Goal: Task Accomplishment & Management: Manage account settings

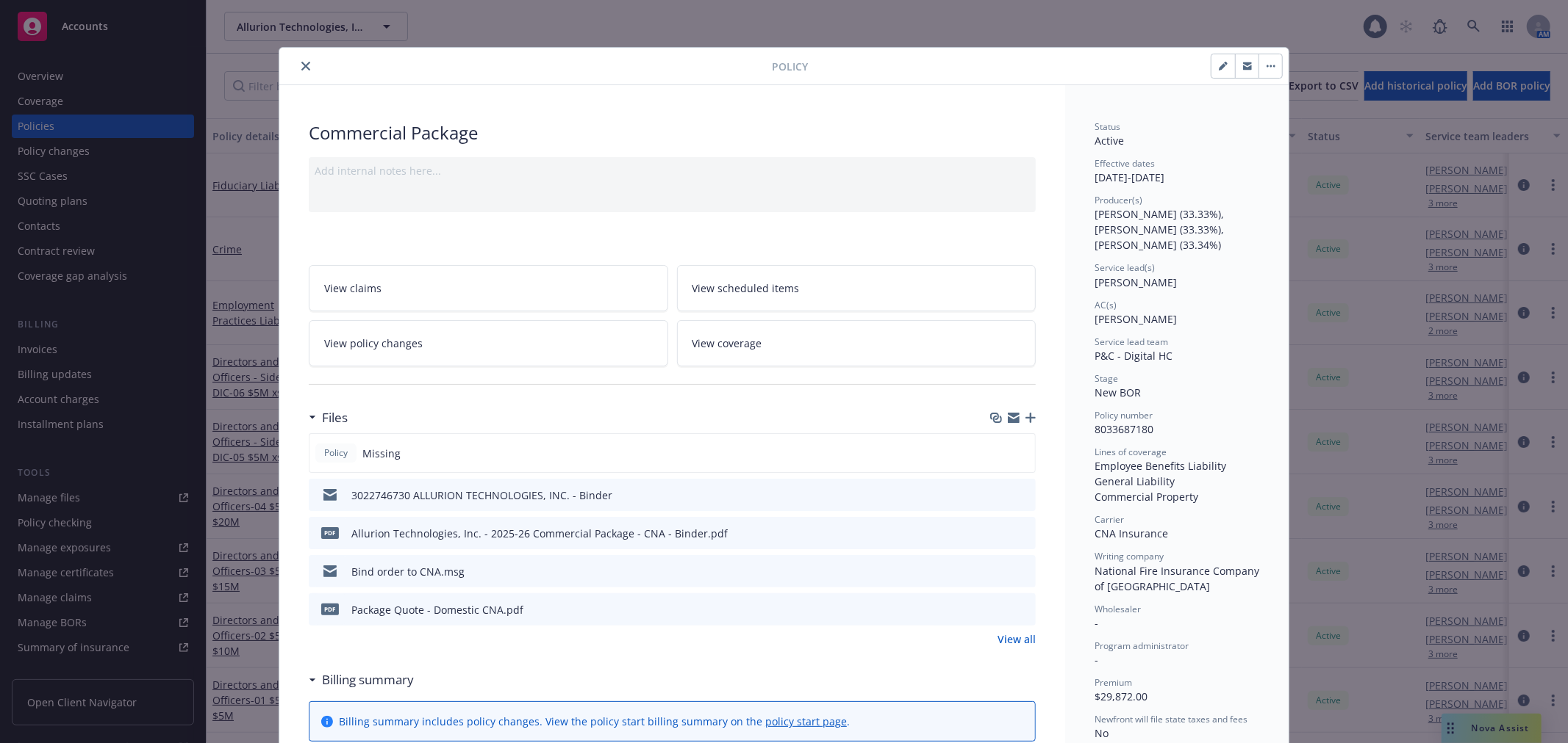
scroll to position [44, 0]
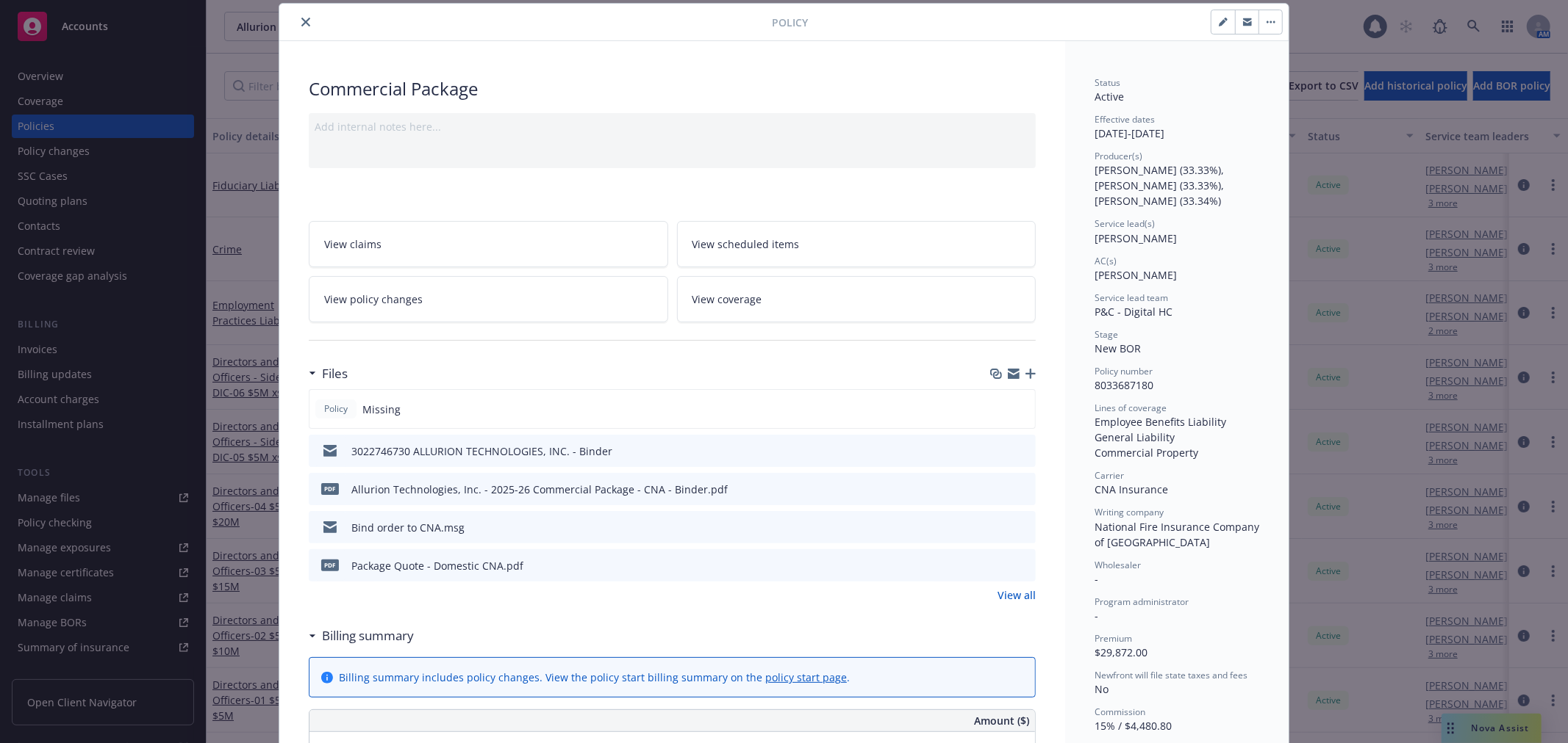
click at [302, 20] on icon "close" at bounding box center [306, 22] width 9 height 9
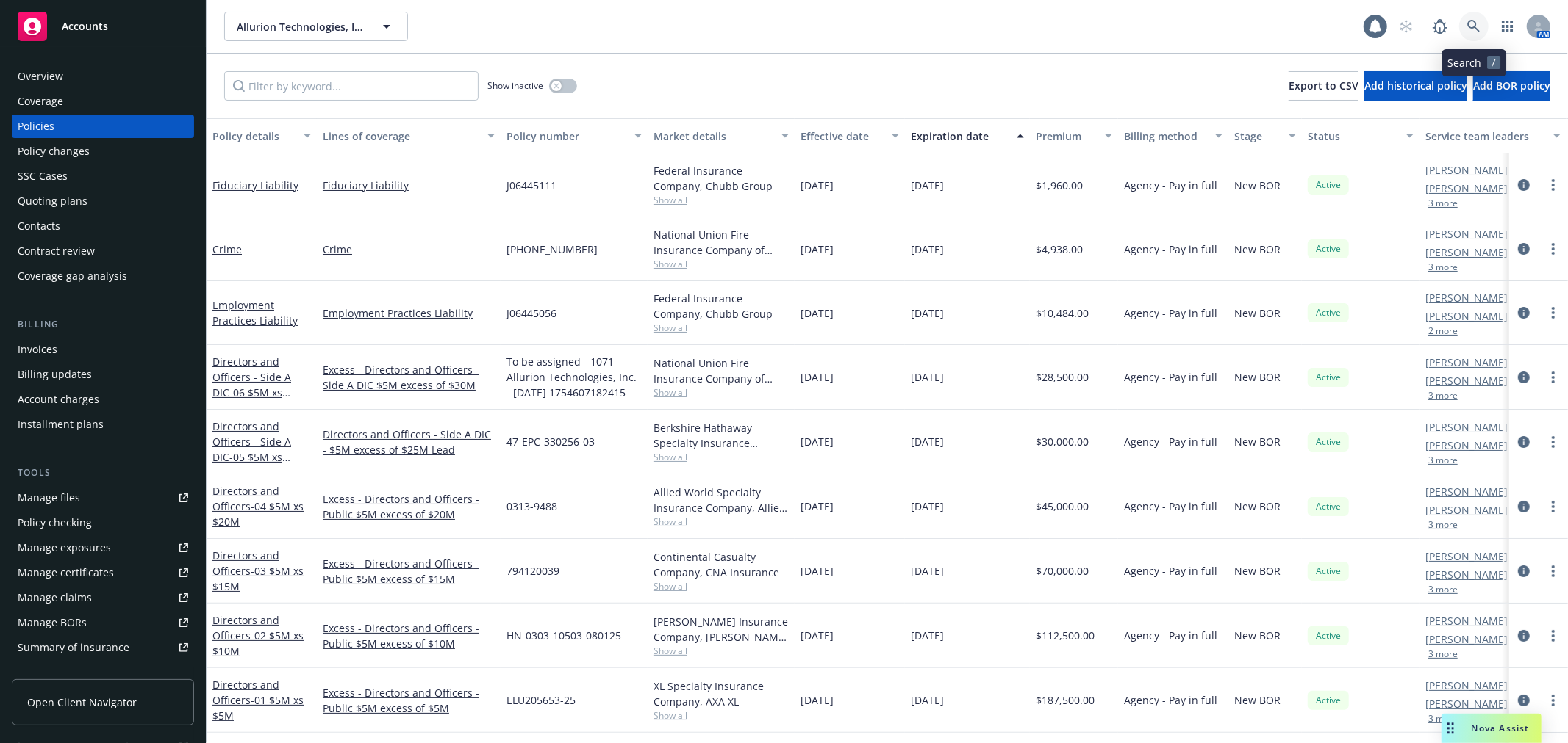
click at [1470, 20] on icon at bounding box center [1473, 26] width 13 height 13
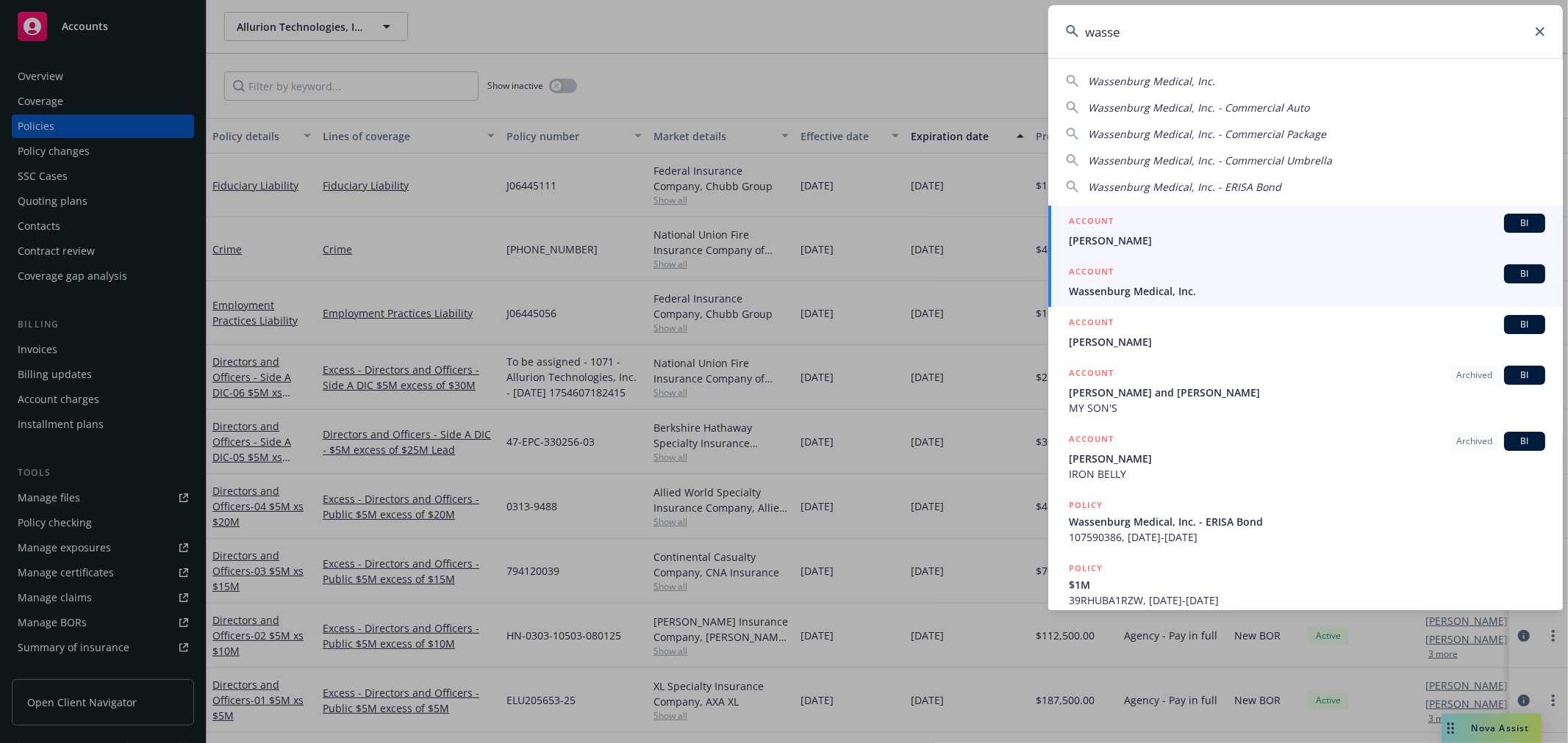
type input "wasse"
click at [1164, 281] on div "ACCOUNT BI" at bounding box center [1307, 274] width 476 height 19
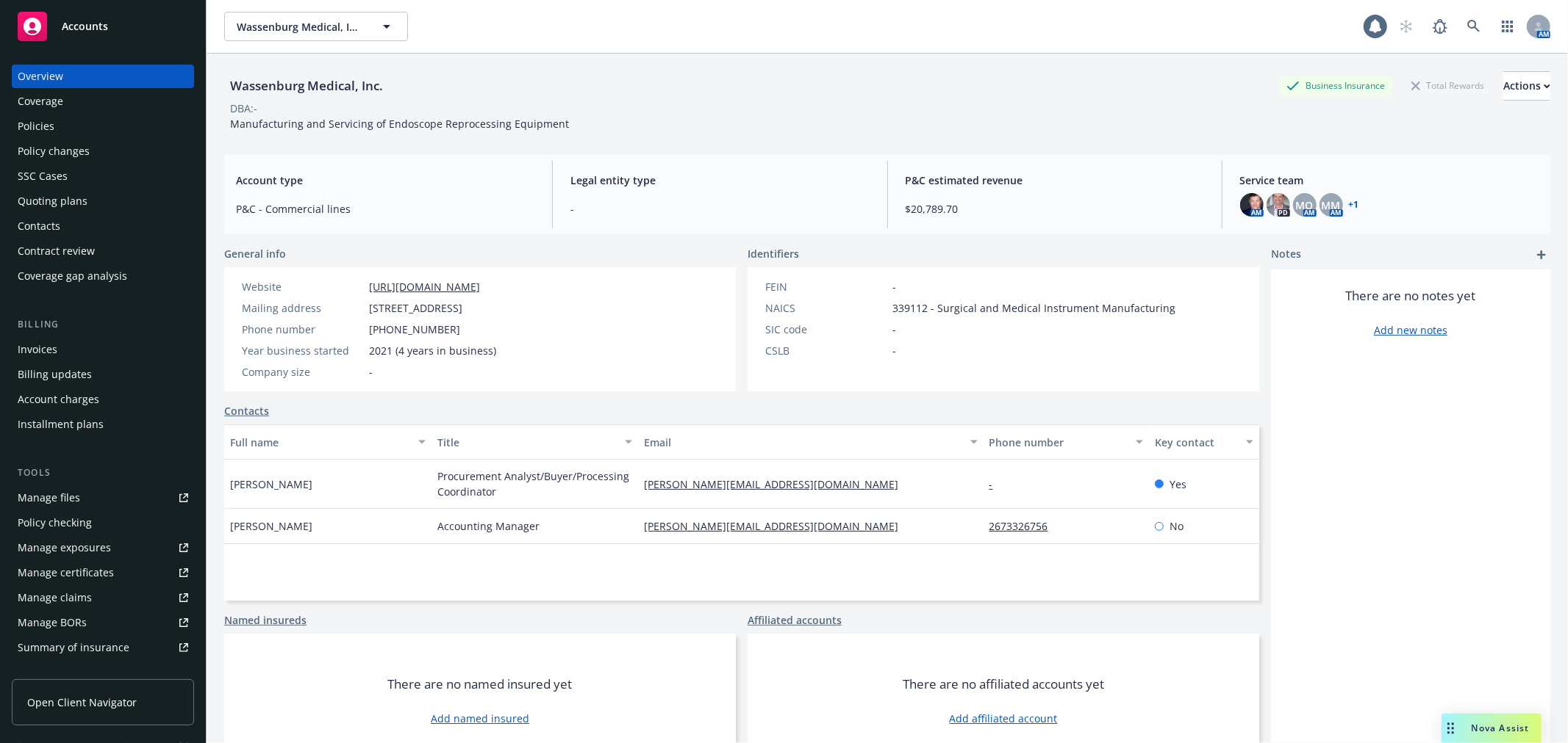
click at [42, 129] on div "Policies" at bounding box center [36, 126] width 37 height 24
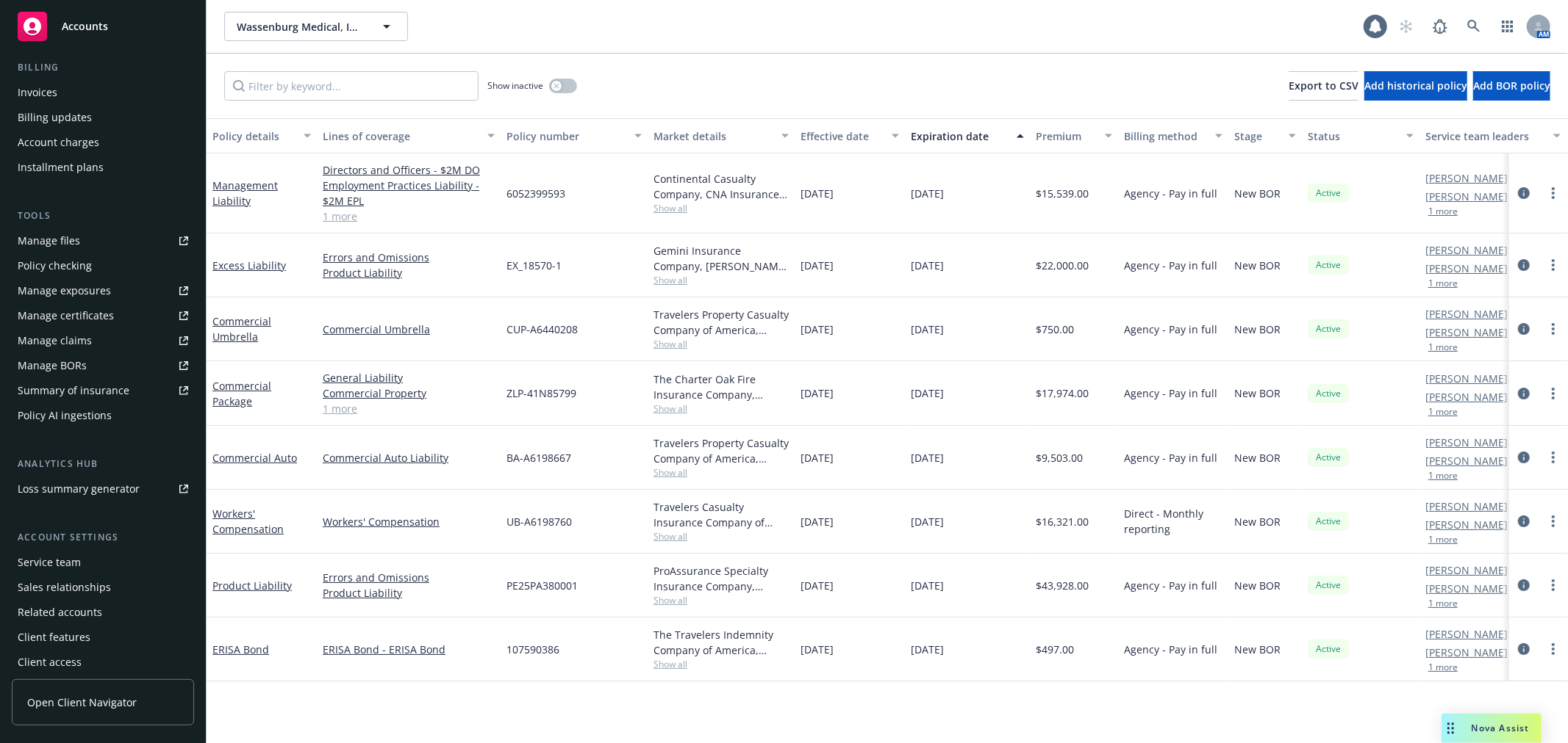
scroll to position [263, 0]
click at [56, 562] on div "Service team" at bounding box center [50, 557] width 63 height 24
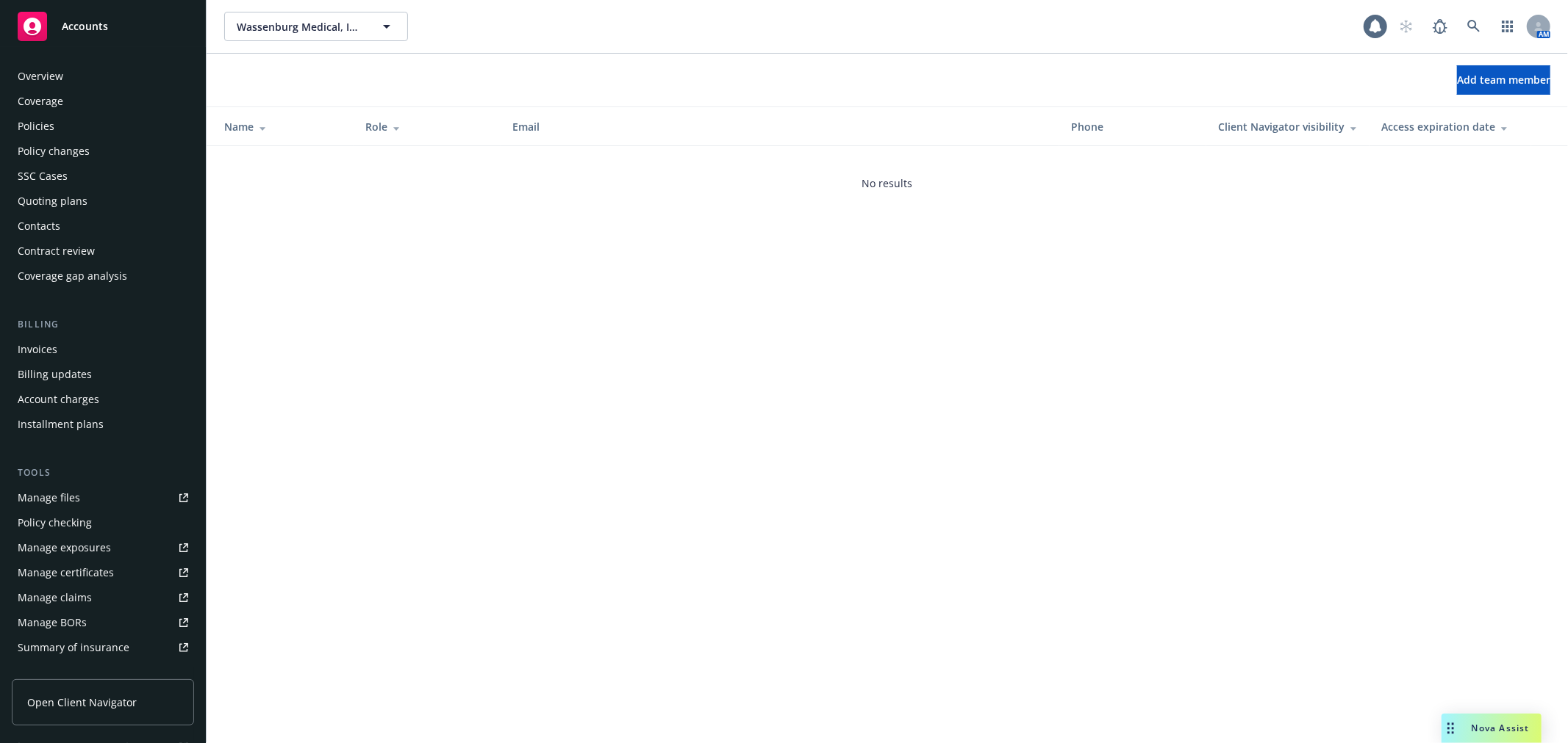
scroll to position [263, 0]
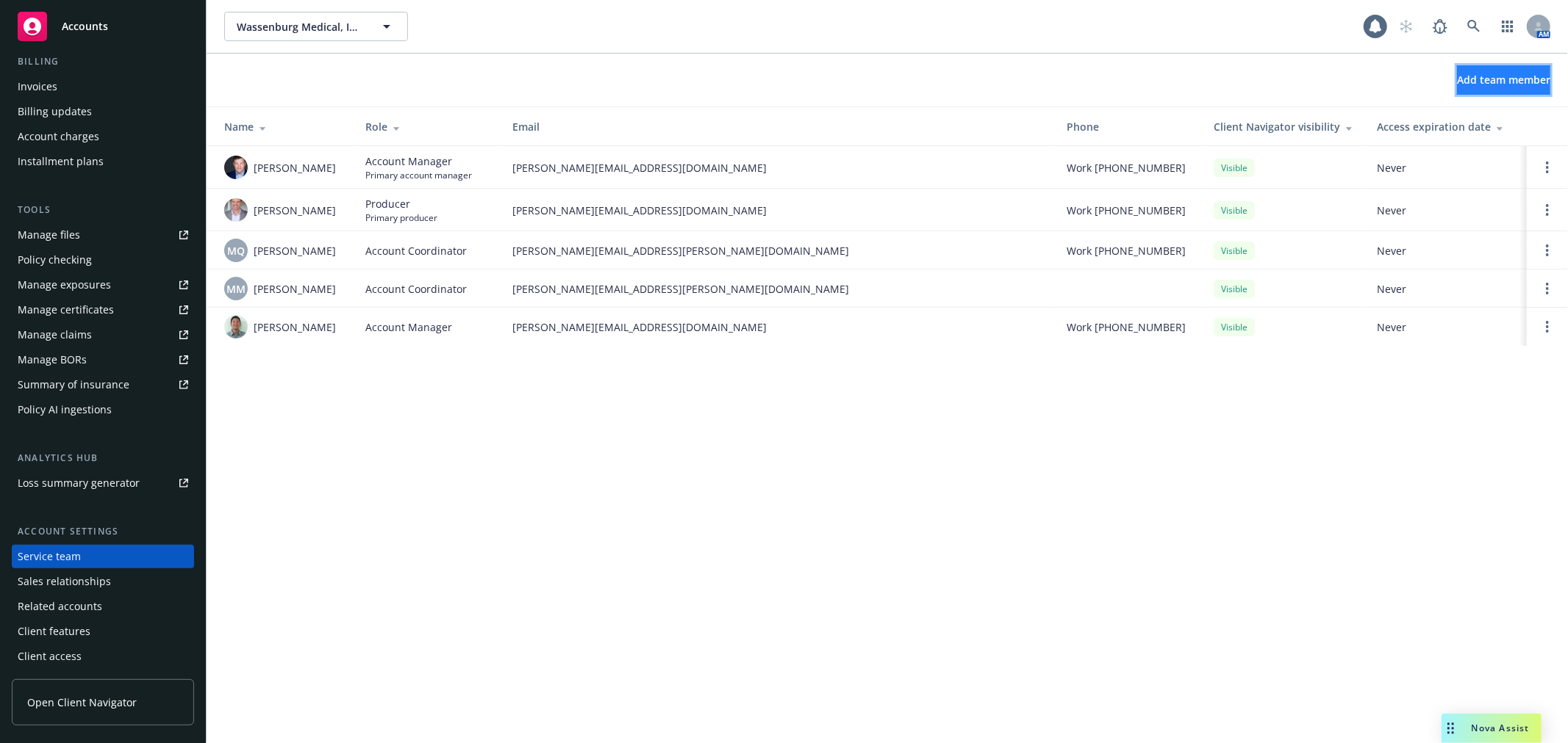
click at [1479, 81] on span "Add team member" at bounding box center [1503, 79] width 93 height 14
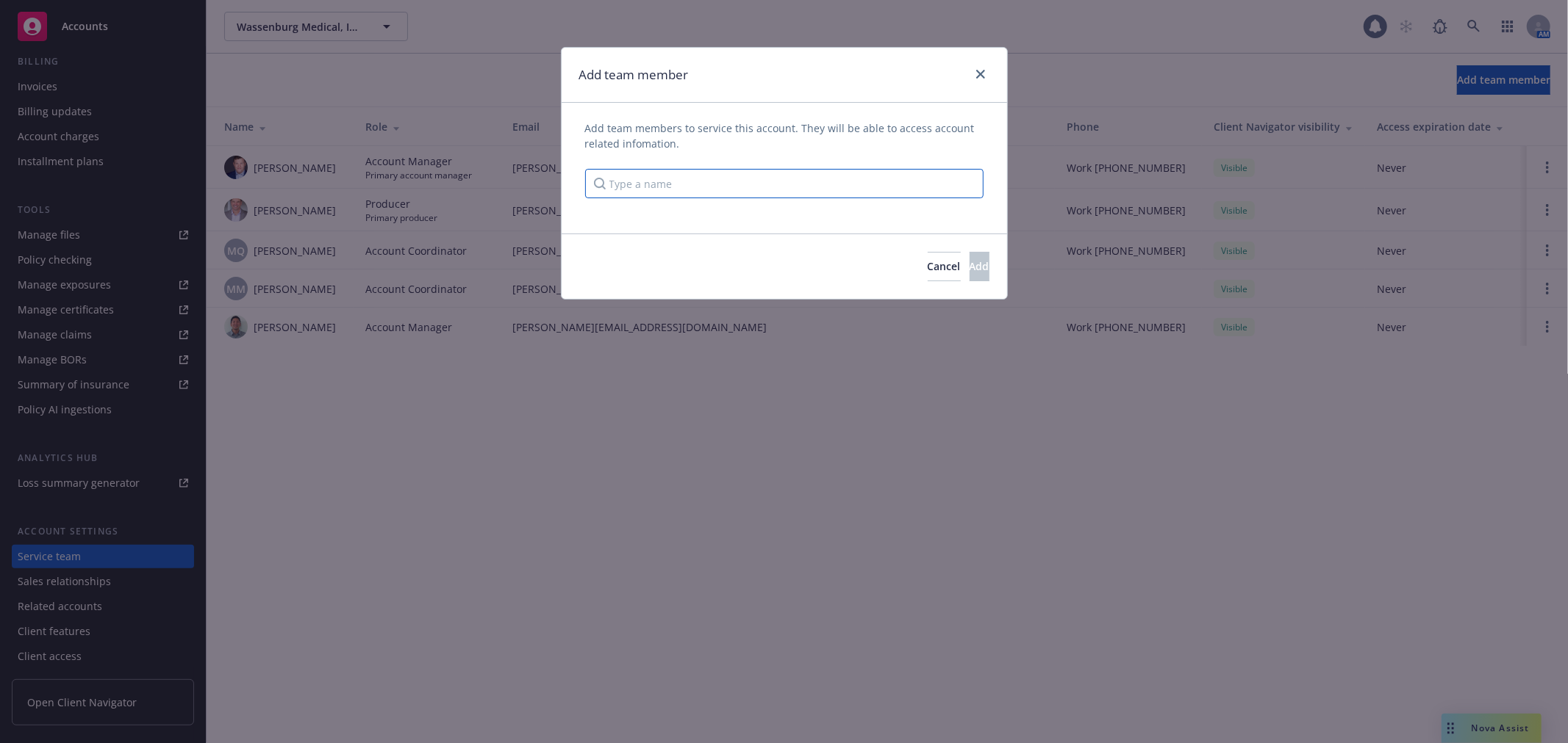
click at [755, 175] on input "Type a name" at bounding box center [784, 184] width 398 height 29
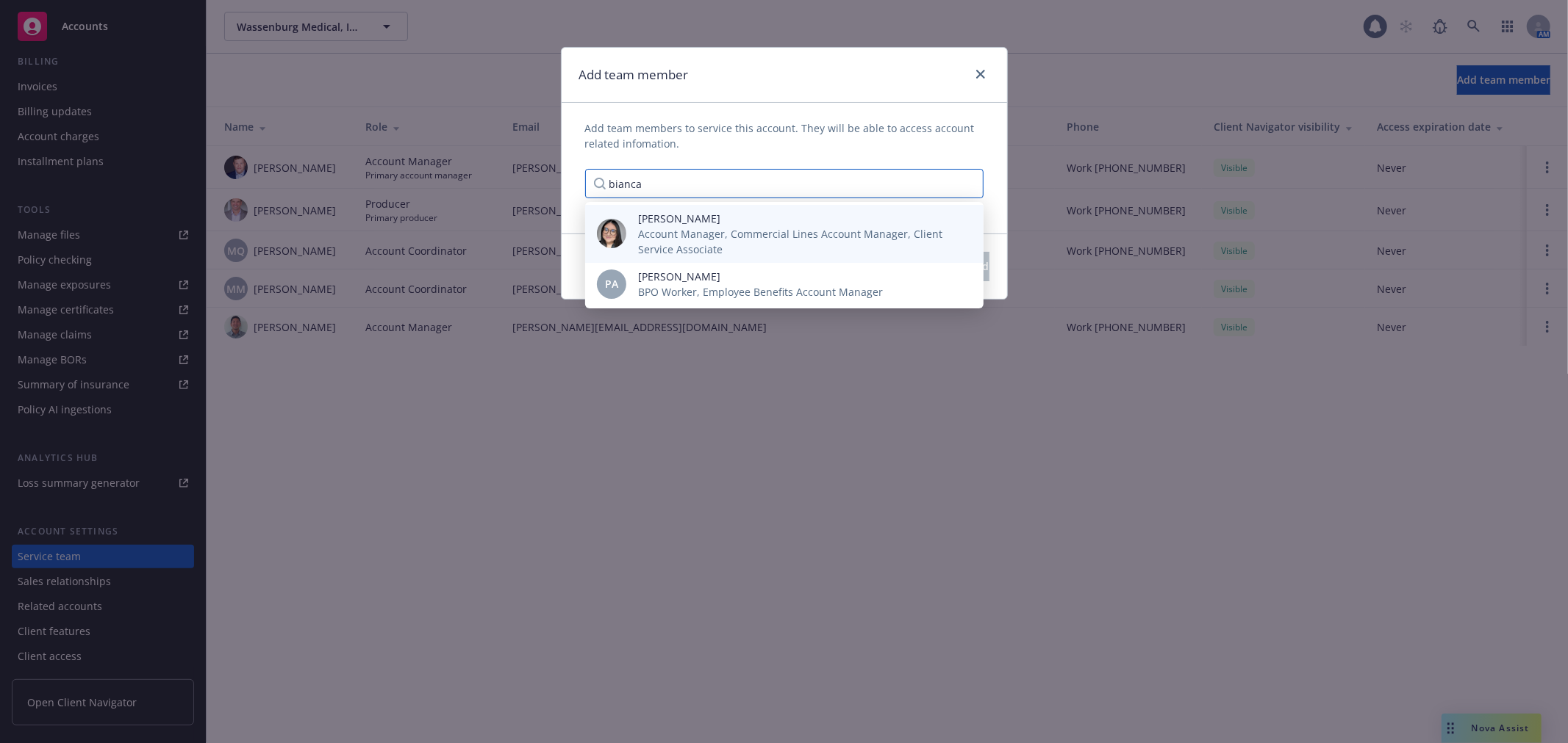
type input "bianca"
click at [796, 220] on span "[PERSON_NAME]" at bounding box center [799, 219] width 322 height 15
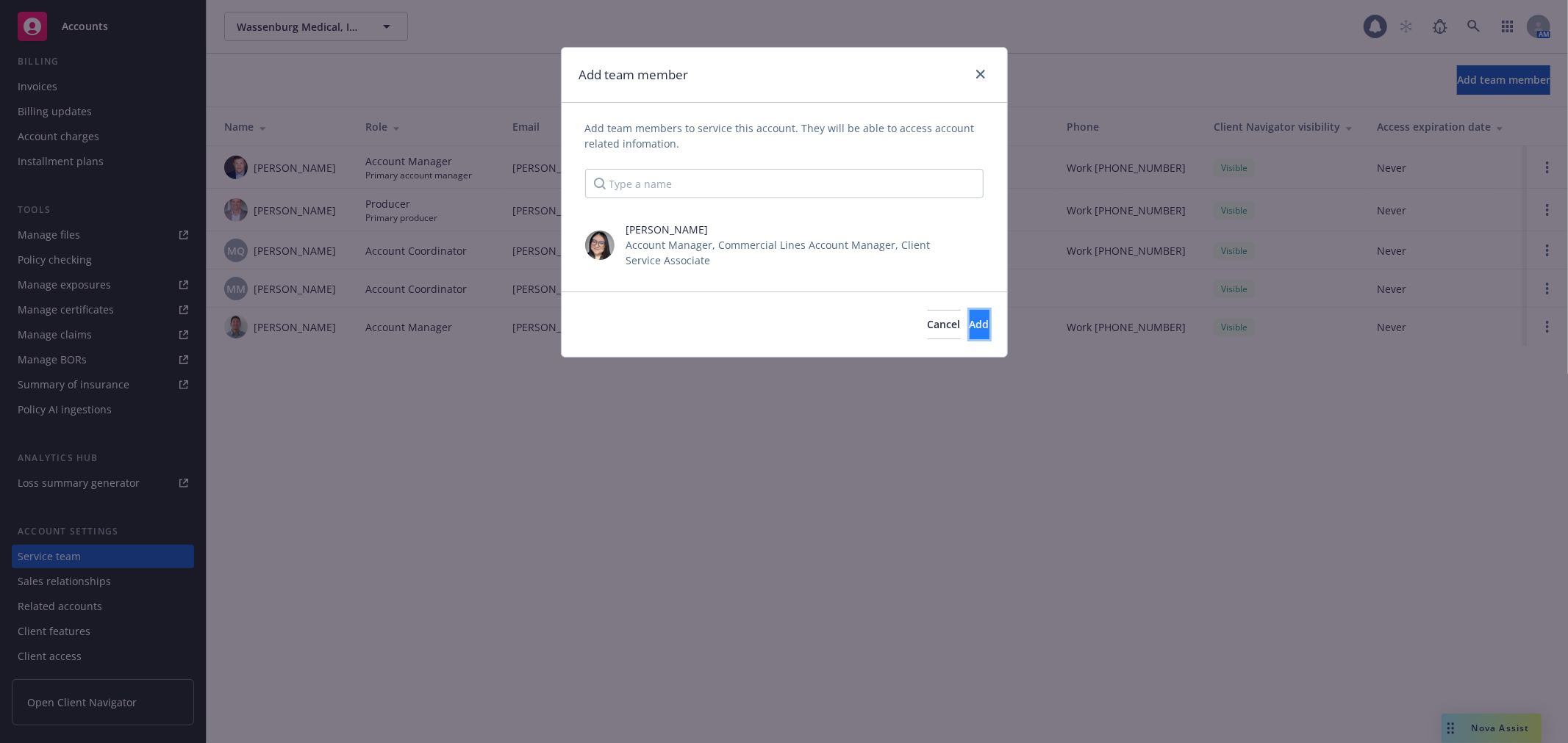
click at [969, 313] on button "Add" at bounding box center [978, 325] width 20 height 29
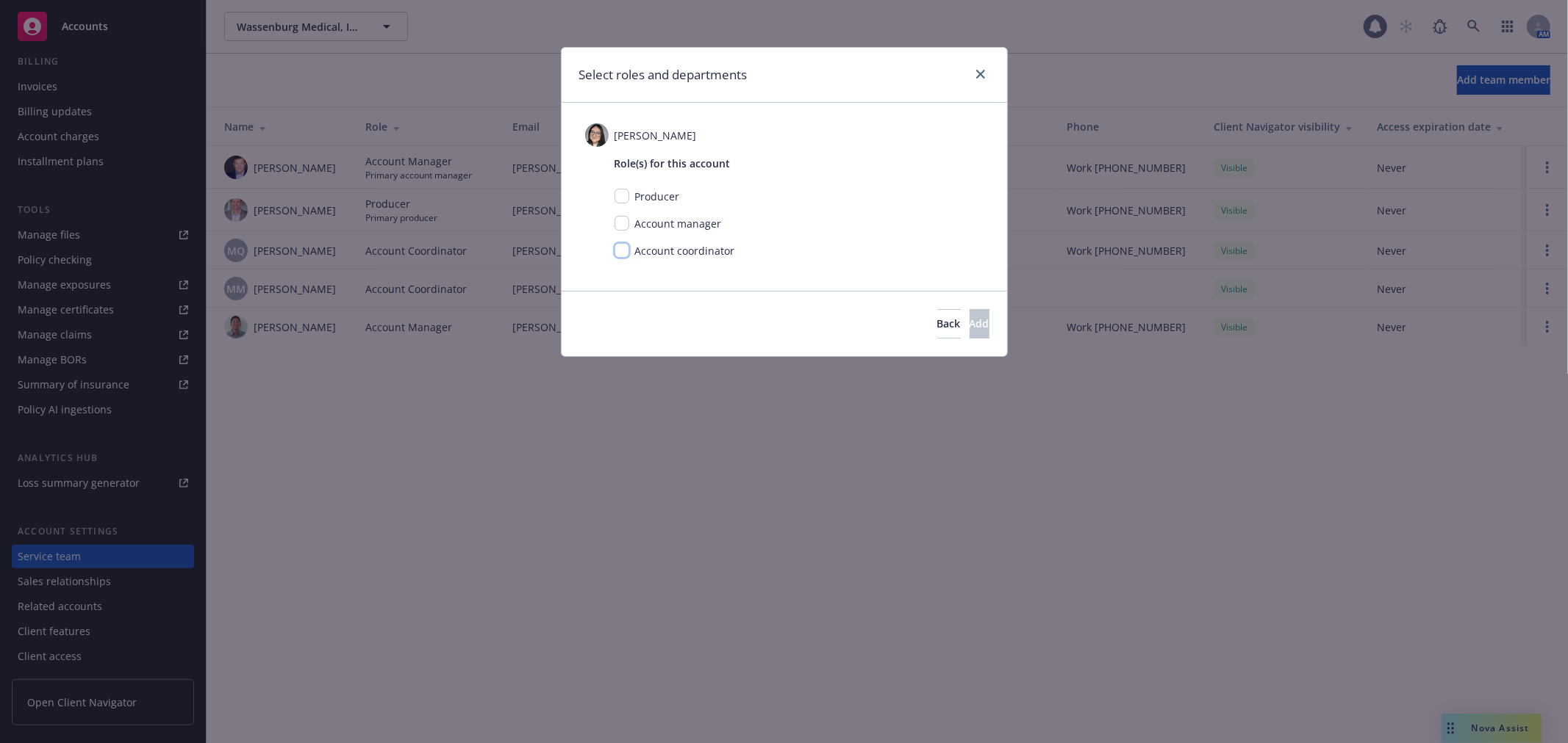
click at [625, 245] on input "checkbox" at bounding box center [621, 250] width 15 height 15
checkbox input "true"
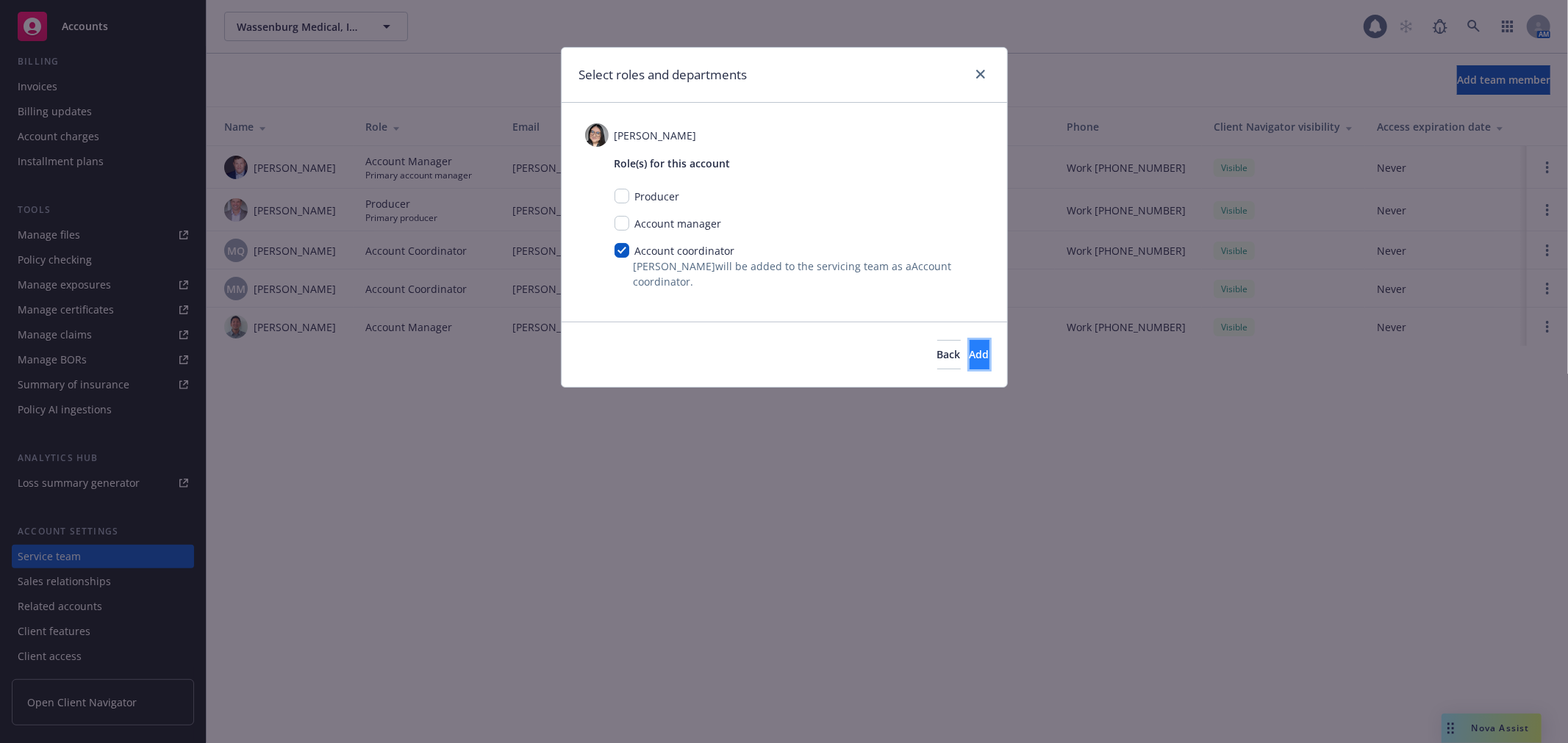
click at [969, 349] on span "Add" at bounding box center [978, 354] width 20 height 14
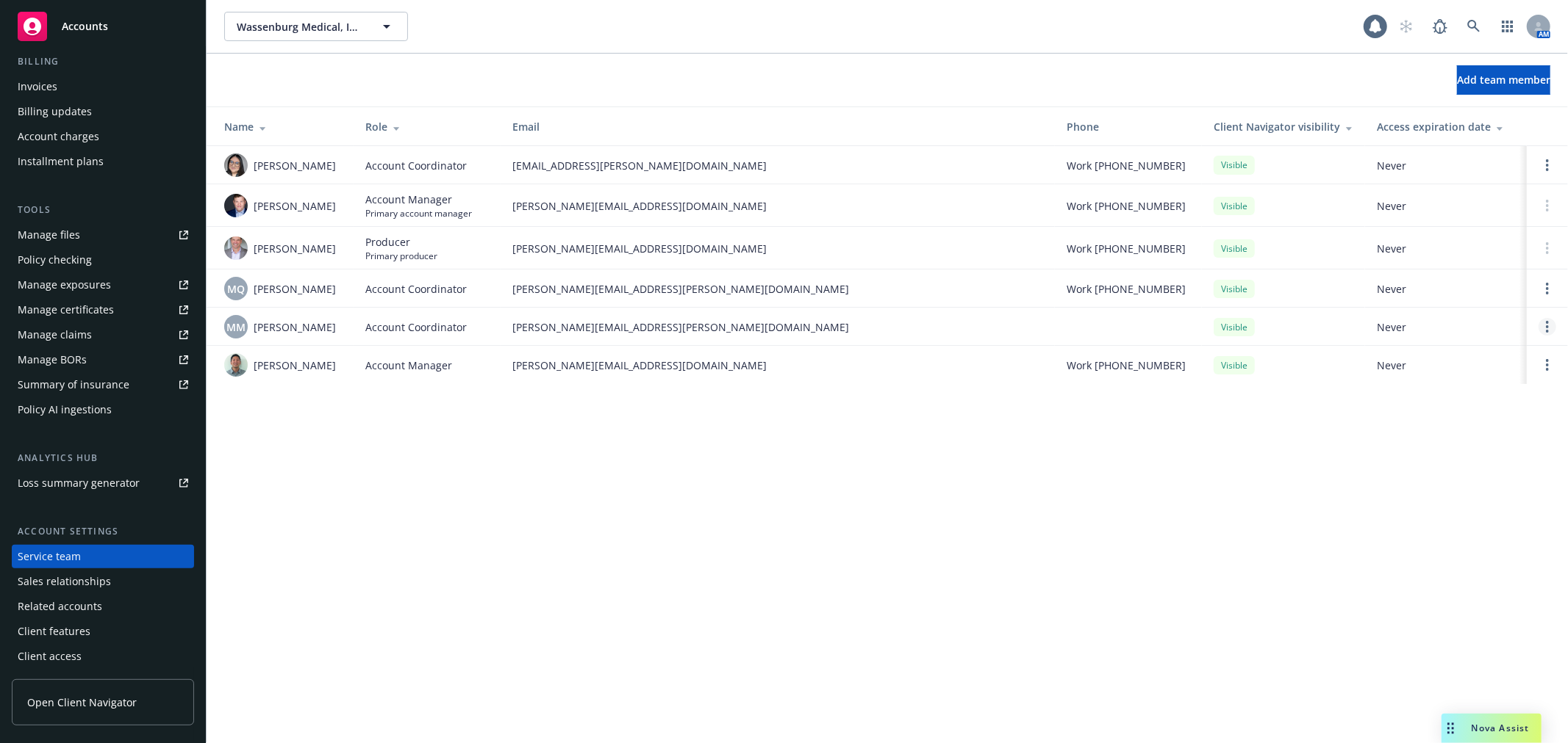
click at [1547, 326] on circle "Open options" at bounding box center [1547, 326] width 3 height 3
click at [1438, 280] on span "Remove account coordinator" at bounding box center [1448, 285] width 176 height 14
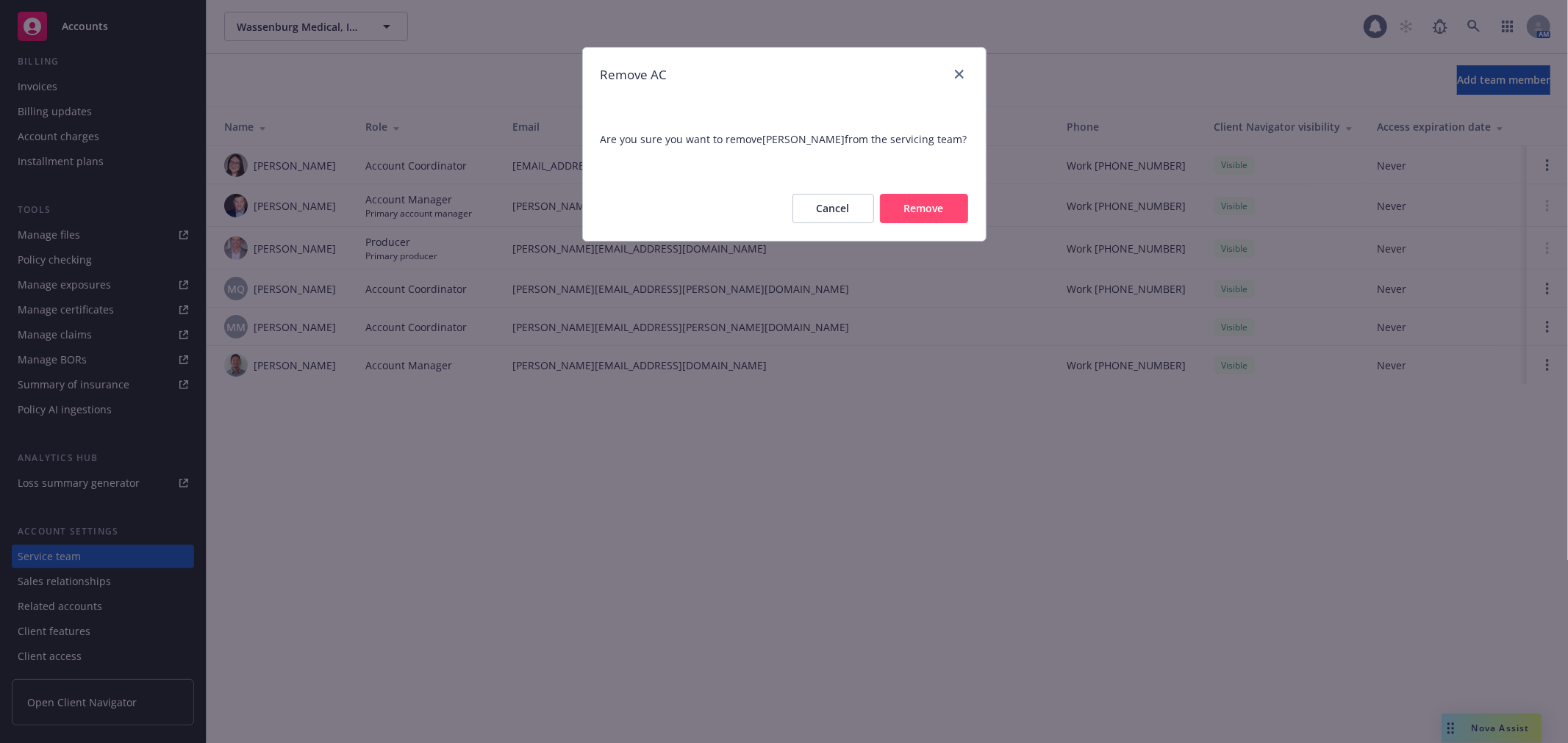
click at [912, 196] on button "Remove" at bounding box center [924, 208] width 88 height 29
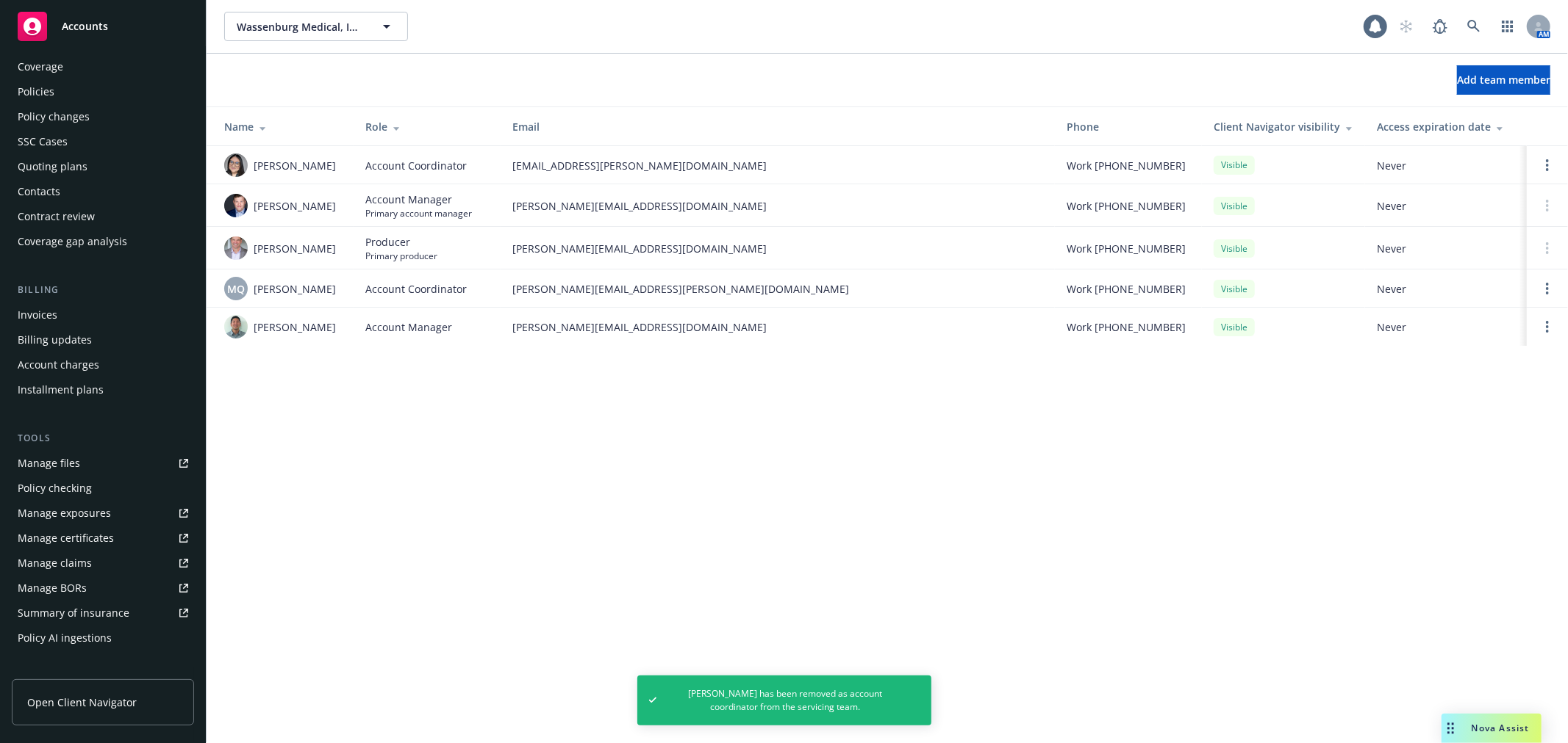
scroll to position [0, 0]
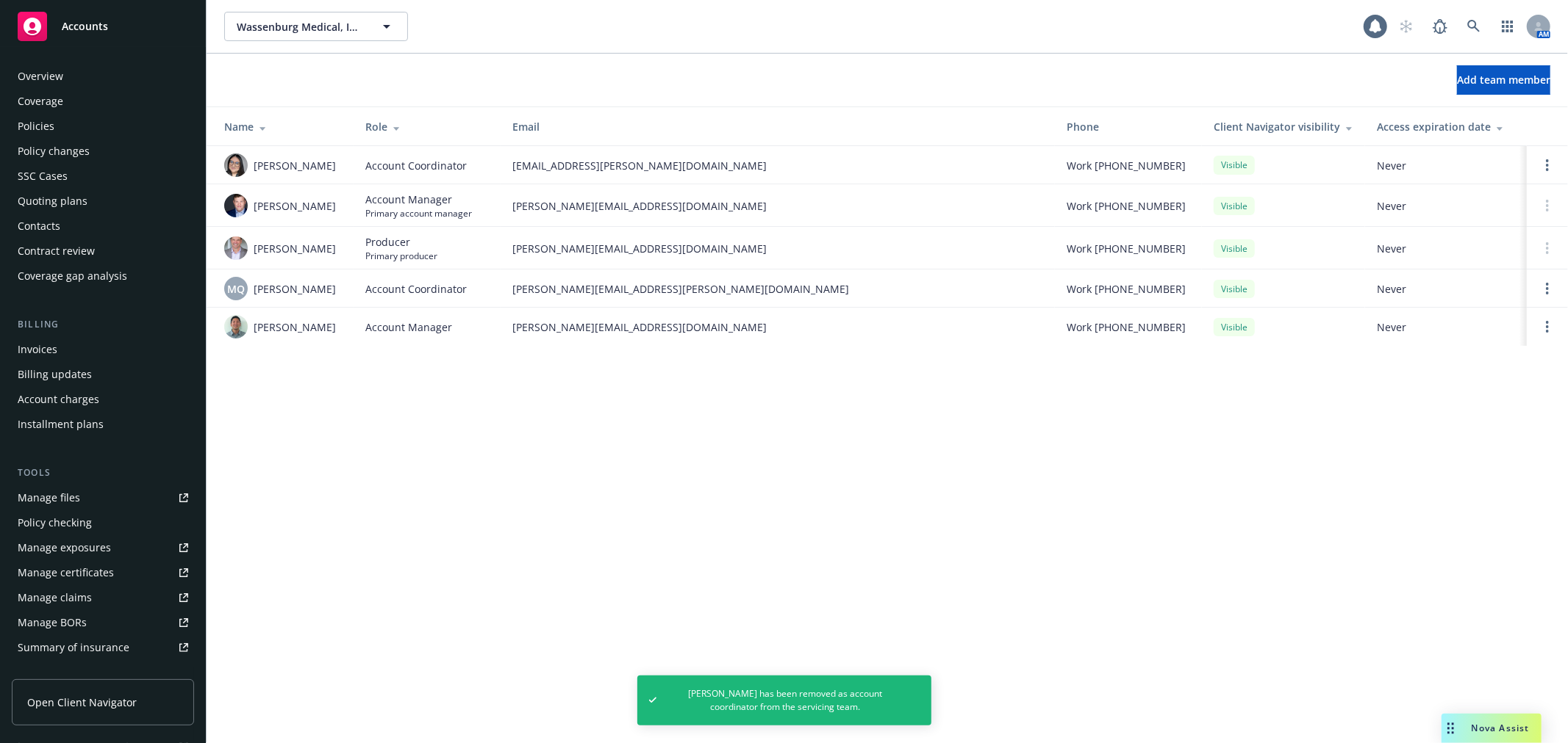
click at [38, 122] on div "Policies" at bounding box center [36, 126] width 37 height 24
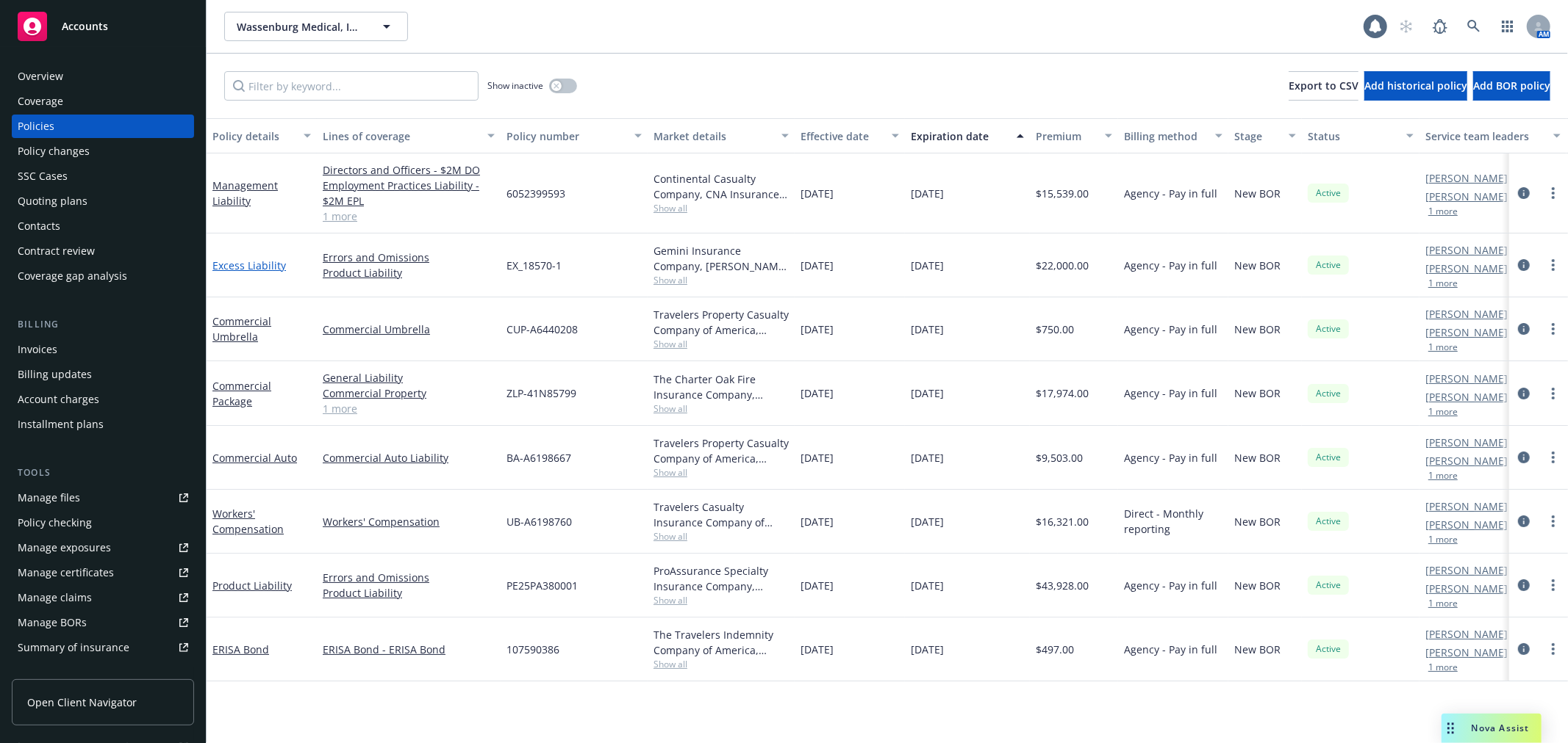
click at [265, 269] on link "Excess Liability" at bounding box center [250, 266] width 73 height 14
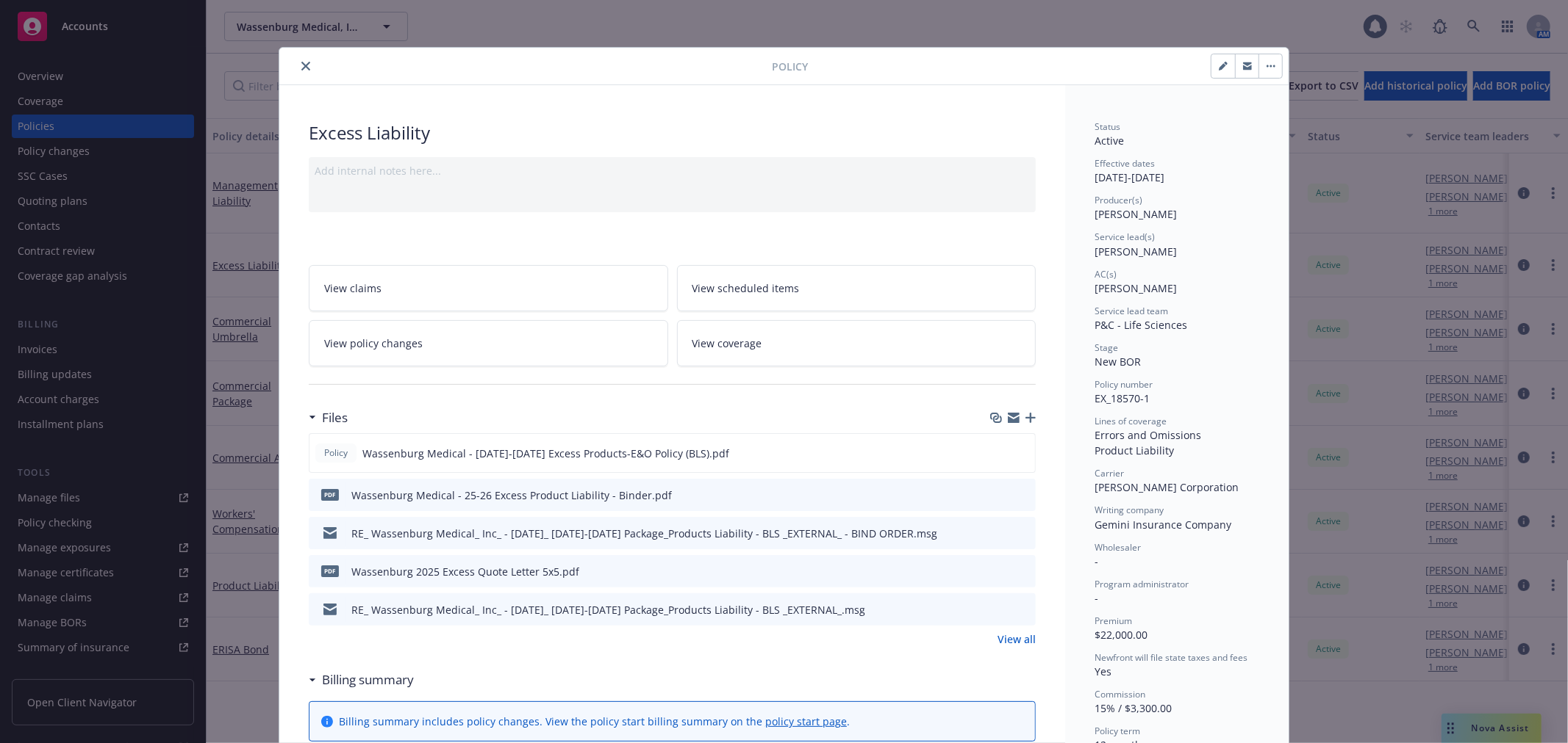
click at [1211, 63] on button "button" at bounding box center [1223, 67] width 24 height 24
select select "NEW_BOR"
select select "12"
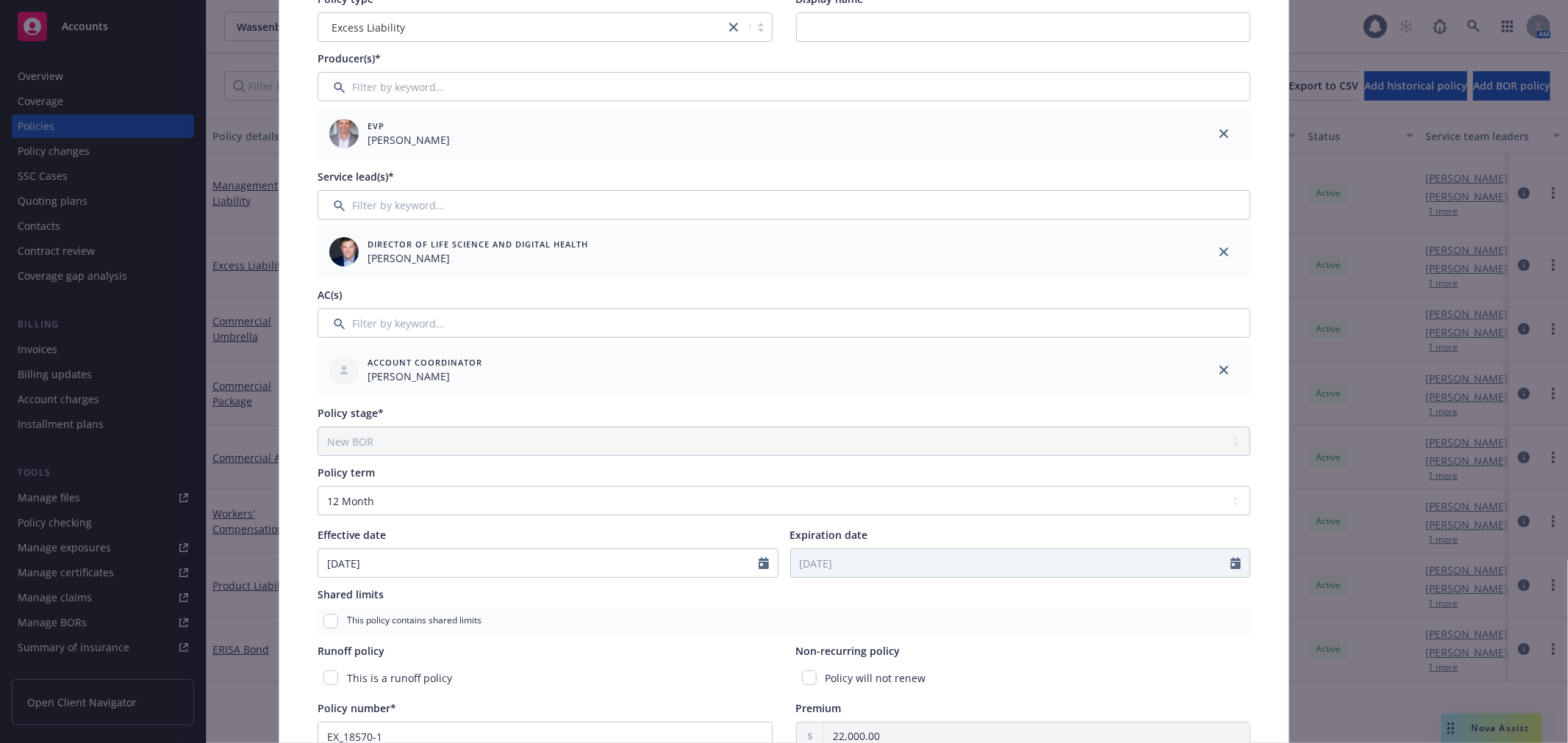
scroll to position [163, 0]
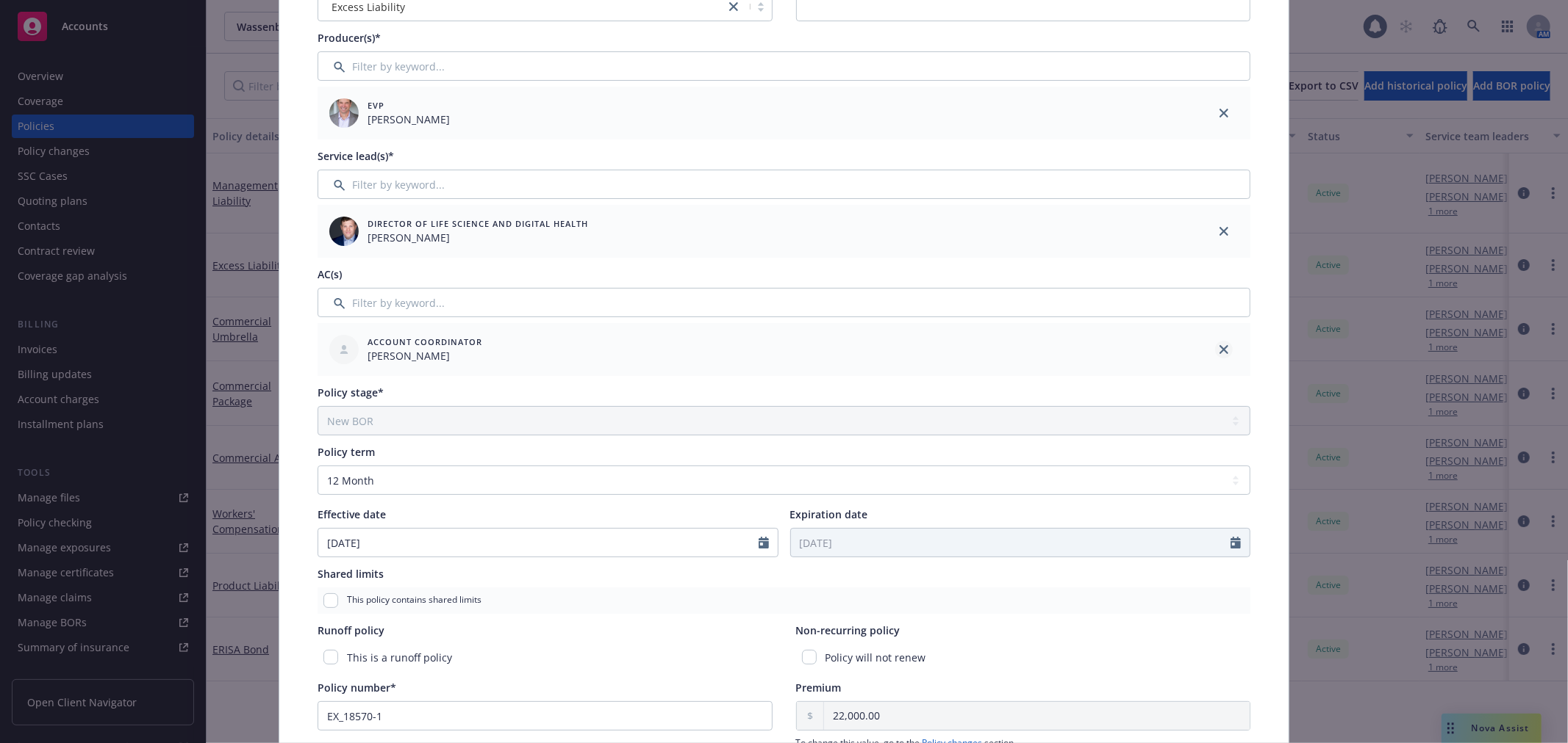
click at [1219, 347] on icon "close" at bounding box center [1224, 349] width 9 height 9
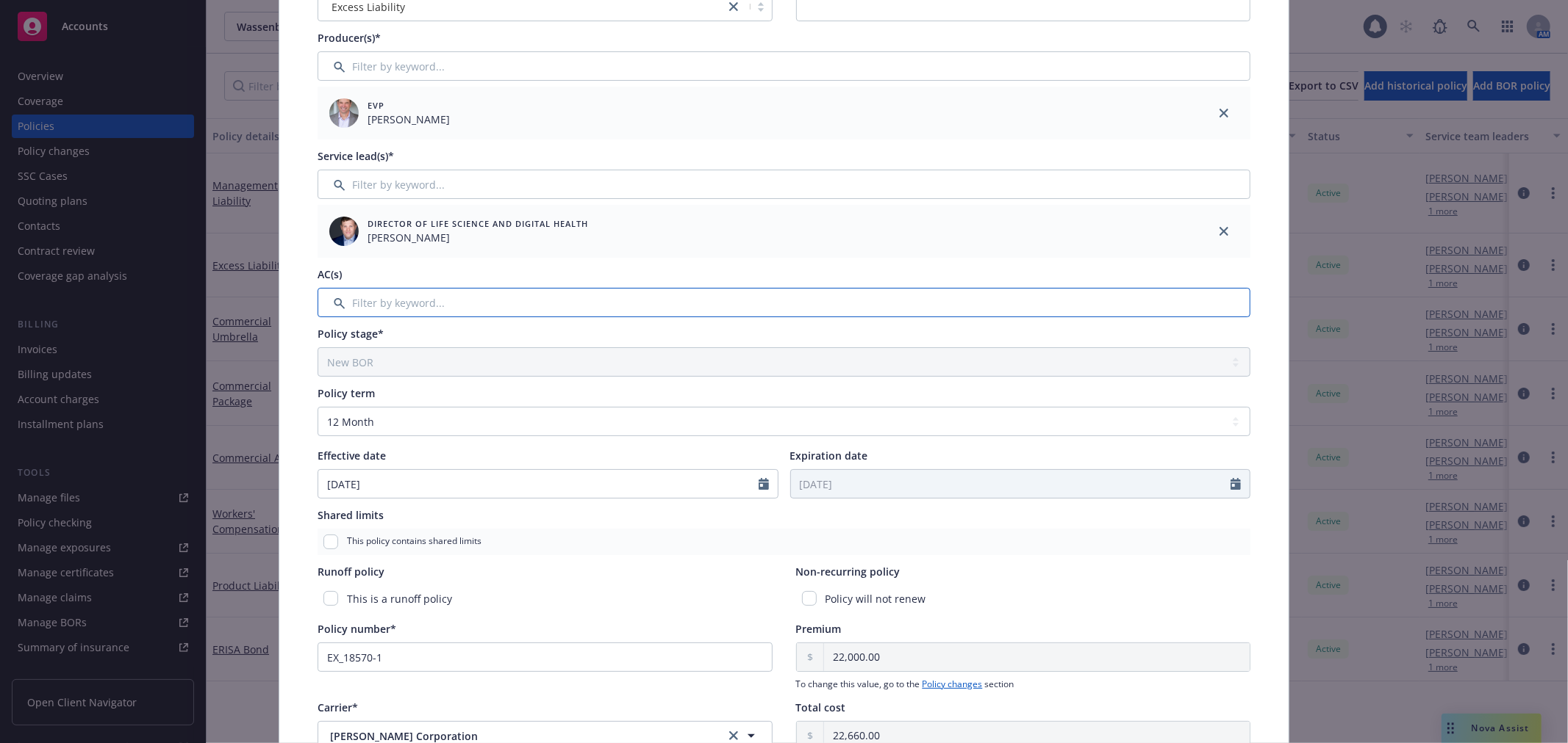
click at [759, 296] on input "Filter by keyword..." at bounding box center [784, 302] width 932 height 29
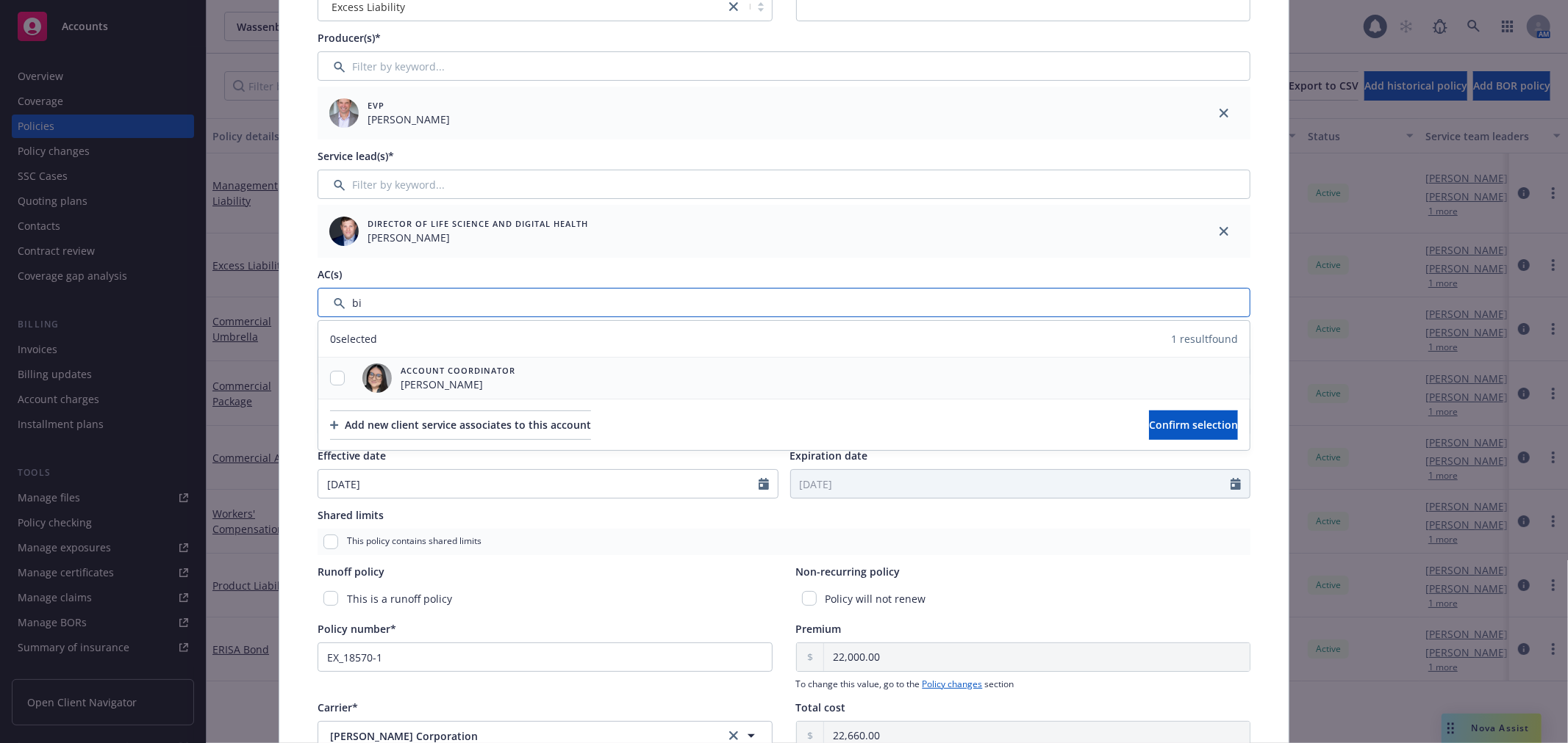
type input "bi"
click at [343, 376] on div at bounding box center [337, 378] width 38 height 15
click at [330, 373] on input "checkbox" at bounding box center [337, 377] width 15 height 15
checkbox input "true"
click at [1148, 423] on button "Confirm selection" at bounding box center [1193, 425] width 89 height 29
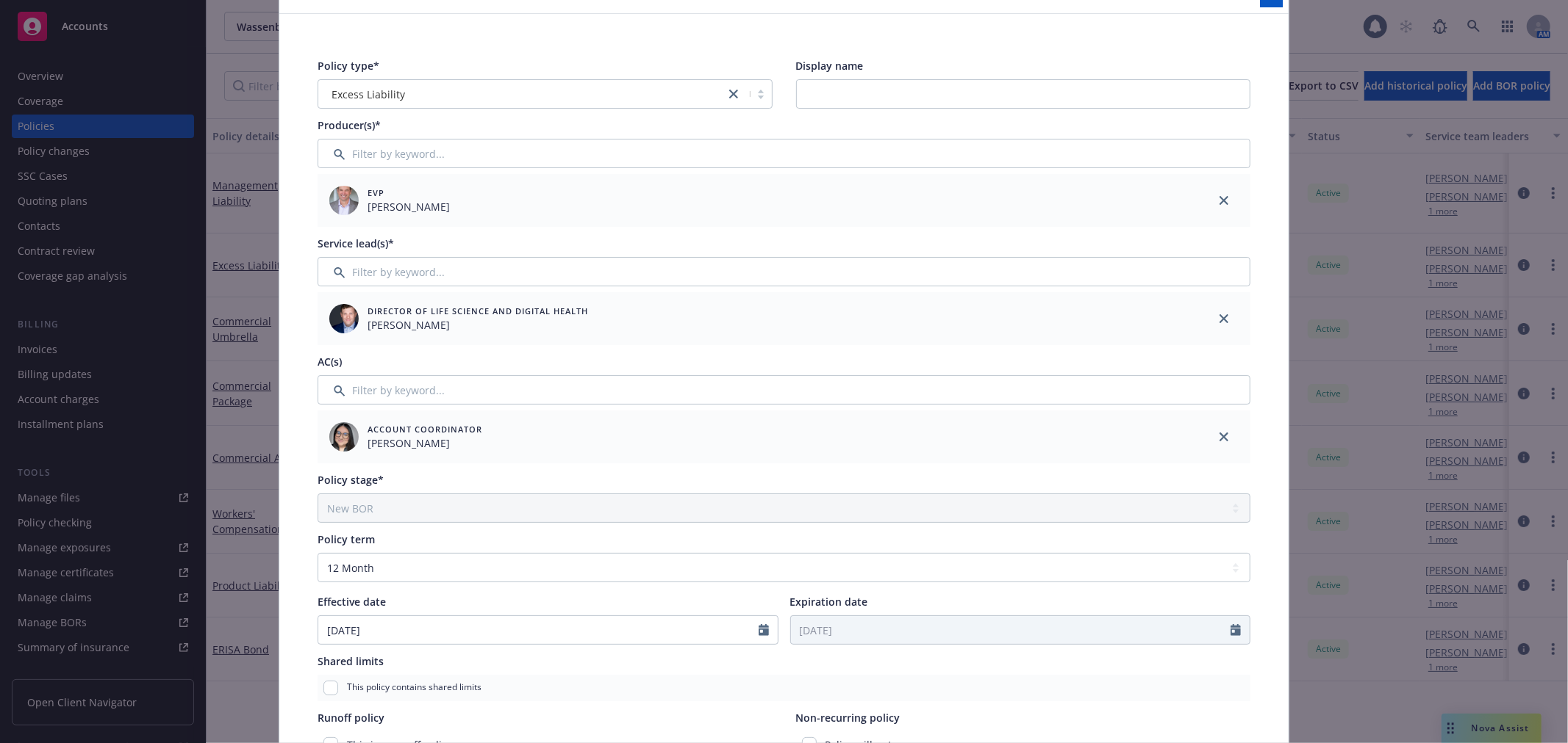
scroll to position [0, 0]
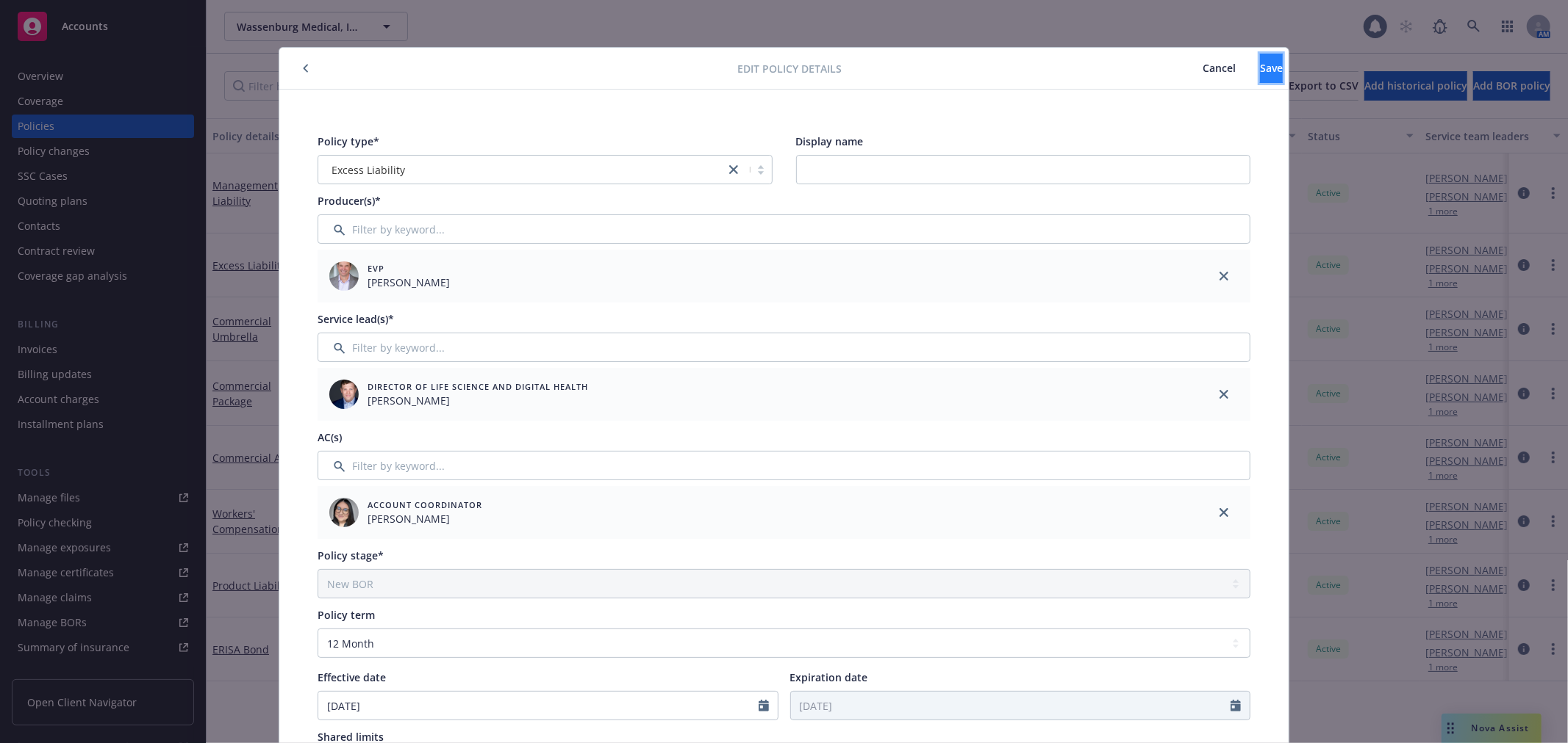
click at [1260, 65] on span "Save" at bounding box center [1271, 67] width 23 height 14
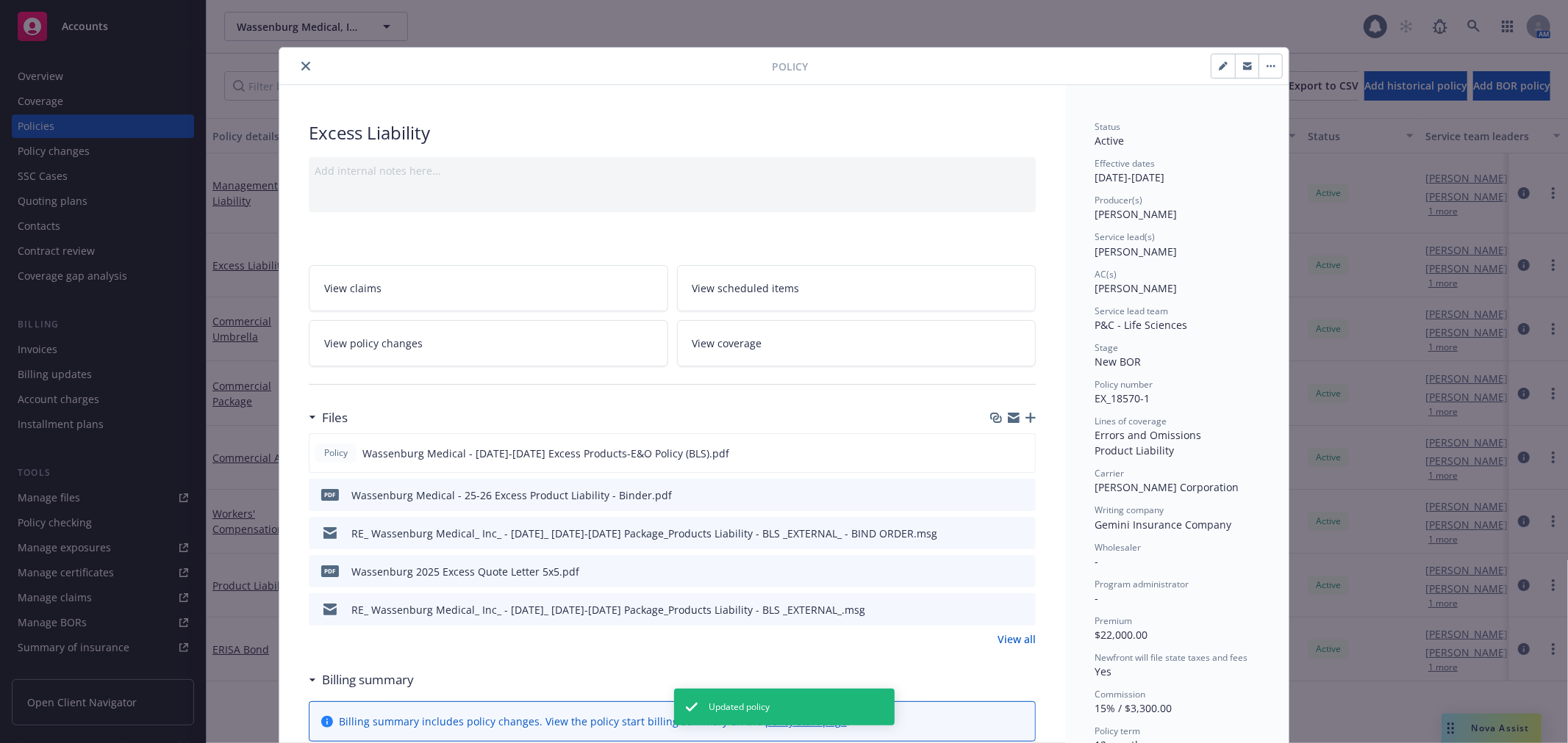
click at [302, 61] on icon "close" at bounding box center [306, 66] width 9 height 9
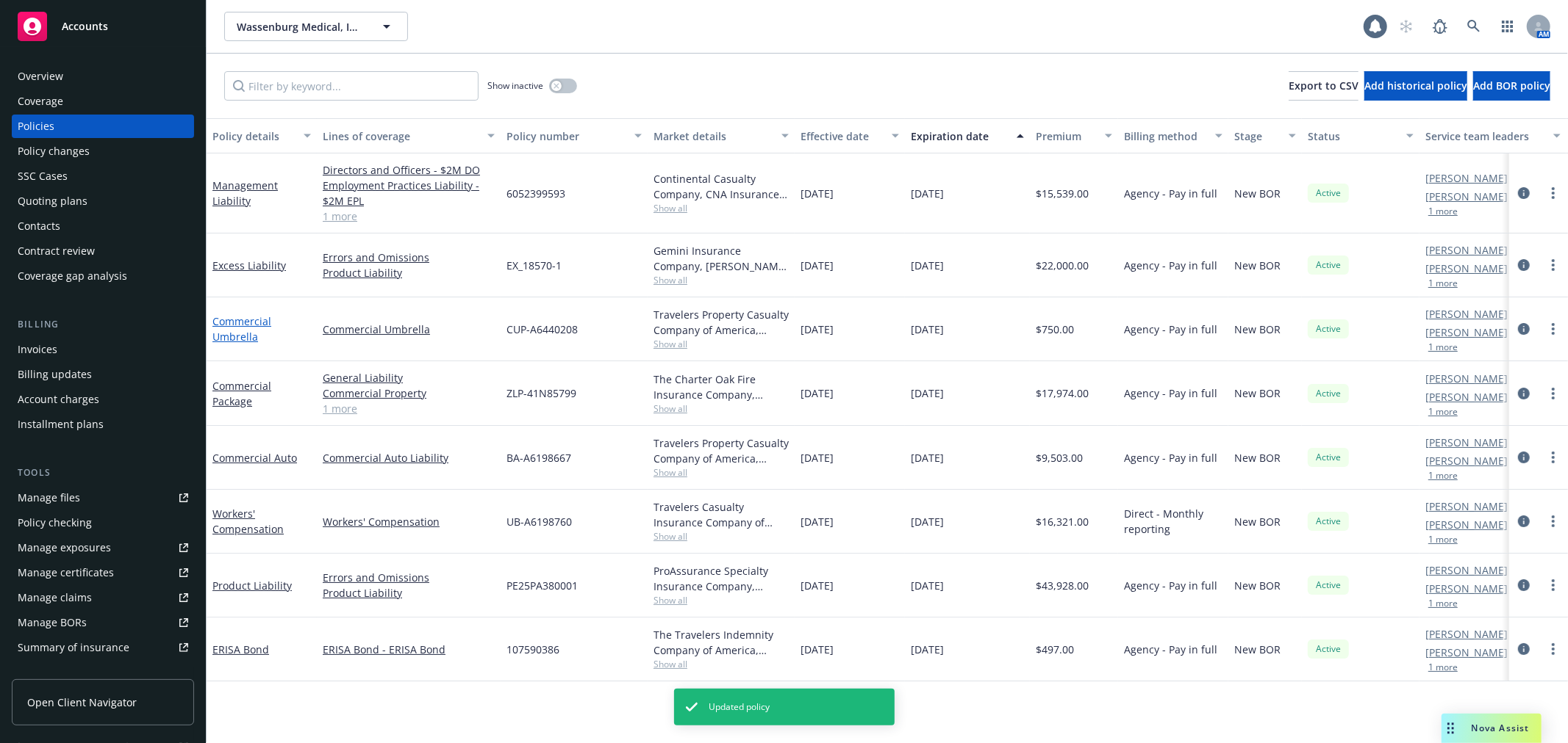
click at [235, 329] on link "Commercial Umbrella" at bounding box center [242, 329] width 59 height 29
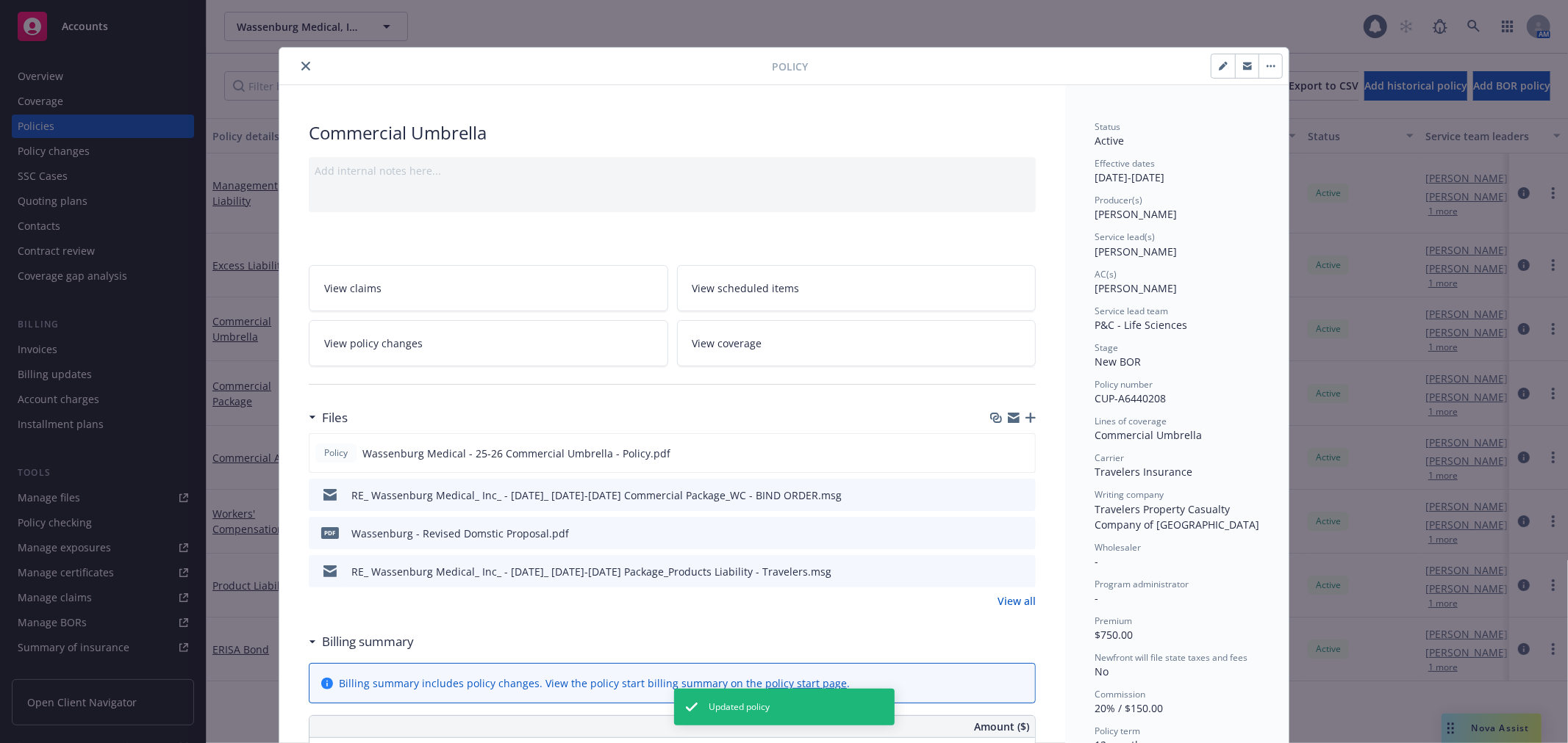
click at [1211, 62] on button "button" at bounding box center [1223, 67] width 24 height 24
select select "NEW_BOR"
select select "12"
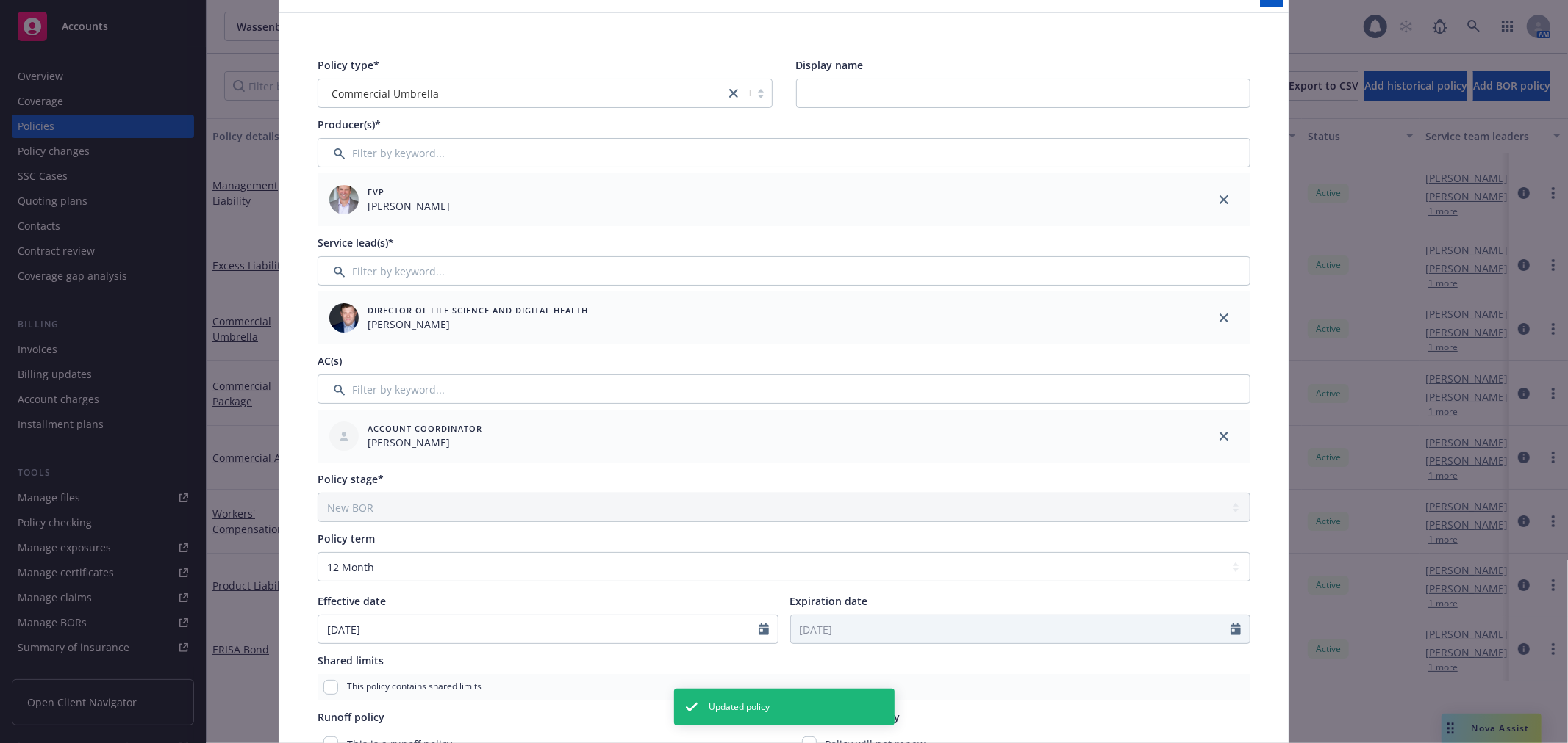
scroll to position [163, 0]
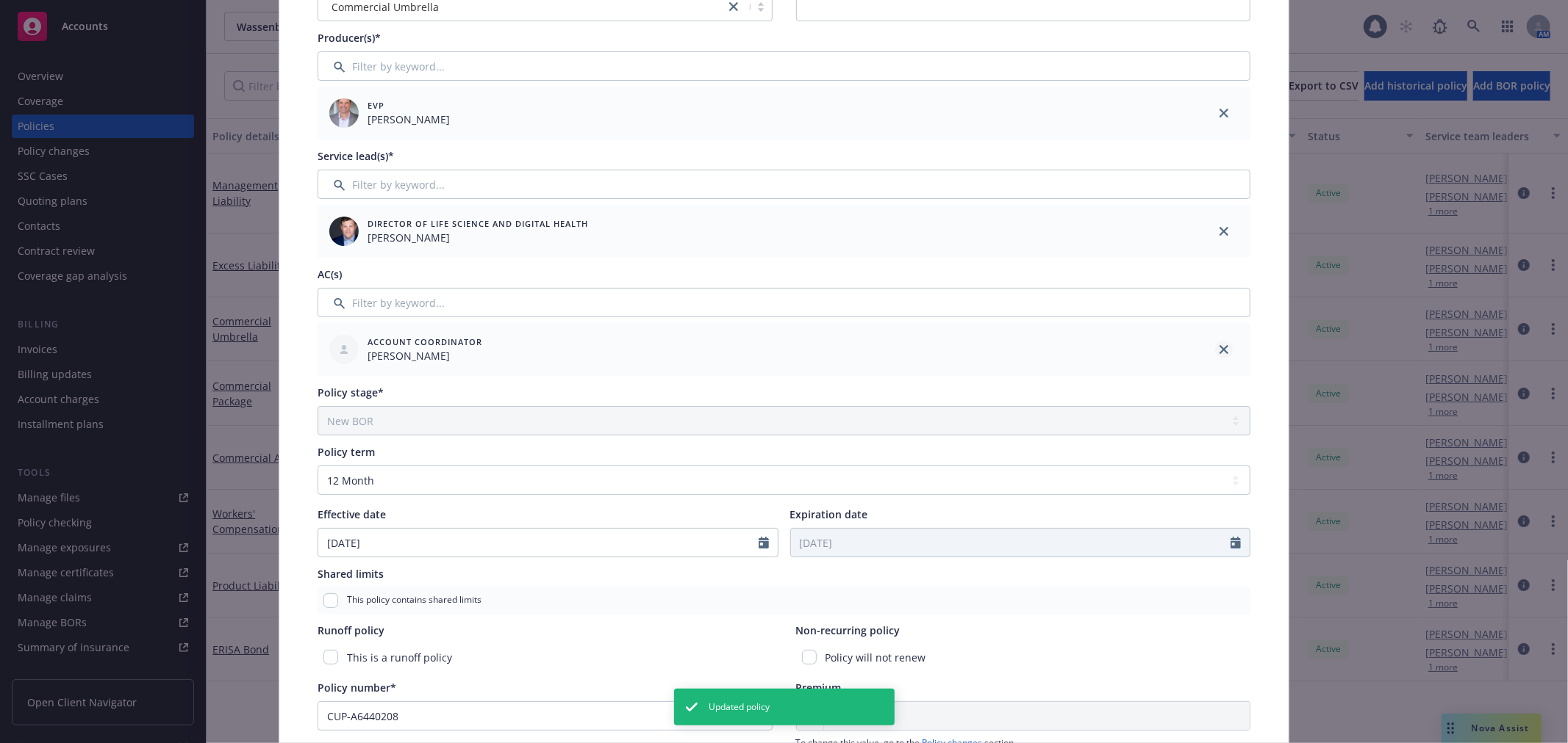
click at [1224, 348] on link "close" at bounding box center [1224, 349] width 18 height 18
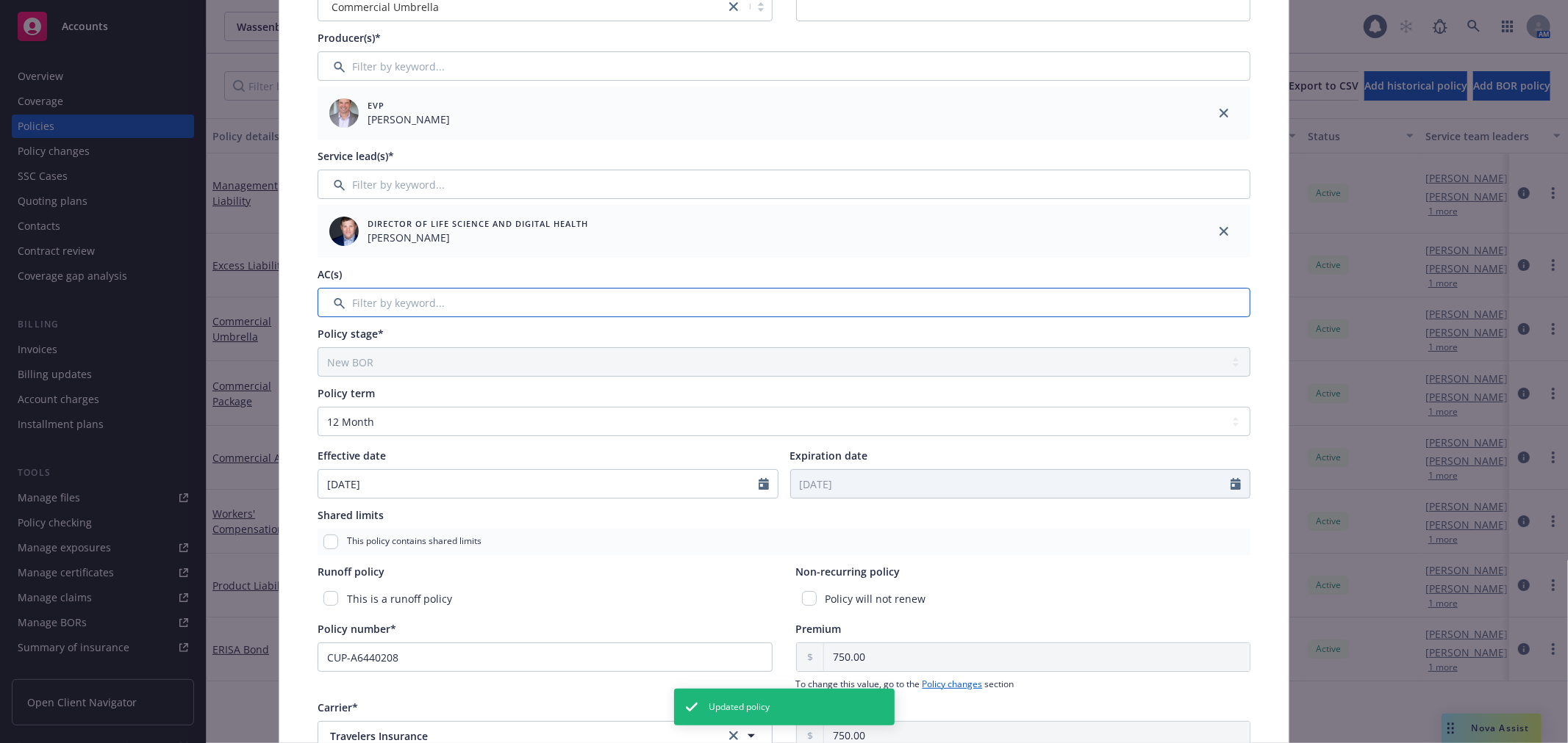
click at [842, 304] on input "Filter by keyword..." at bounding box center [784, 302] width 932 height 29
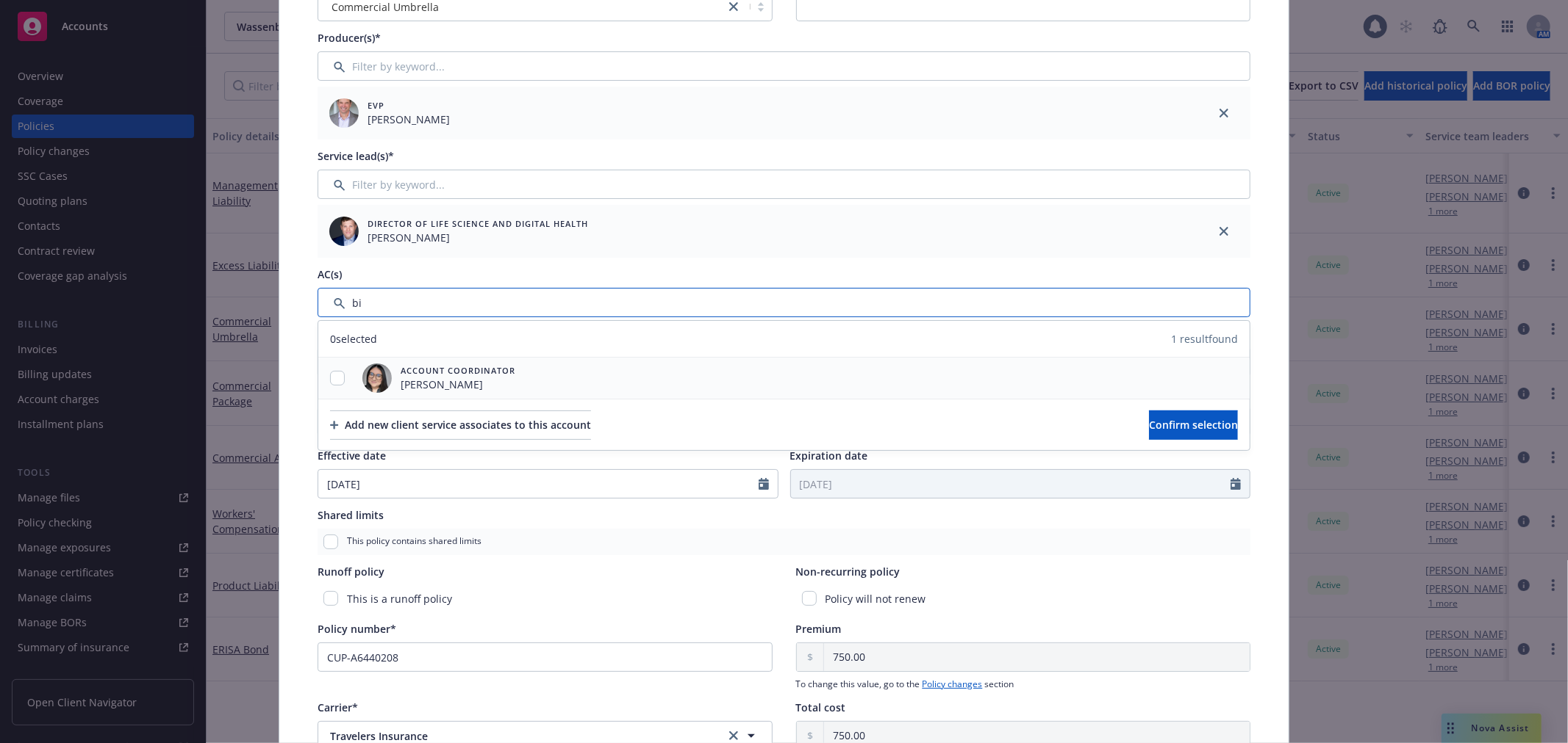
type input "bi"
click at [333, 376] on input "checkbox" at bounding box center [337, 377] width 15 height 15
checkbox input "true"
click at [1148, 418] on span "Confirm selection" at bounding box center [1193, 424] width 89 height 14
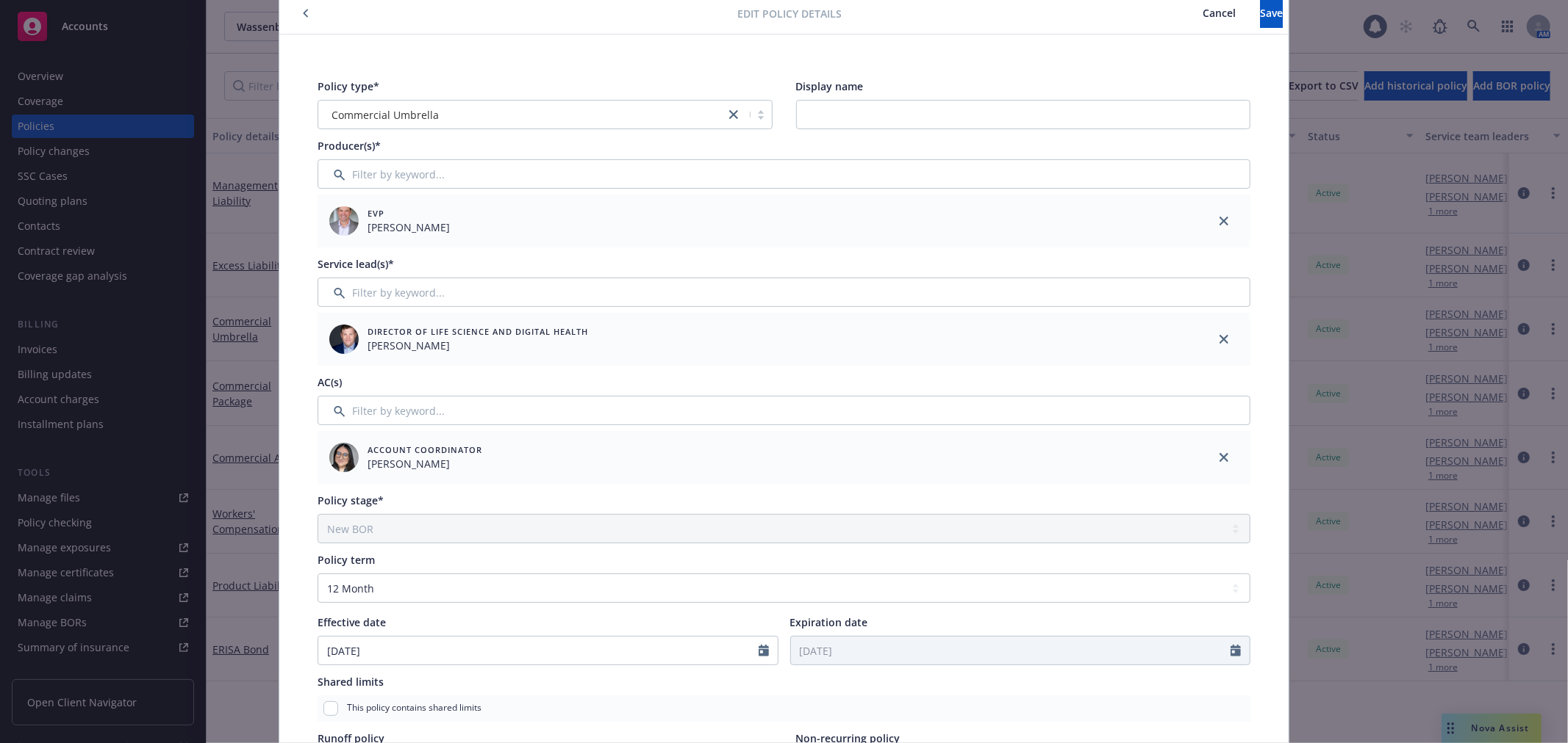
scroll to position [0, 0]
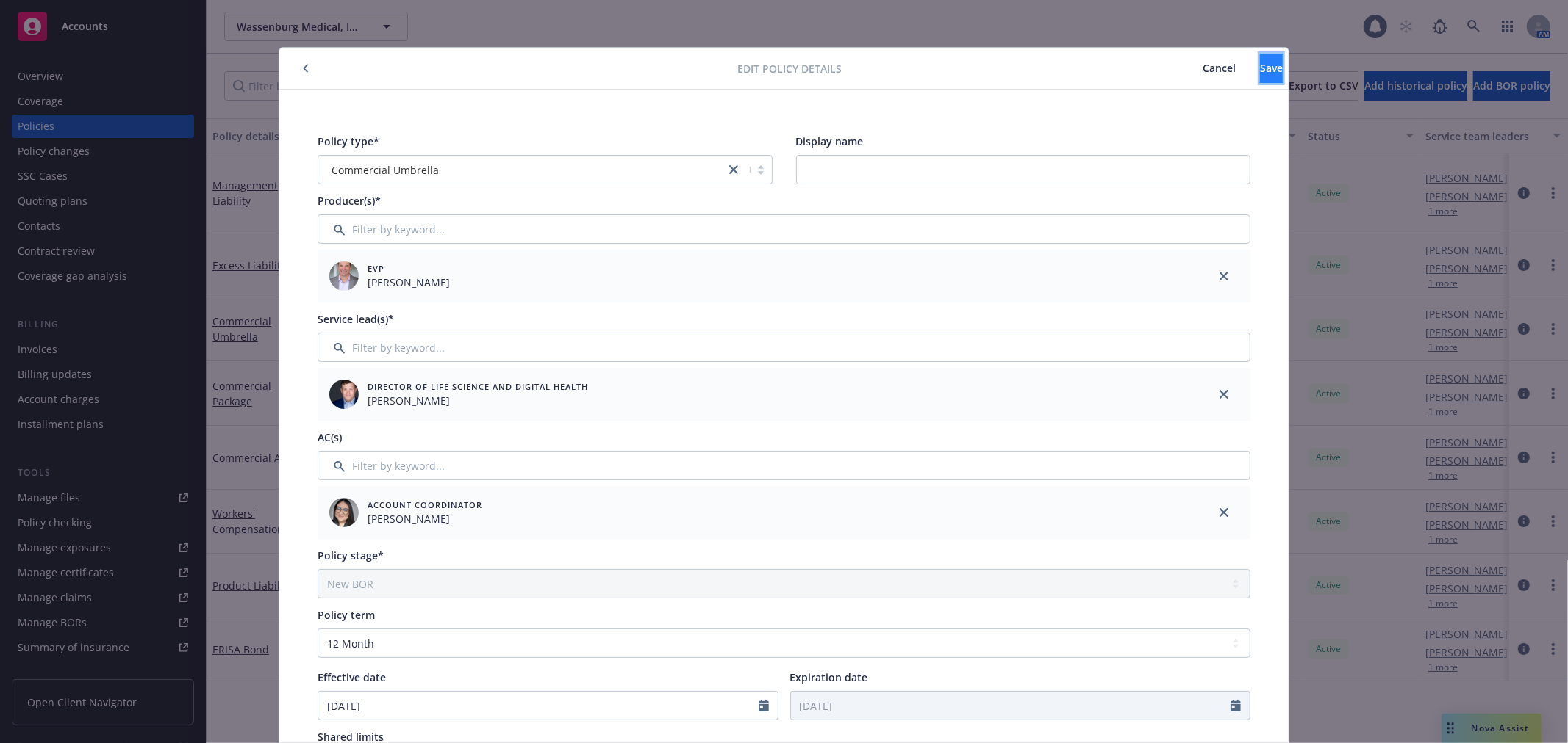
click at [1260, 82] on button "Save" at bounding box center [1271, 68] width 23 height 29
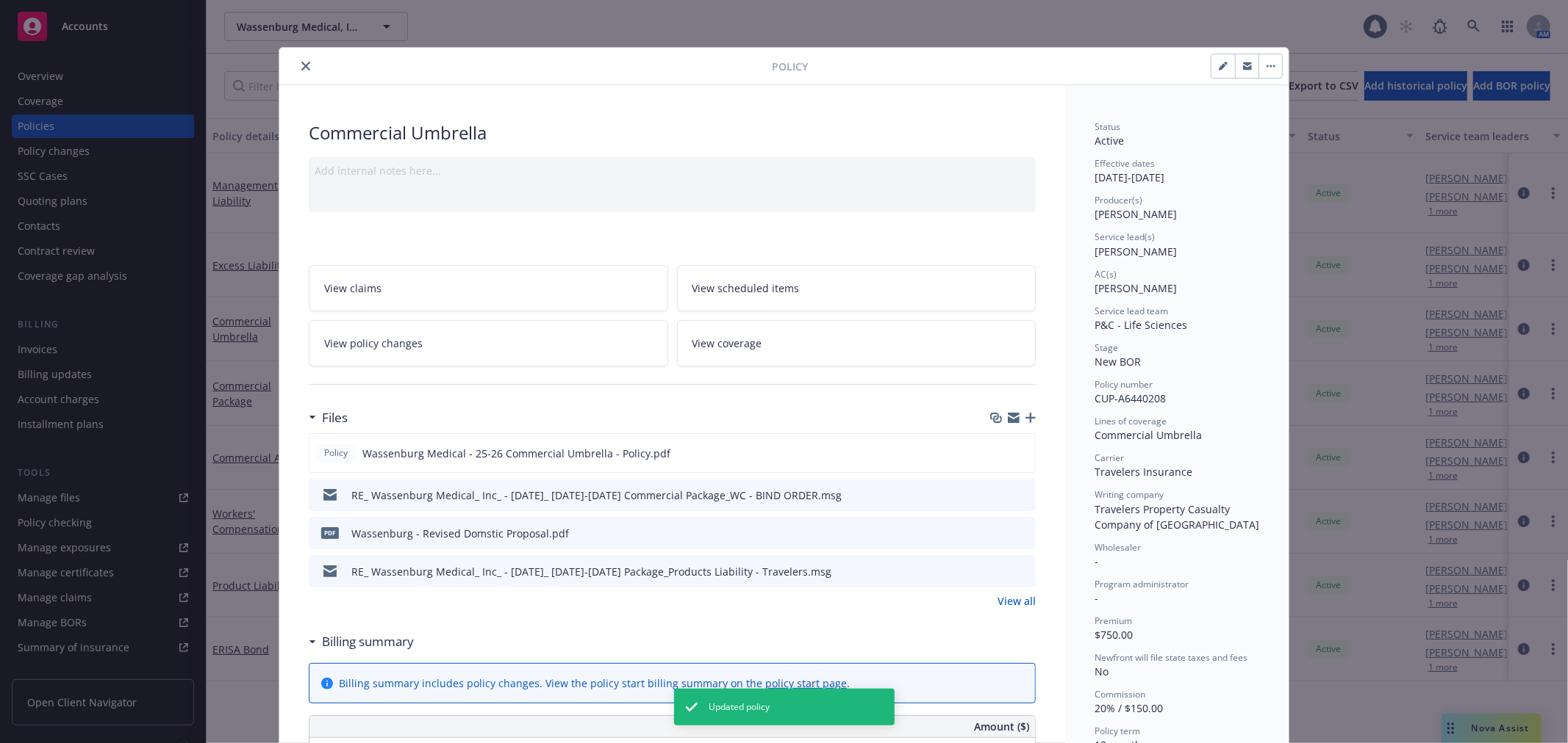
click at [297, 61] on button "close" at bounding box center [305, 66] width 18 height 18
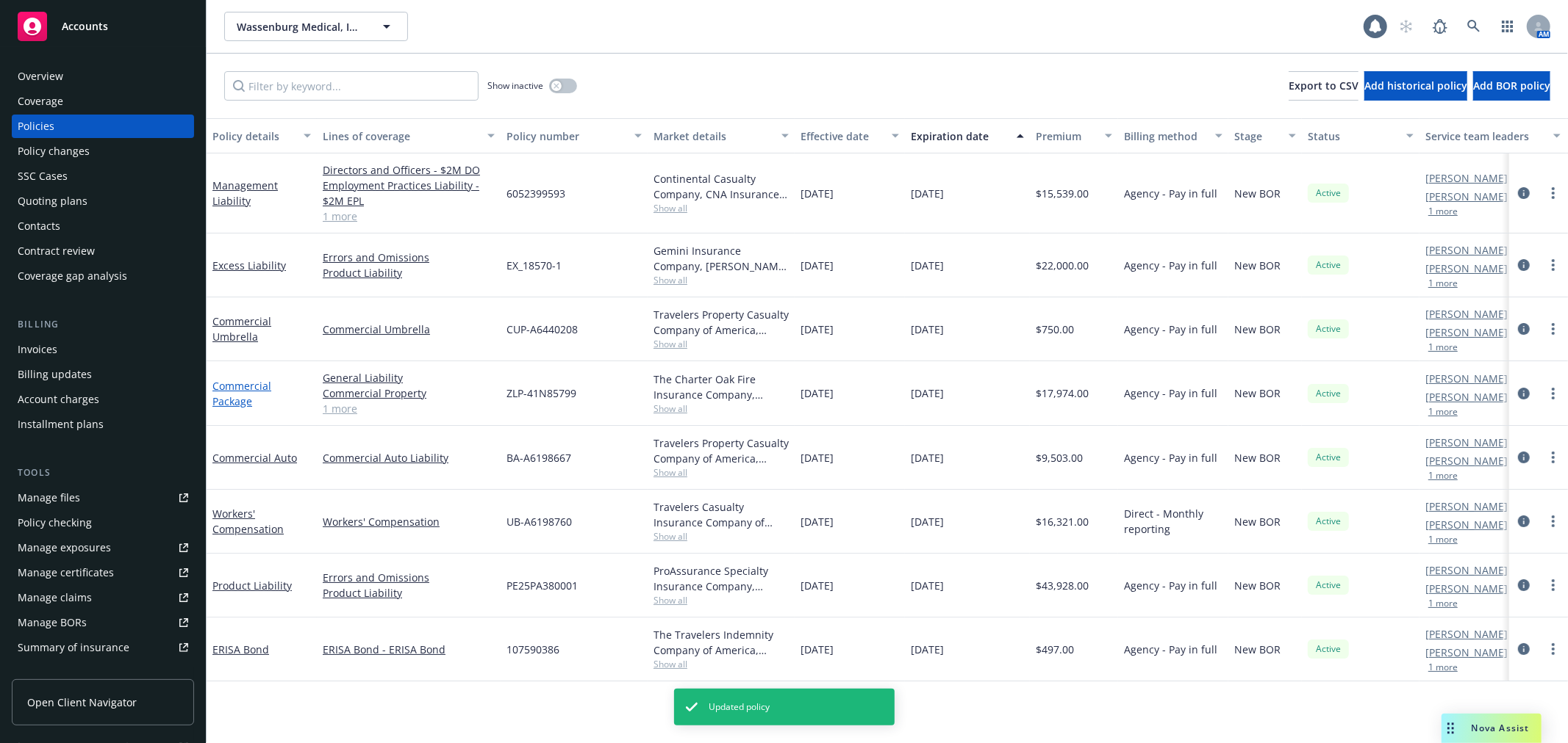
click at [244, 388] on link "Commercial Package" at bounding box center [242, 394] width 59 height 29
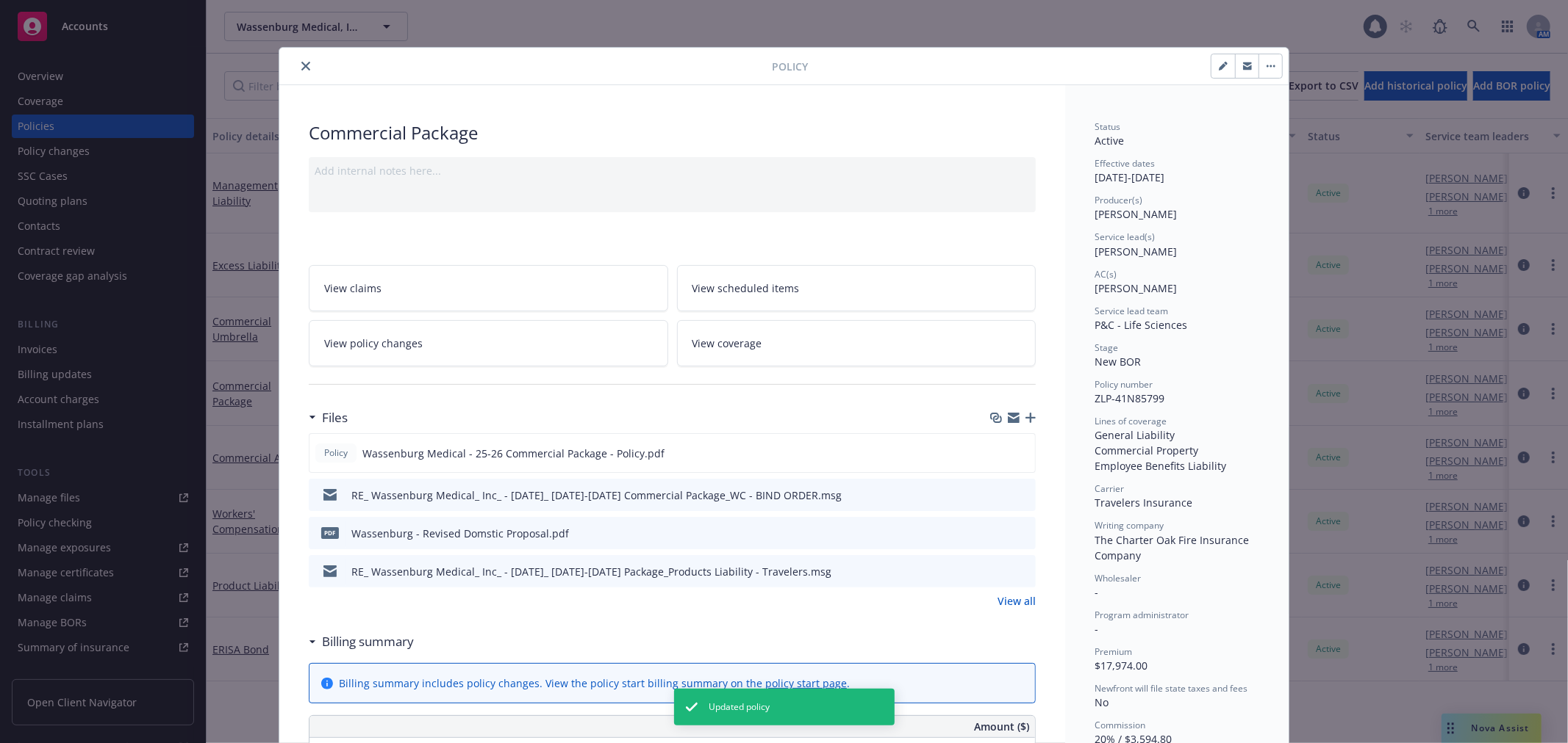
click at [1222, 63] on button "button" at bounding box center [1223, 67] width 24 height 24
select select "NEW_BOR"
select select "12"
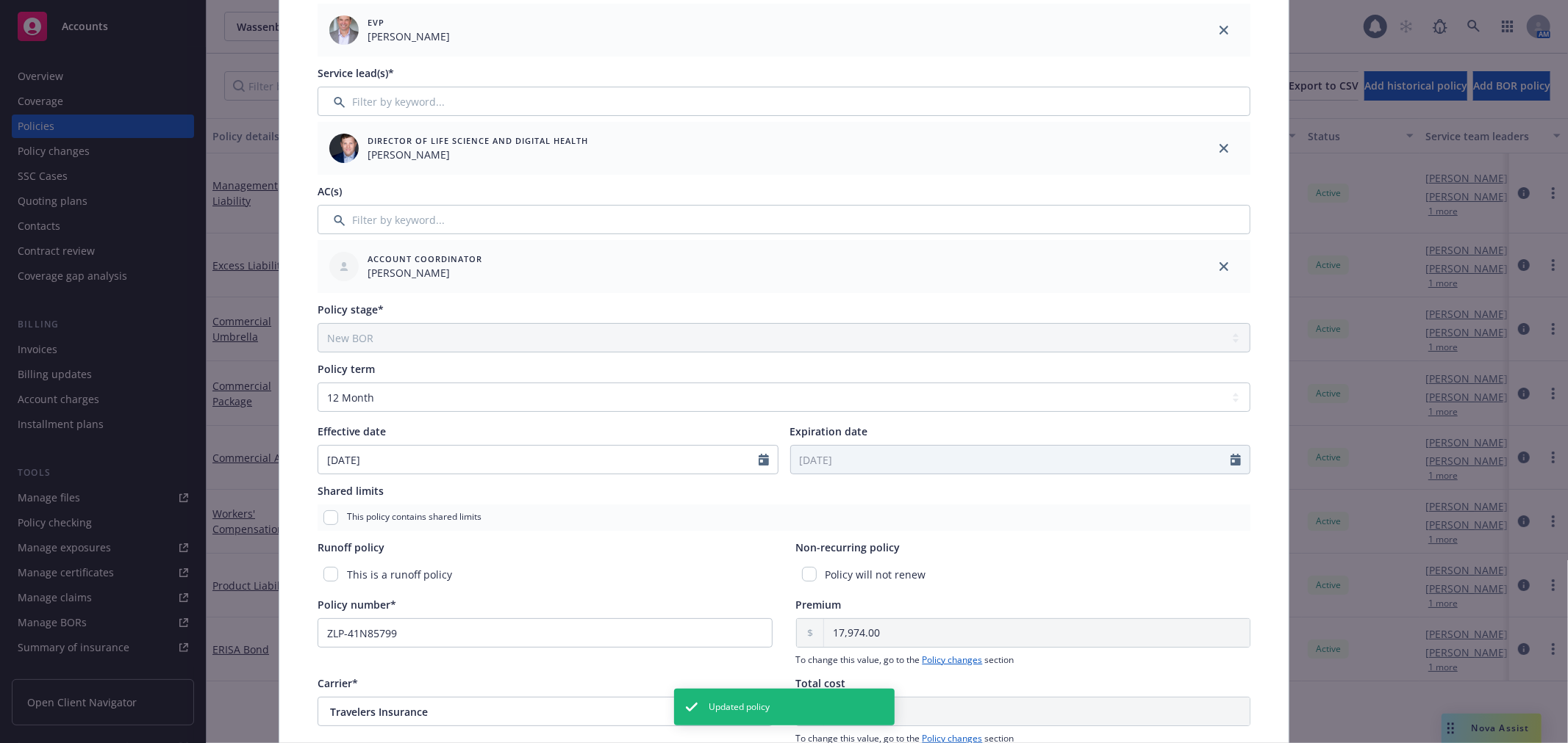
scroll to position [244, 0]
drag, startPoint x: 1220, startPoint y: 266, endPoint x: 802, endPoint y: 223, distance: 420.2
click at [1220, 266] on icon "close" at bounding box center [1224, 268] width 9 height 9
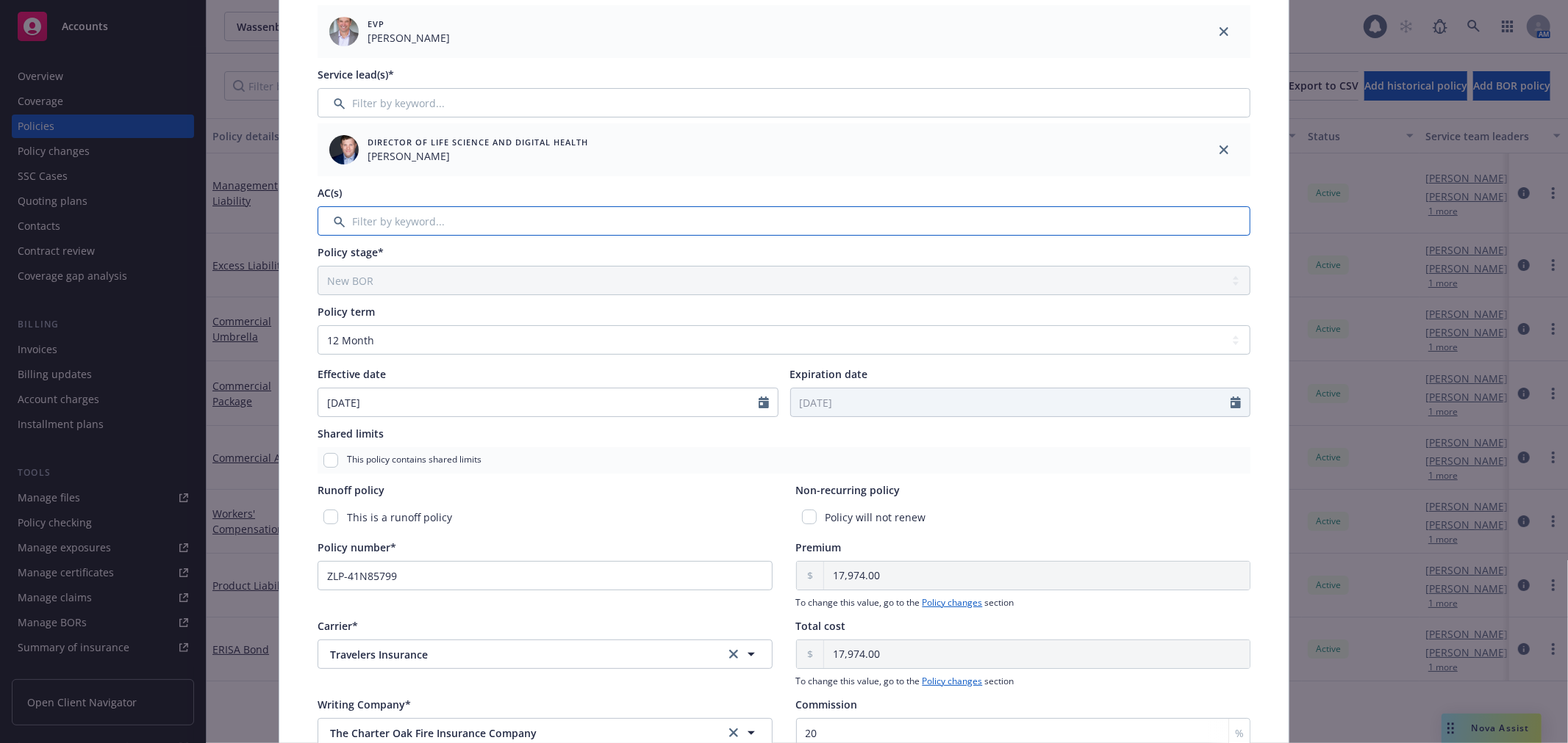
click at [717, 226] on input "Filter by keyword..." at bounding box center [784, 221] width 932 height 29
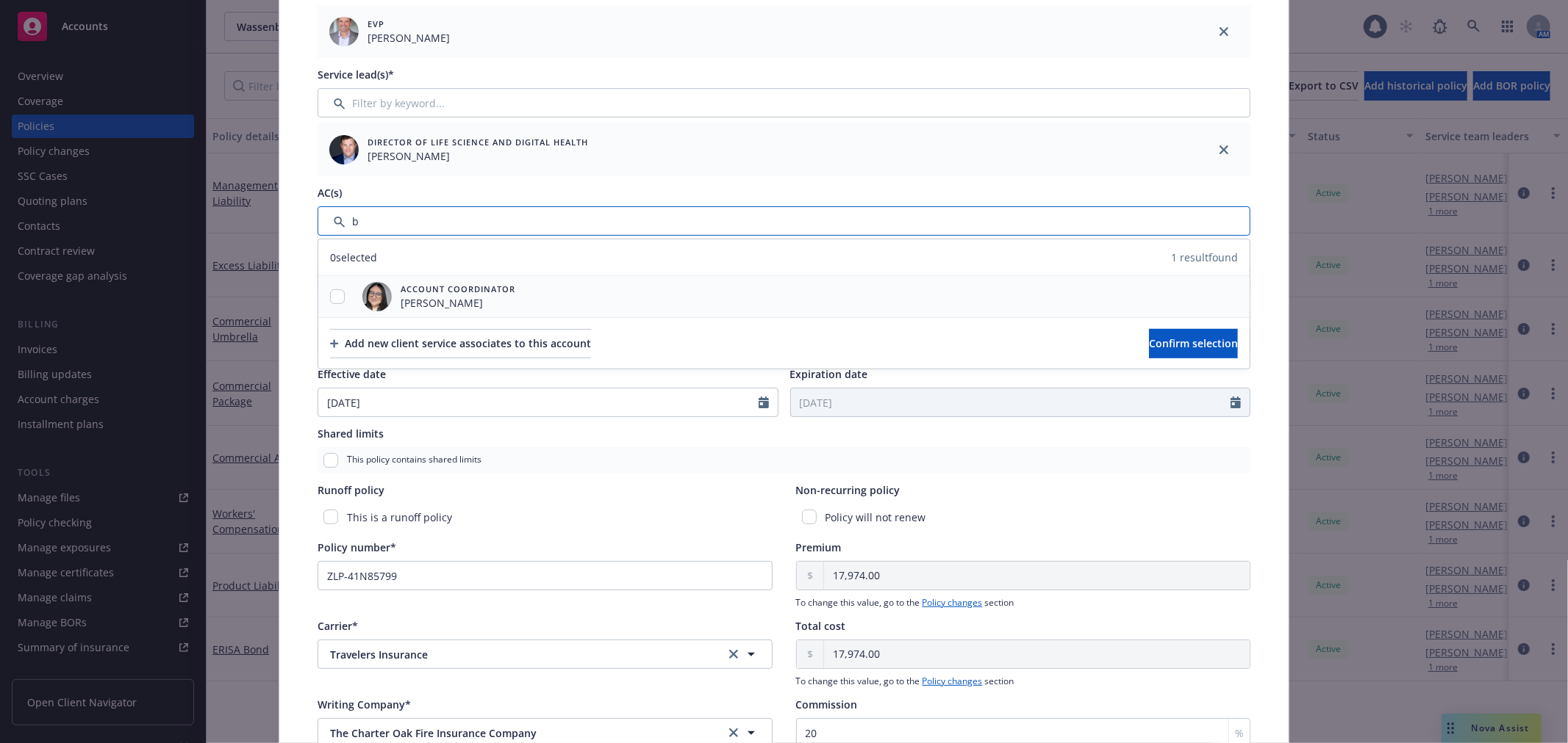
type input "b"
click at [336, 294] on input "checkbox" at bounding box center [337, 296] width 15 height 15
checkbox input "true"
click at [1148, 346] on span "Confirm selection" at bounding box center [1193, 343] width 89 height 14
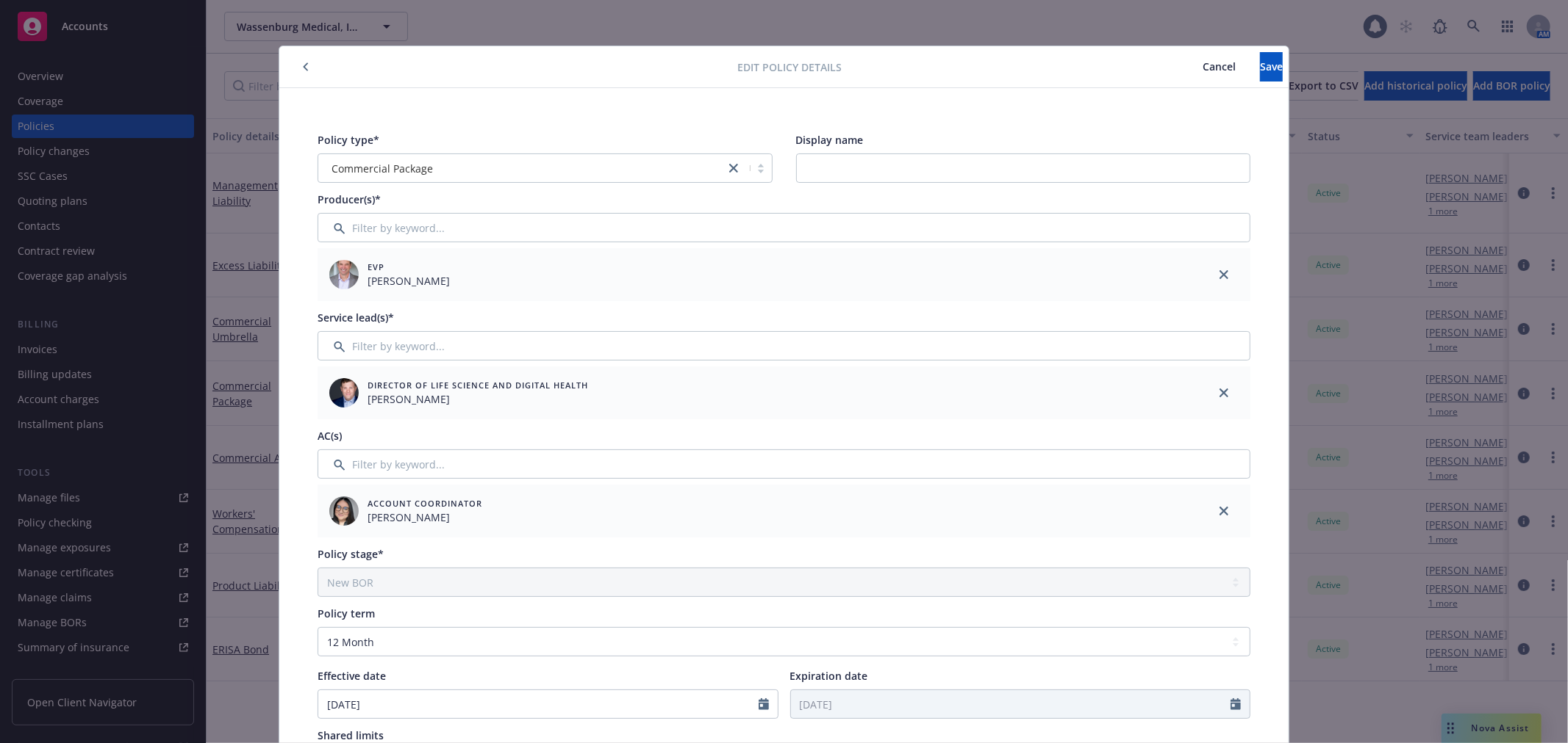
scroll to position [0, 0]
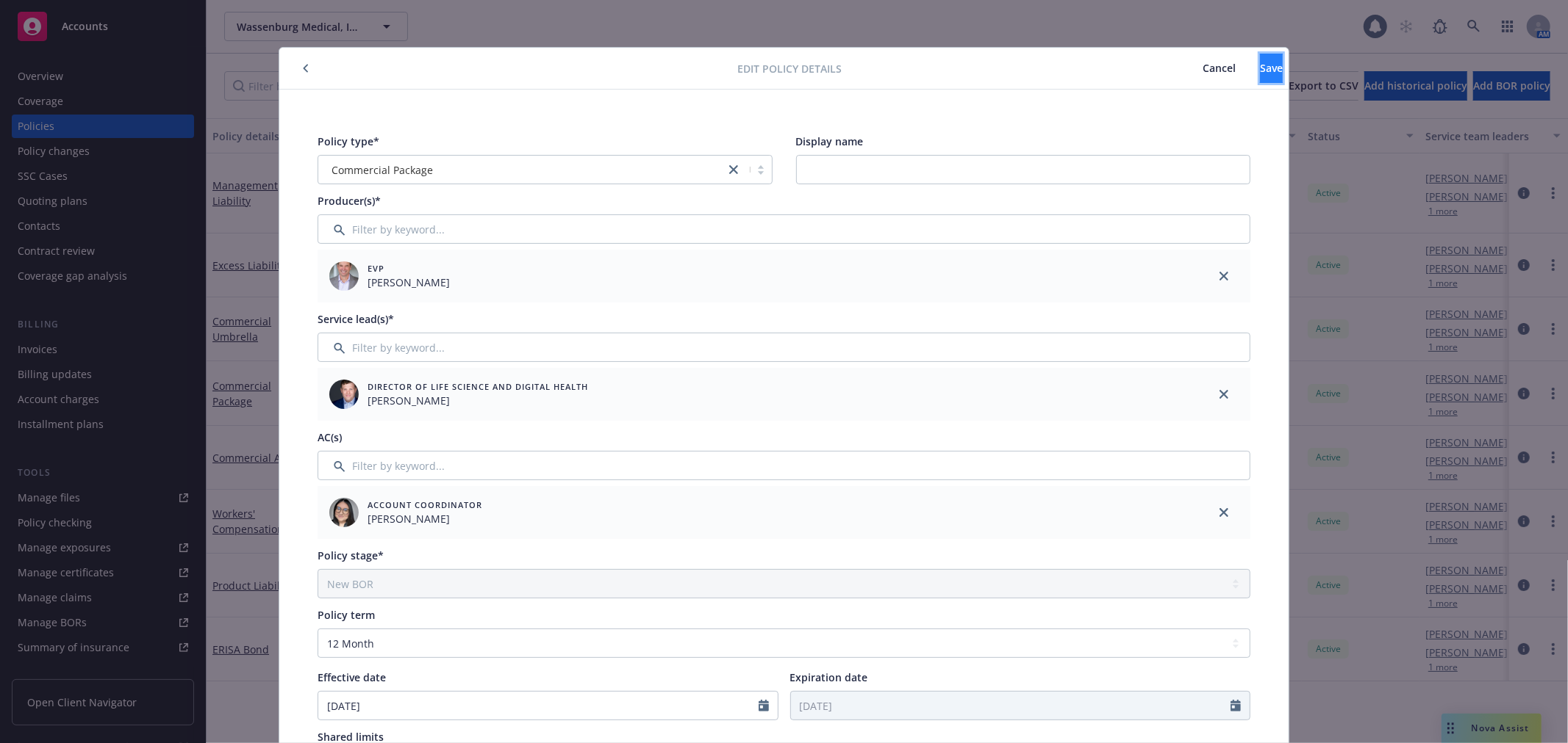
click at [1260, 68] on span "Save" at bounding box center [1271, 67] width 23 height 14
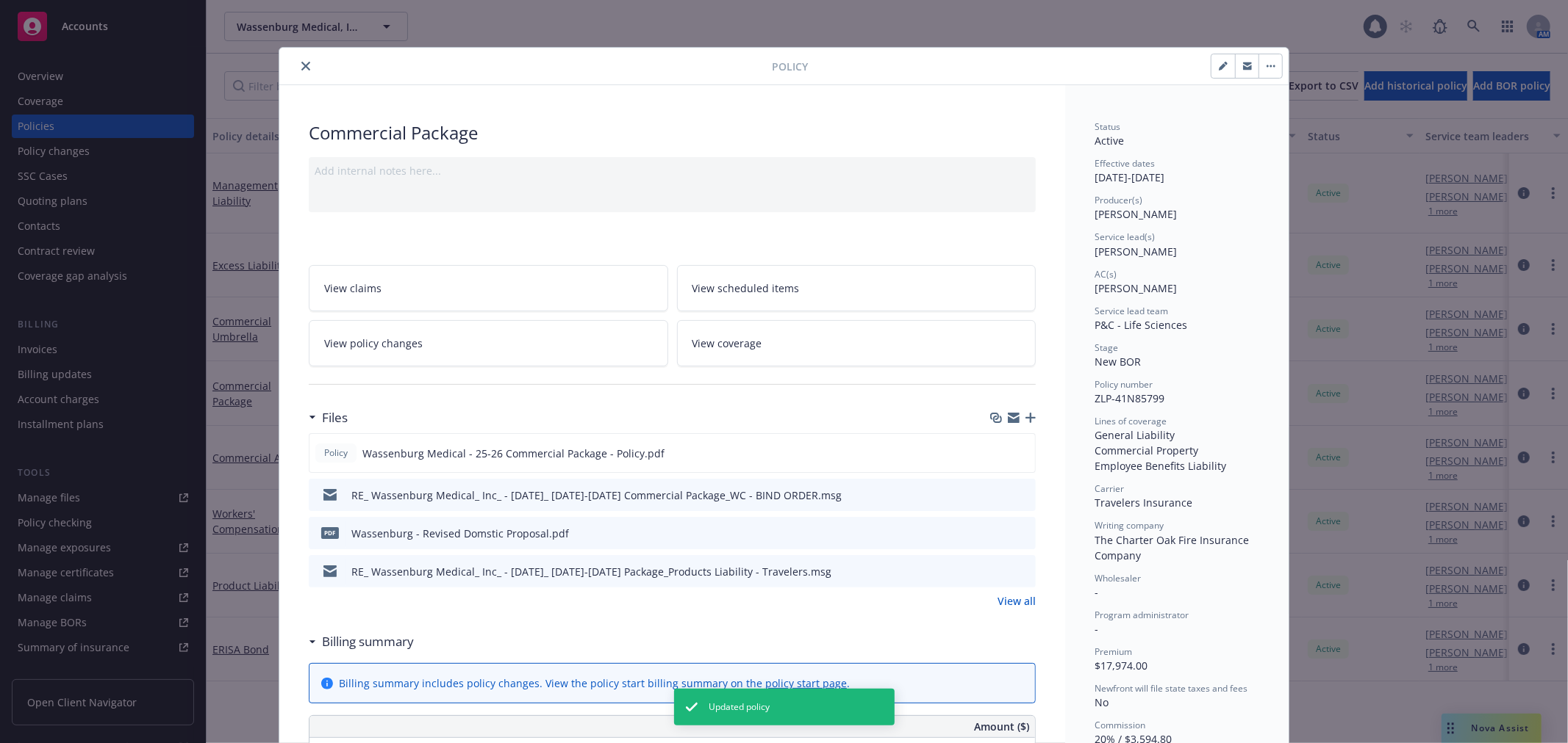
click at [302, 63] on icon "close" at bounding box center [306, 66] width 9 height 9
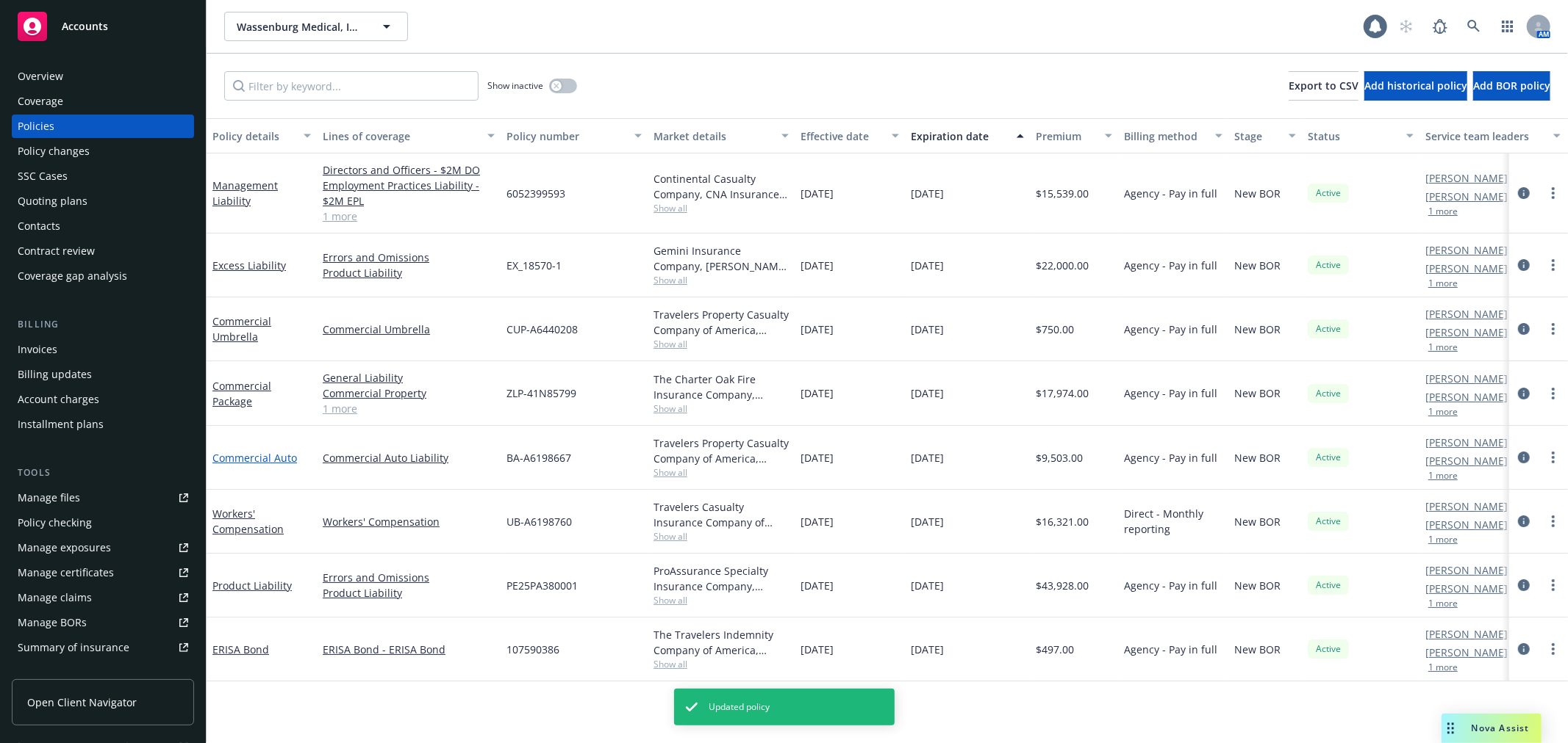
click at [289, 459] on link "Commercial Auto" at bounding box center [255, 458] width 85 height 14
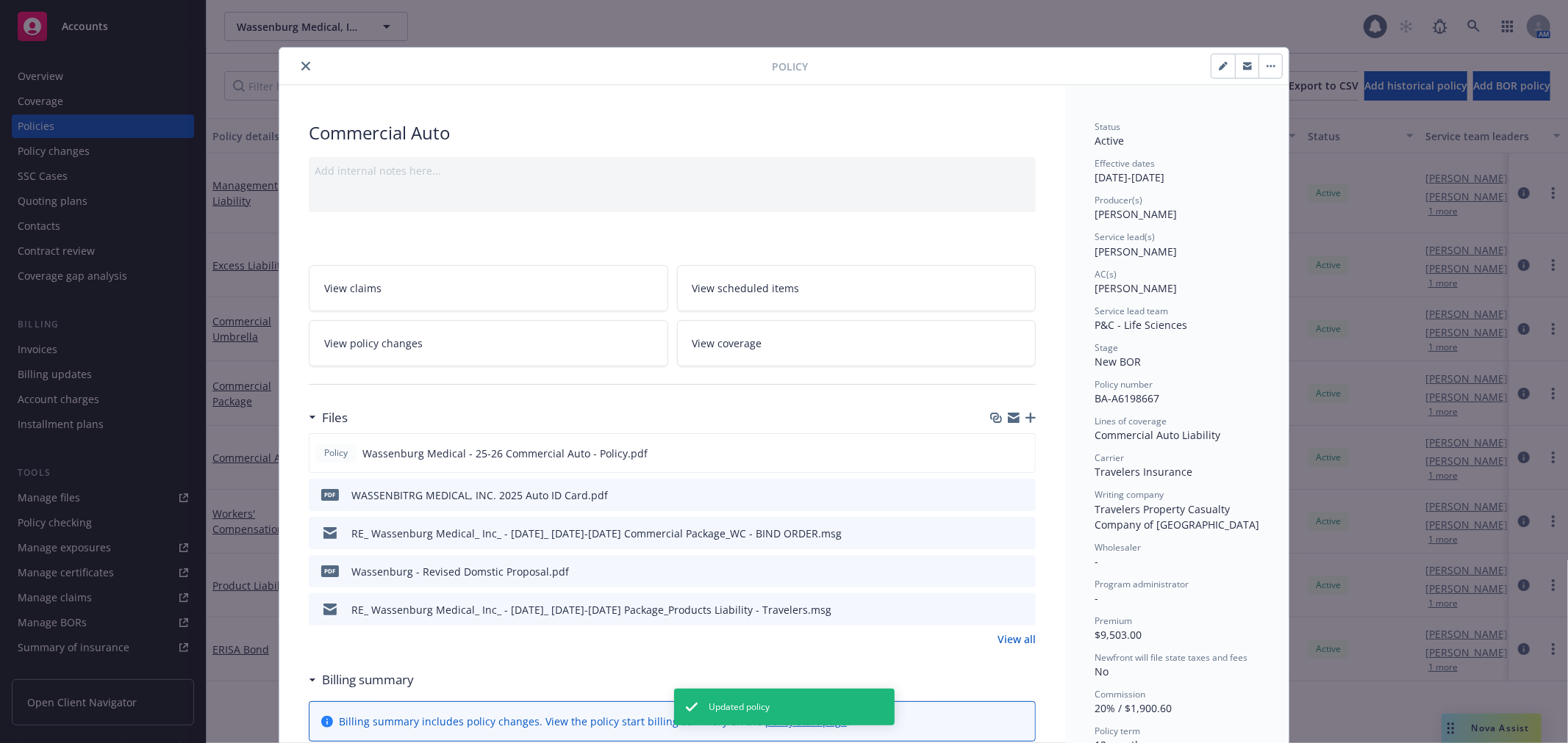
click at [1213, 74] on button "button" at bounding box center [1223, 67] width 24 height 24
select select "NEW_BOR"
select select "12"
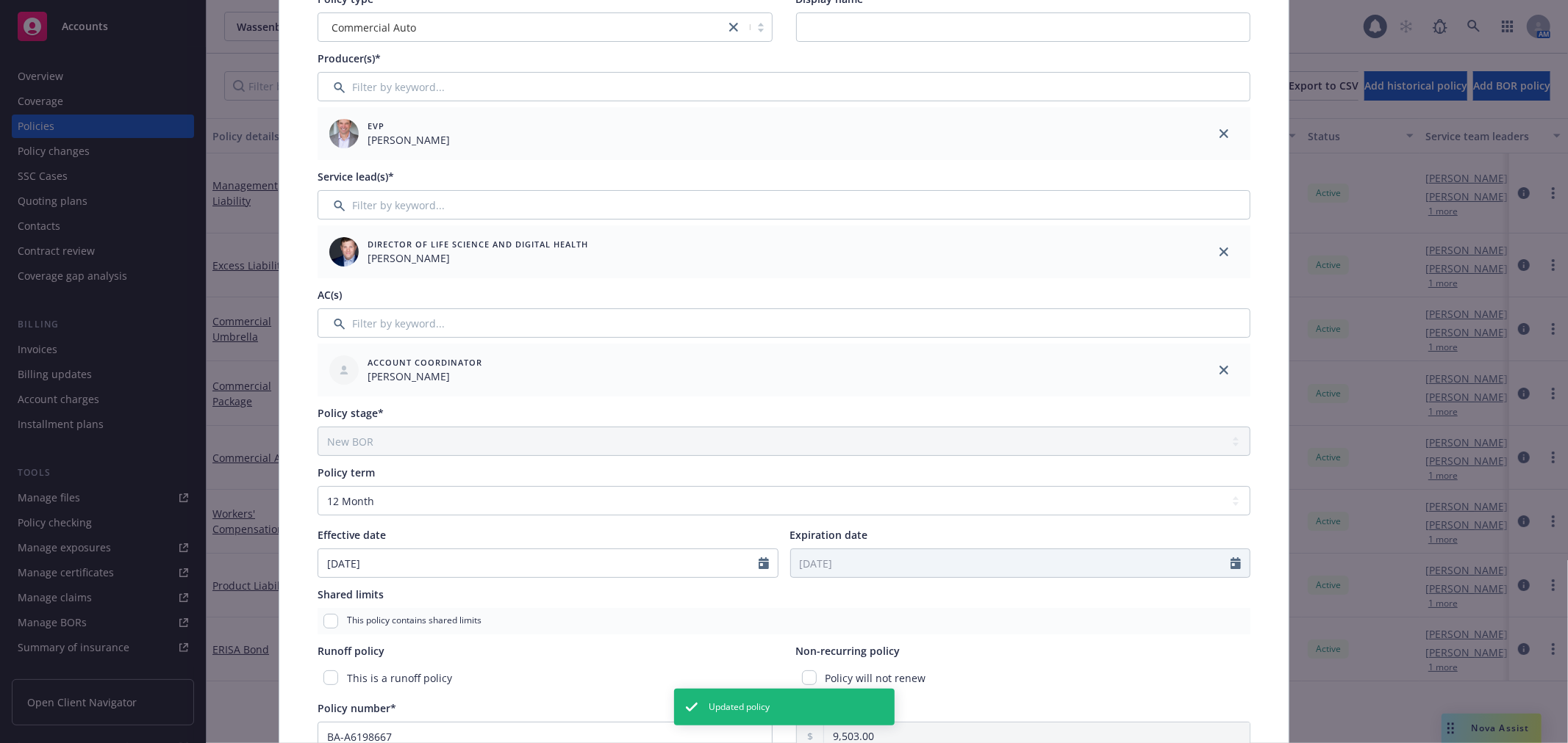
scroll to position [163, 0]
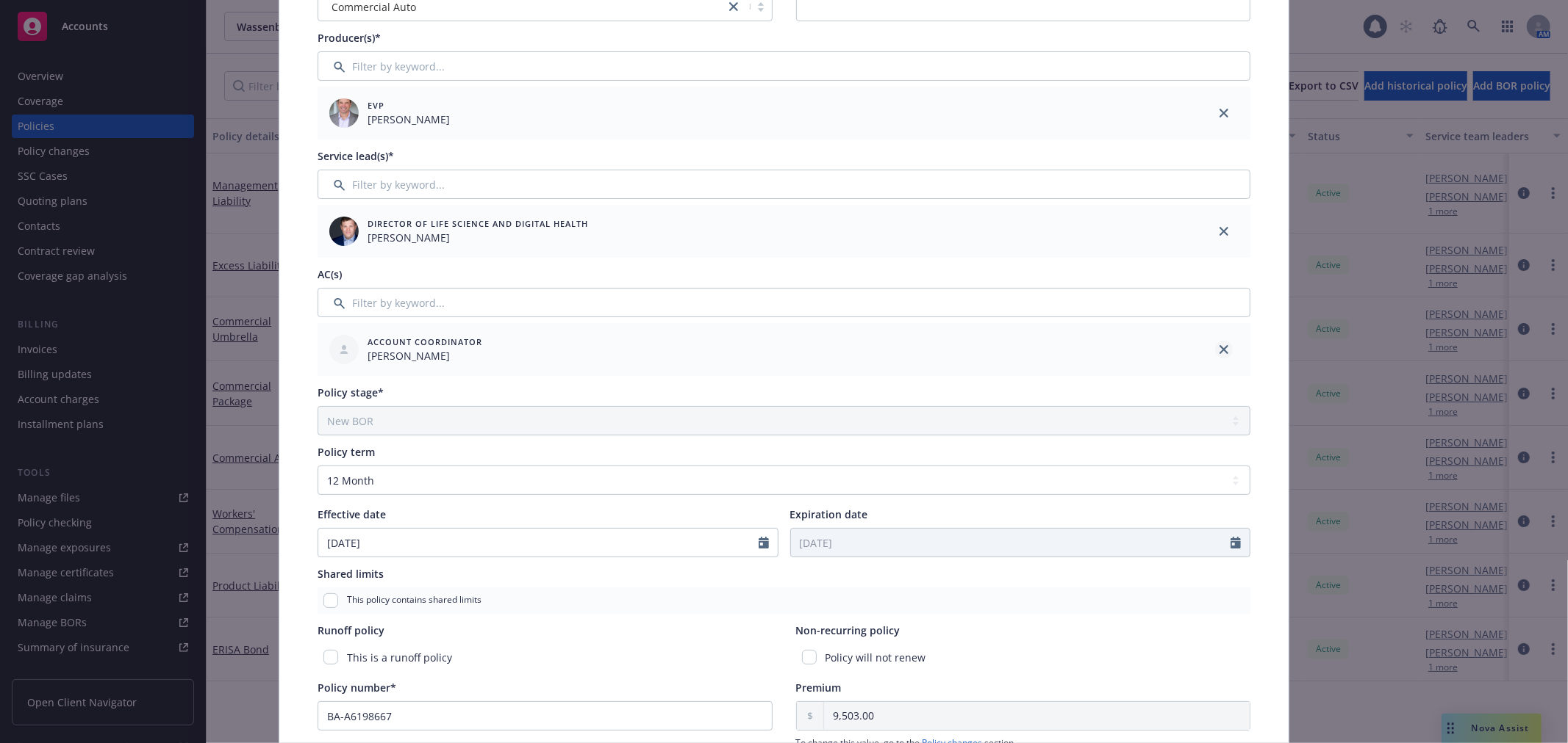
click at [1215, 354] on link "close" at bounding box center [1224, 349] width 18 height 18
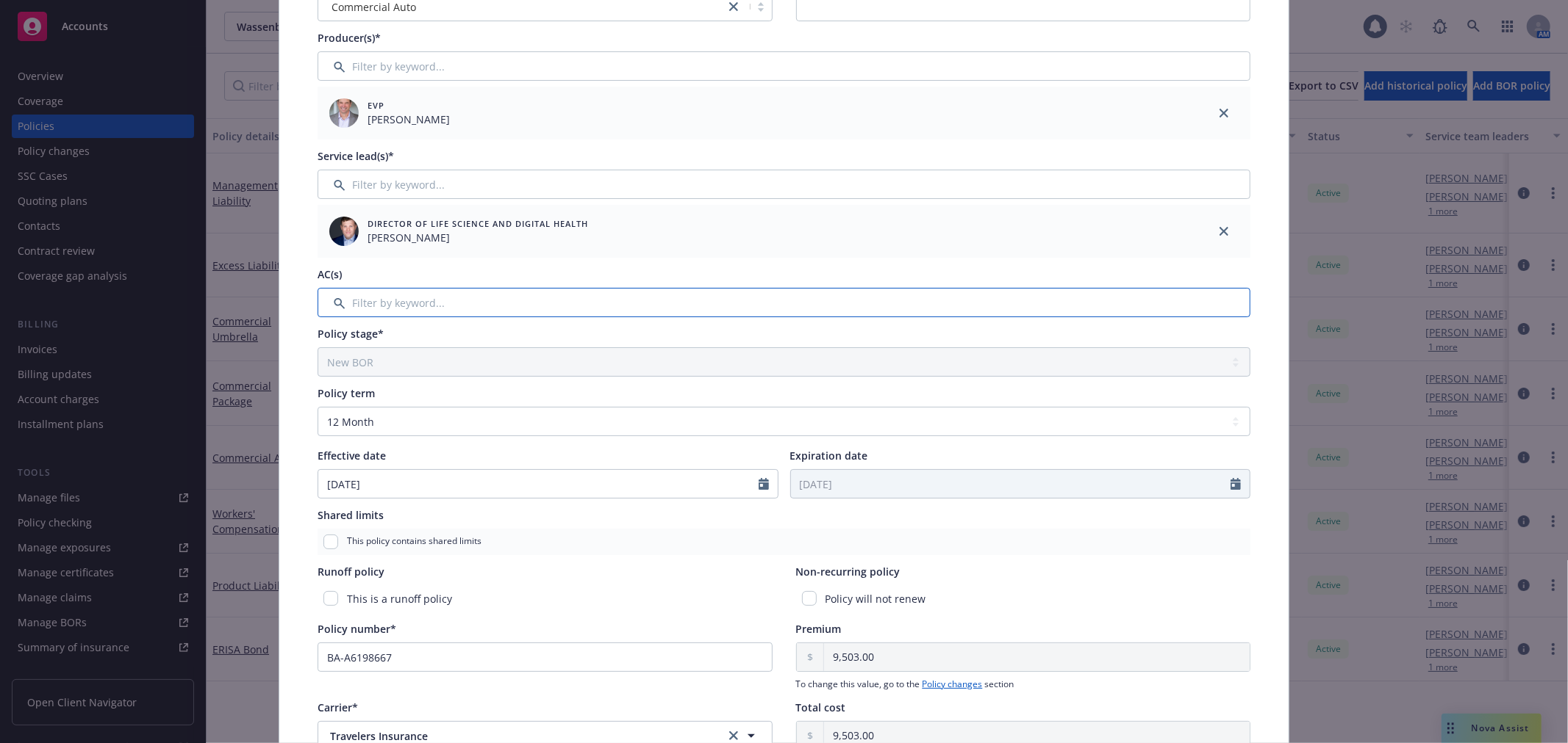
click at [812, 306] on input "Filter by keyword..." at bounding box center [784, 302] width 932 height 29
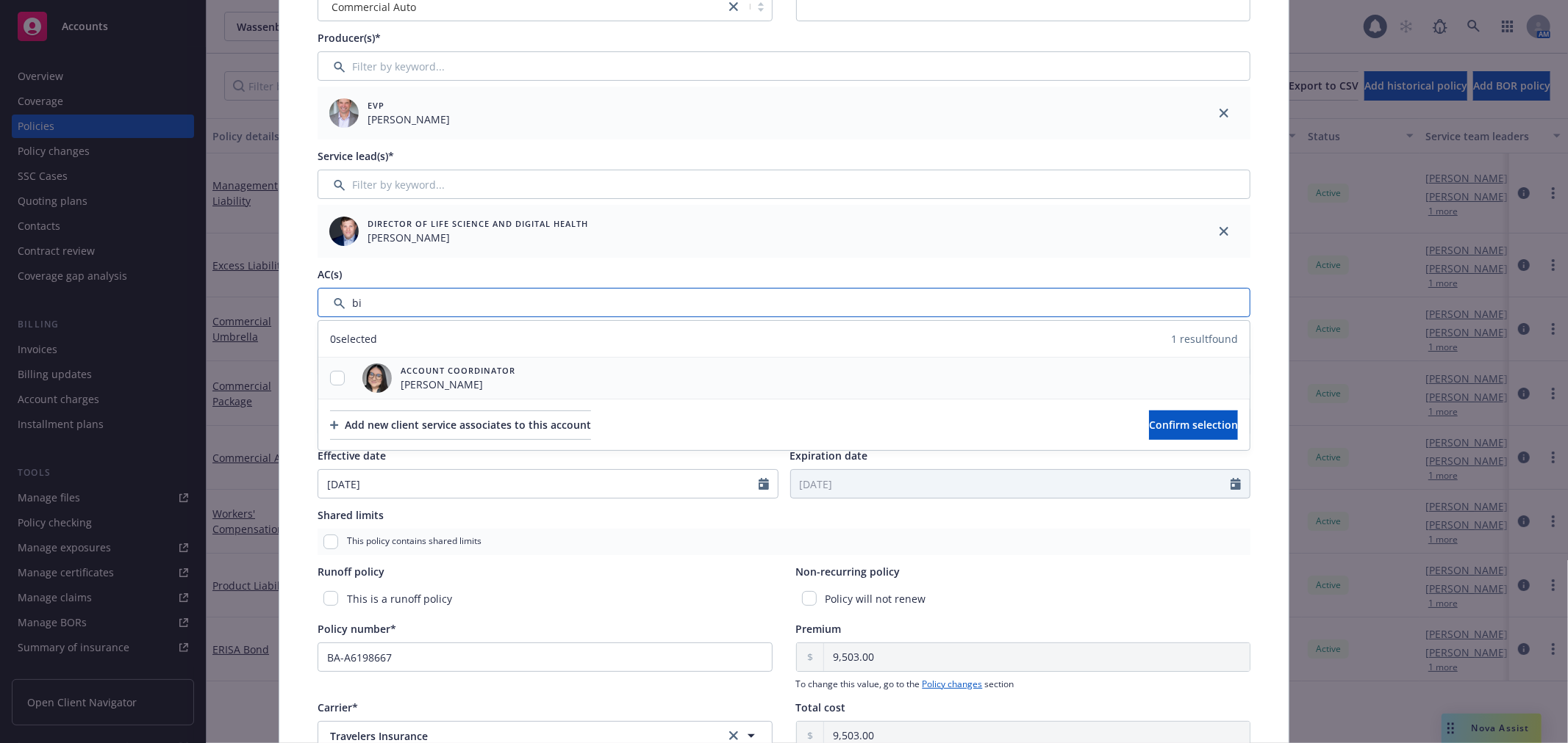
type input "bi"
click at [338, 378] on input "checkbox" at bounding box center [337, 377] width 15 height 15
checkbox input "true"
click at [1210, 414] on button "Confirm selection" at bounding box center [1193, 425] width 89 height 29
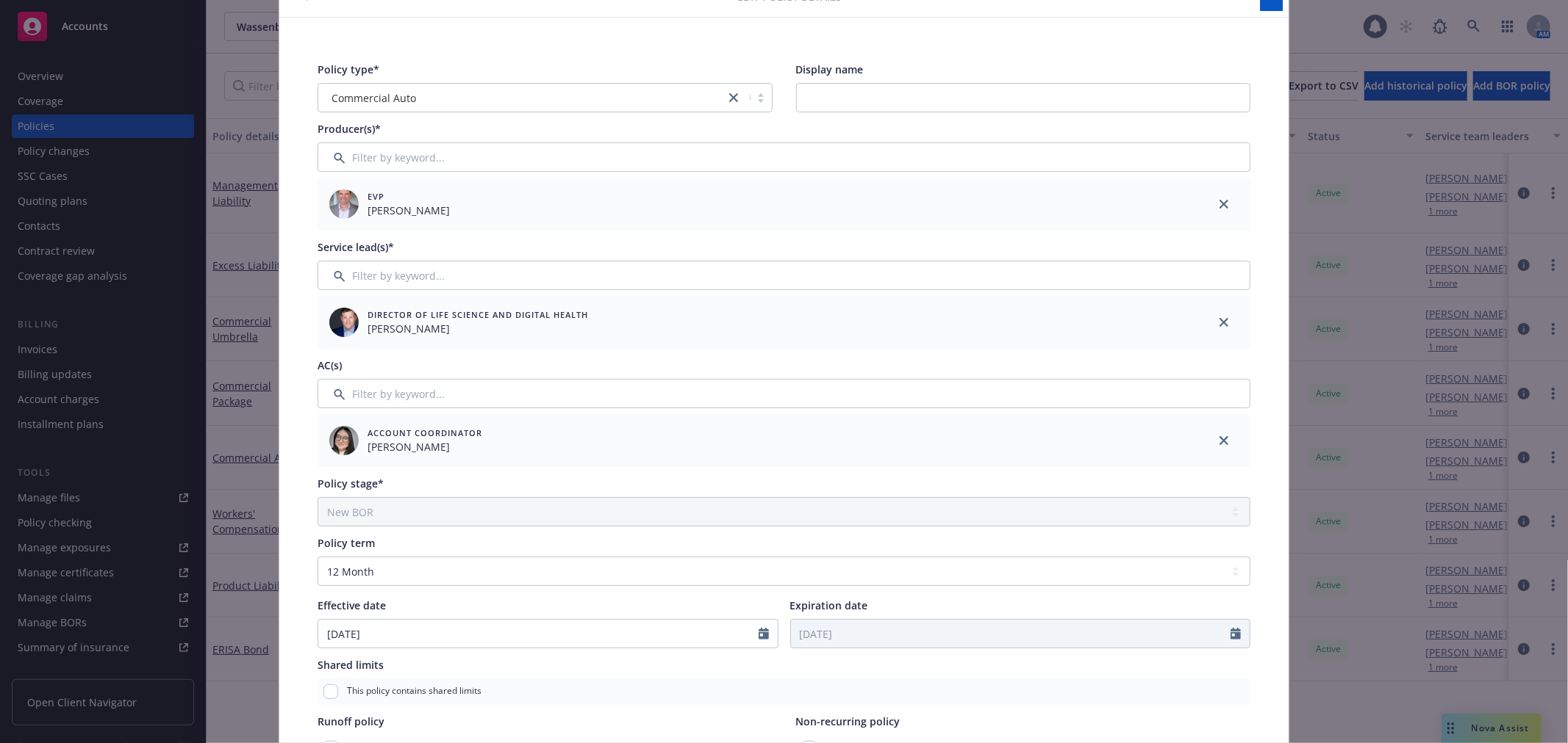
scroll to position [0, 0]
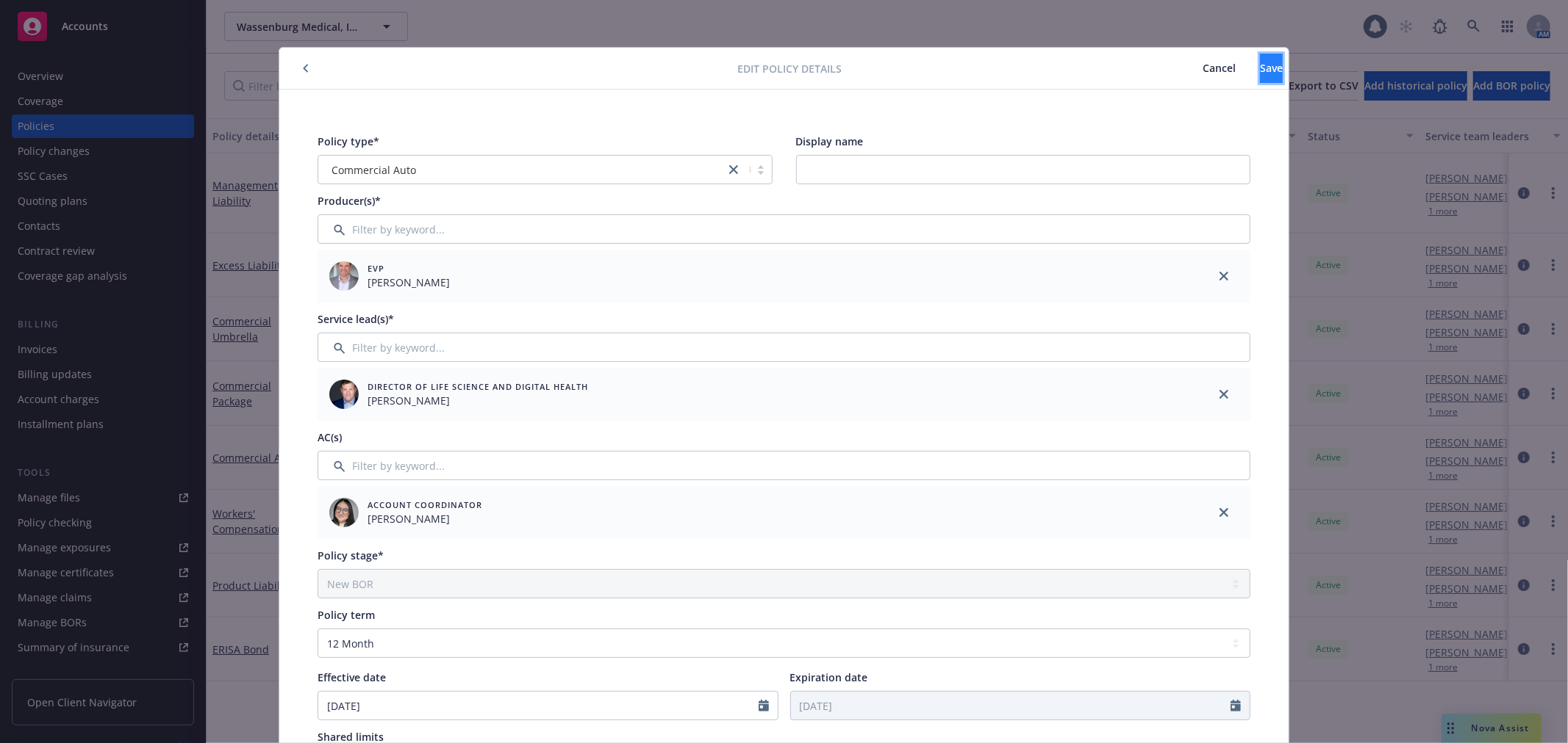
click at [1260, 76] on button "Save" at bounding box center [1271, 68] width 23 height 29
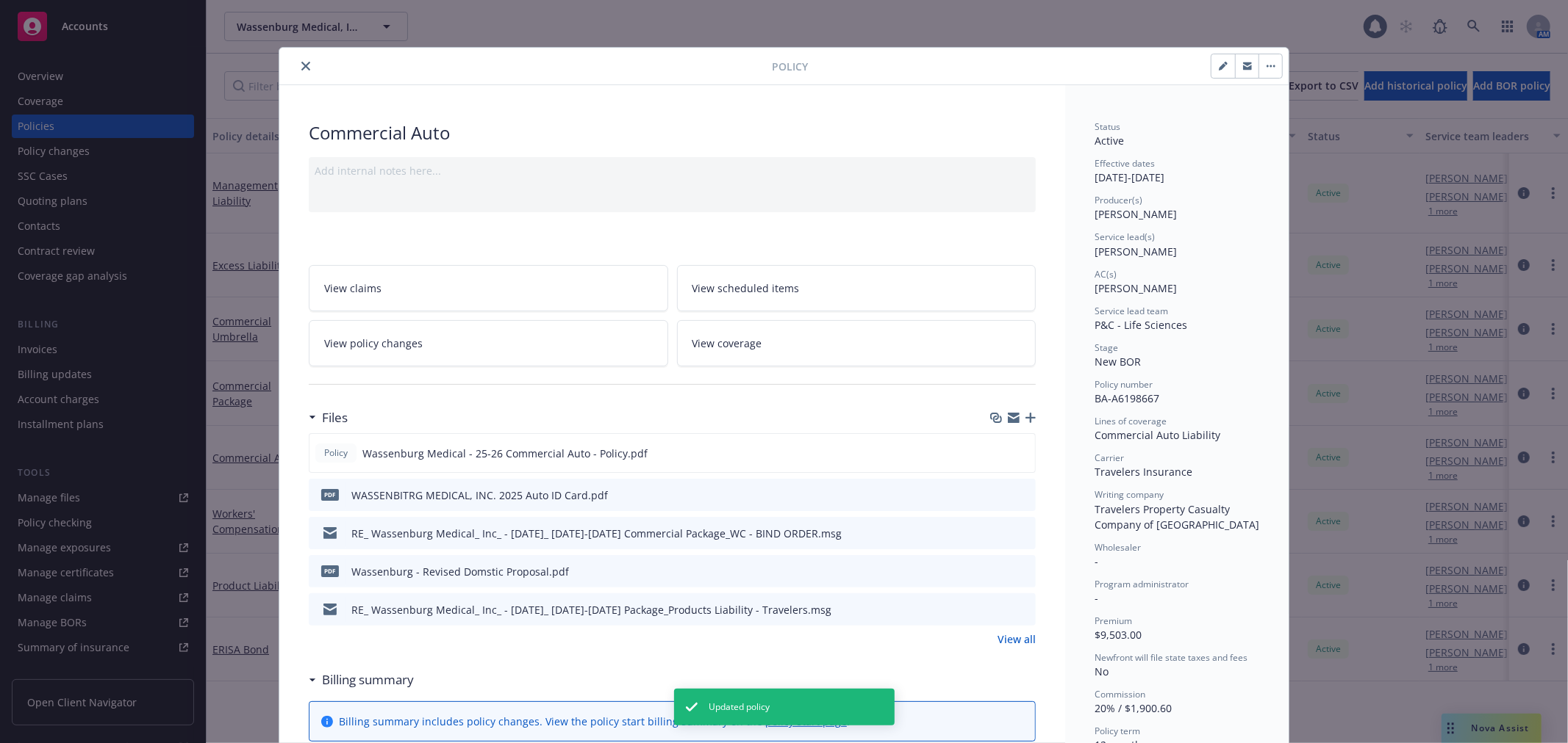
click at [302, 68] on icon "close" at bounding box center [306, 66] width 9 height 9
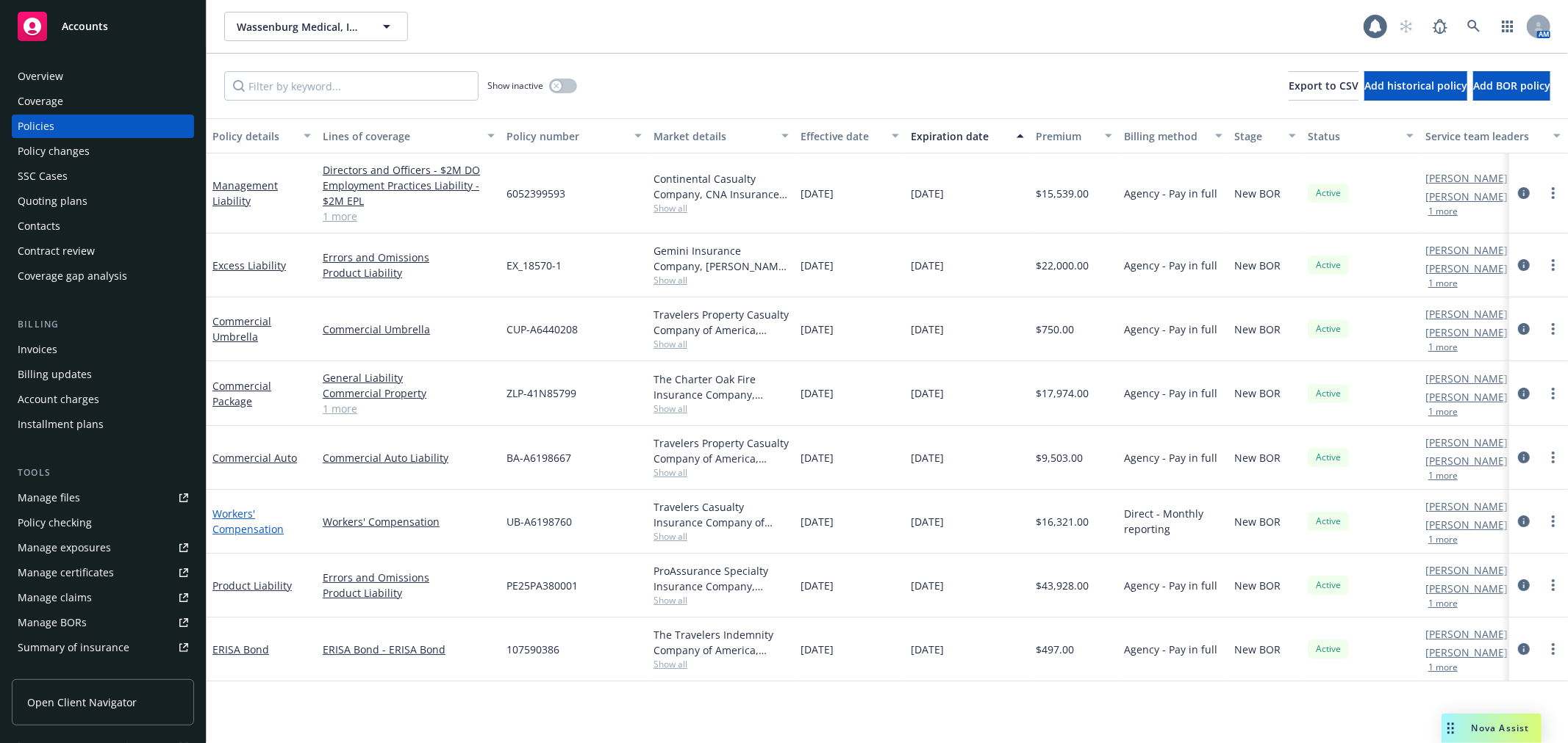
click at [234, 512] on link "Workers' Compensation" at bounding box center [248, 521] width 71 height 29
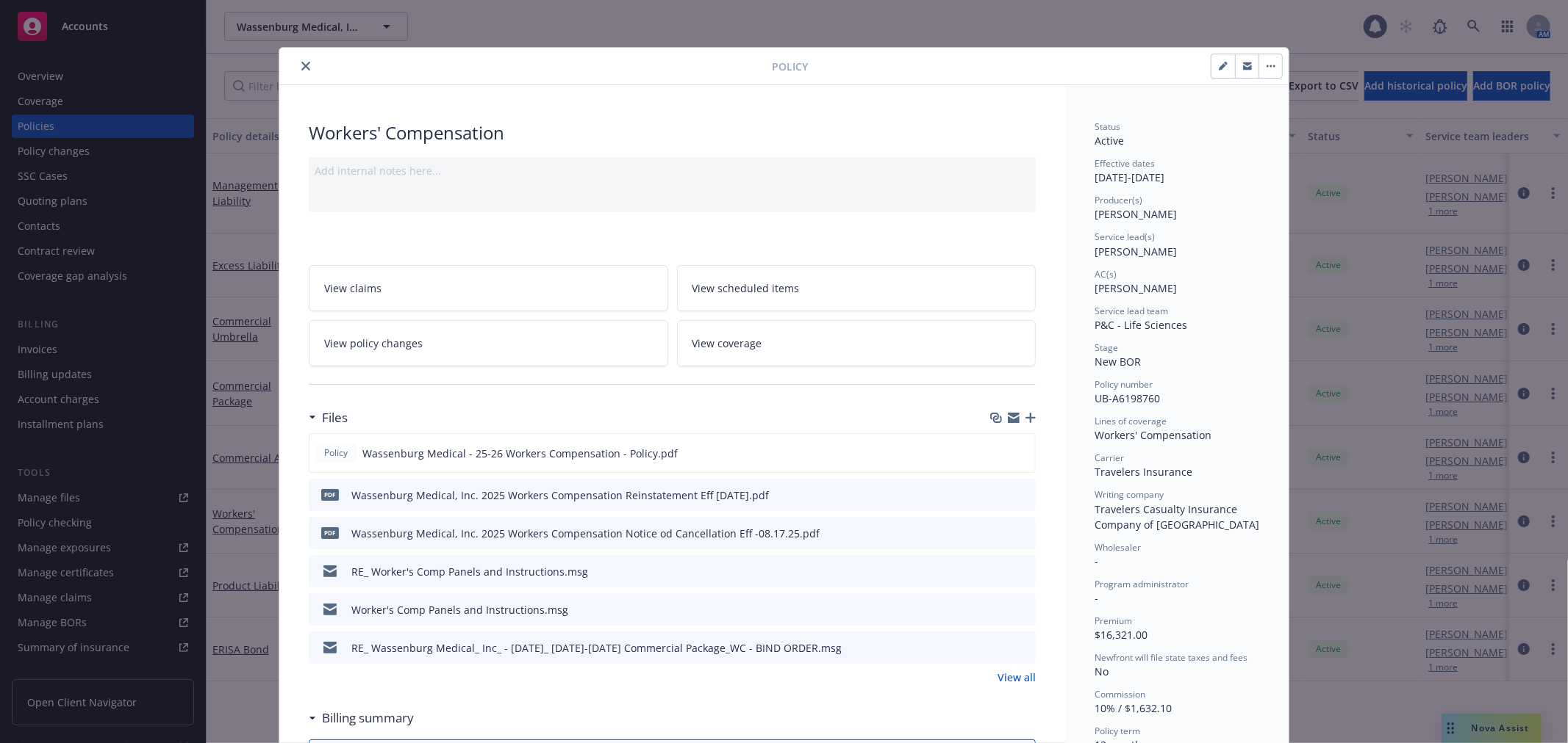
click at [1219, 68] on icon "button" at bounding box center [1223, 66] width 9 height 9
select select "NEW_BOR"
select select "12"
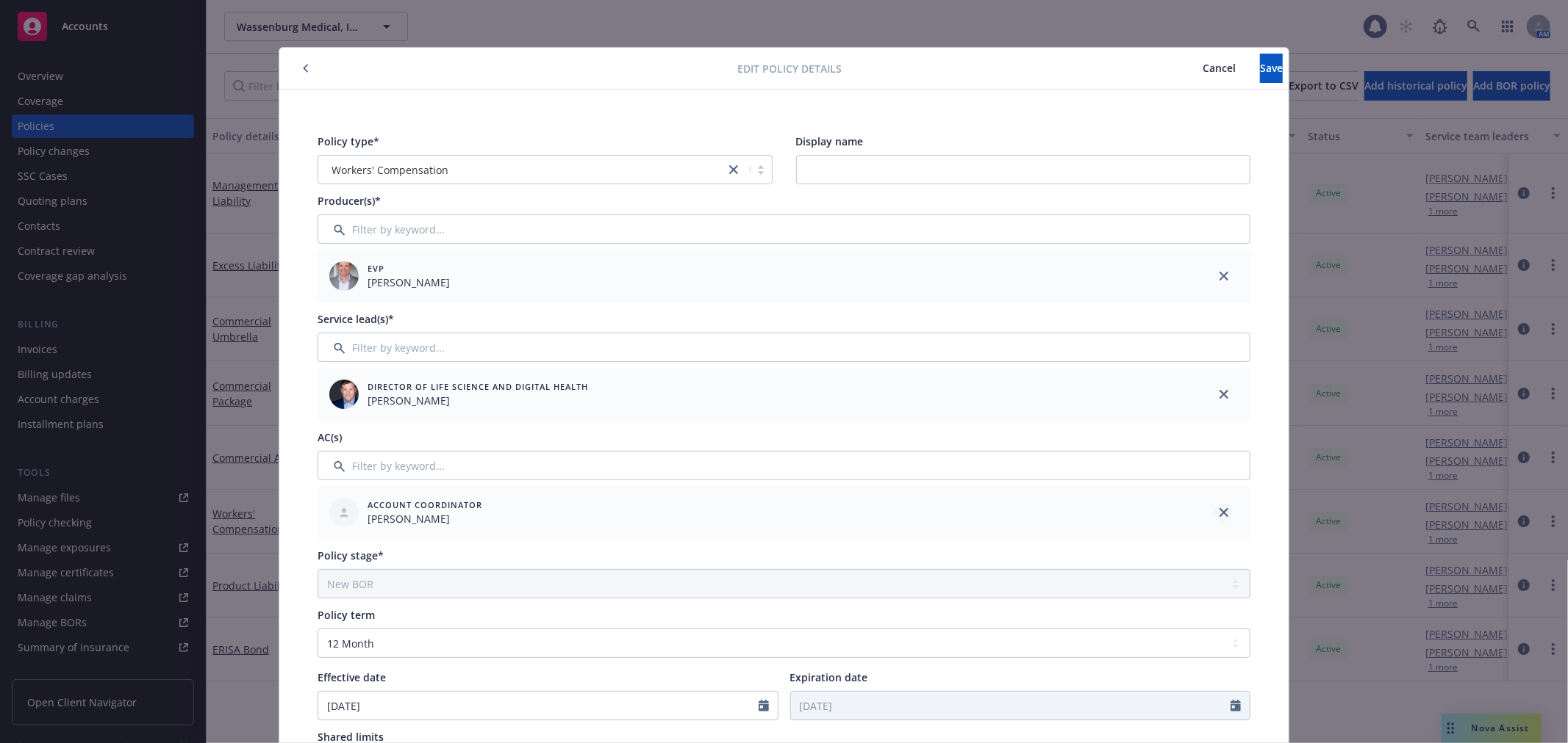
click at [1221, 512] on icon "close" at bounding box center [1224, 512] width 9 height 9
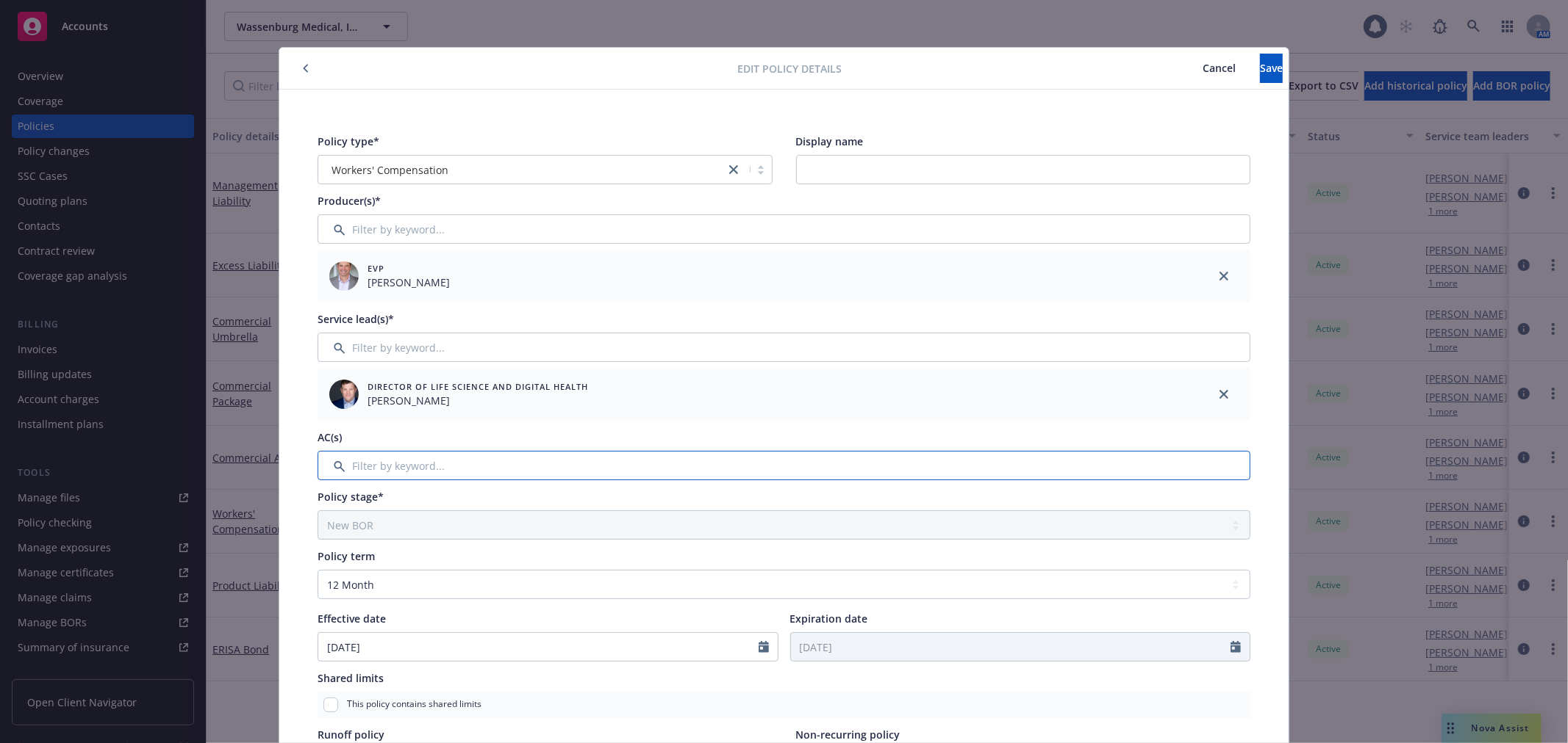
click at [641, 472] on input "Filter by keyword..." at bounding box center [784, 465] width 932 height 29
type input "bi"
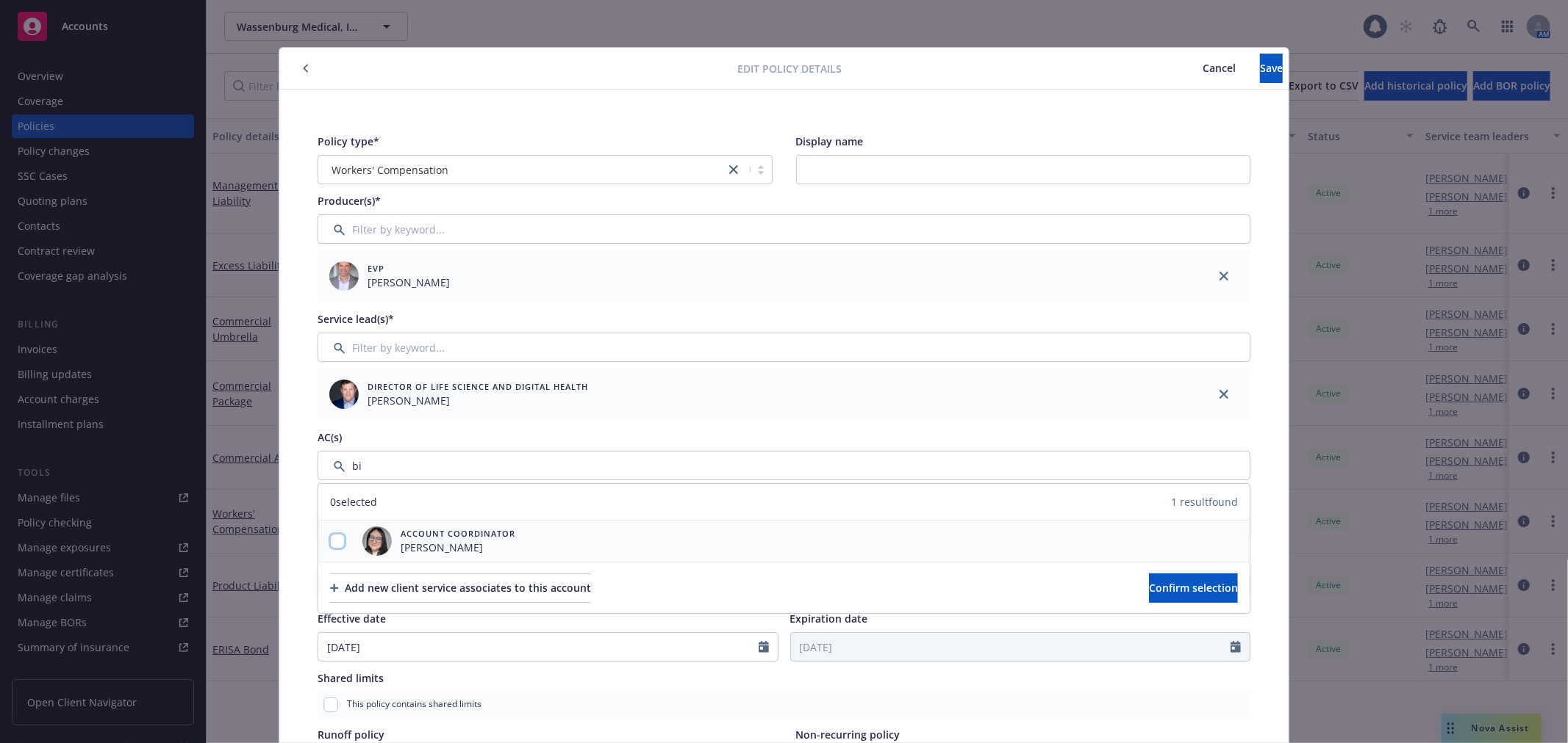
click at [330, 538] on input "checkbox" at bounding box center [337, 541] width 15 height 15
checkbox input "true"
click at [1148, 590] on button "Confirm selection" at bounding box center [1193, 588] width 89 height 29
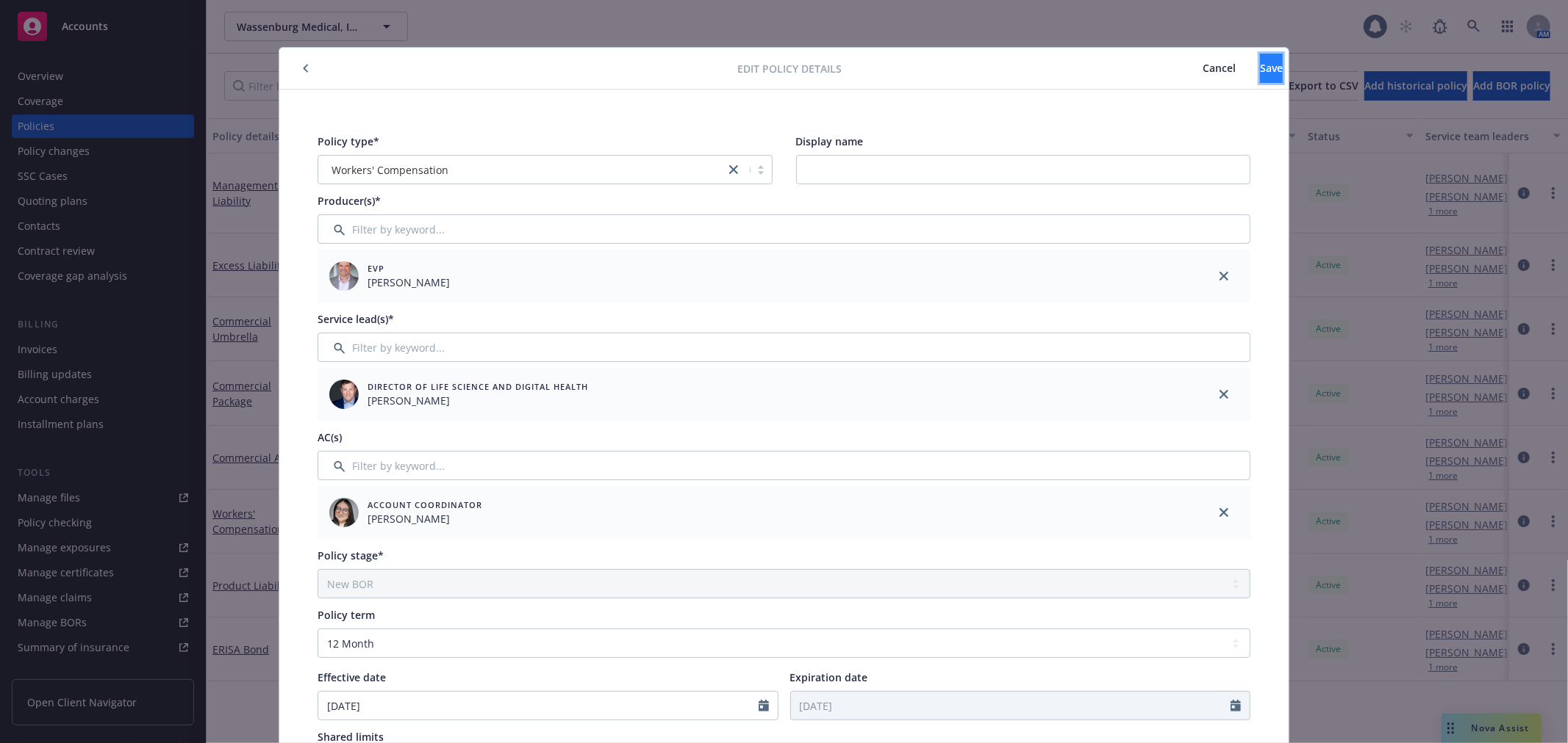
click at [1260, 75] on button "Save" at bounding box center [1271, 68] width 23 height 29
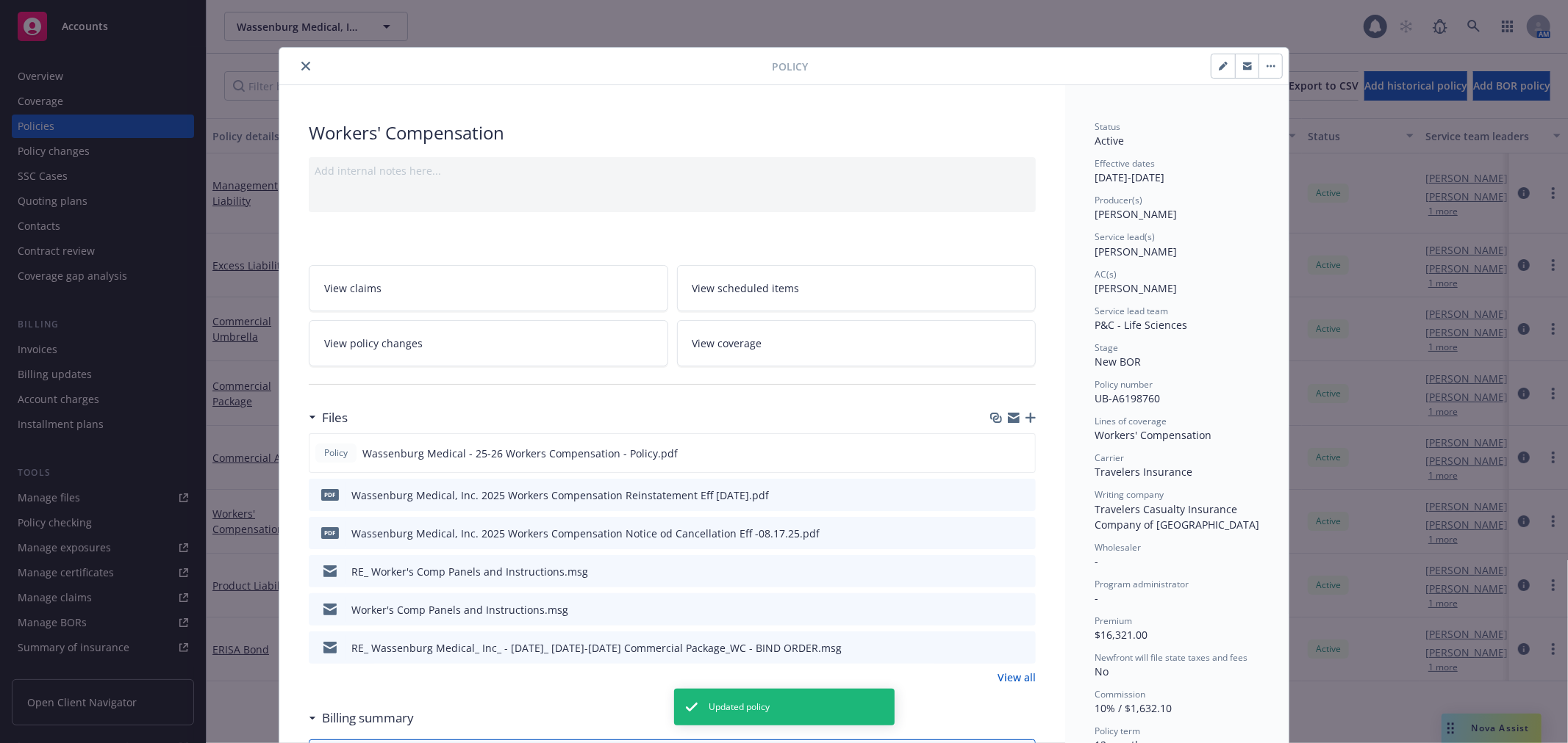
click at [297, 71] on button "close" at bounding box center [305, 66] width 18 height 18
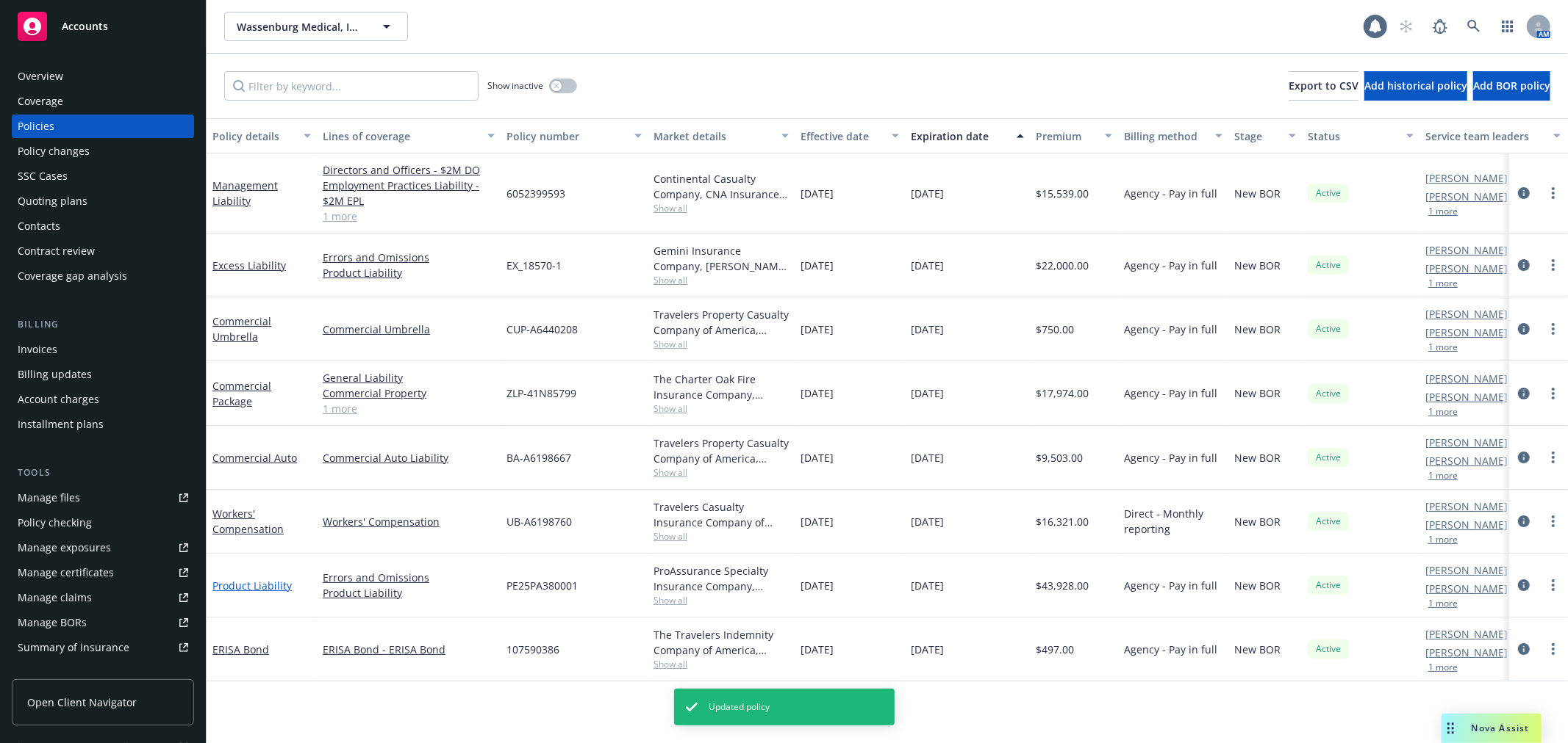
click at [252, 581] on link "Product Liability" at bounding box center [252, 586] width 79 height 14
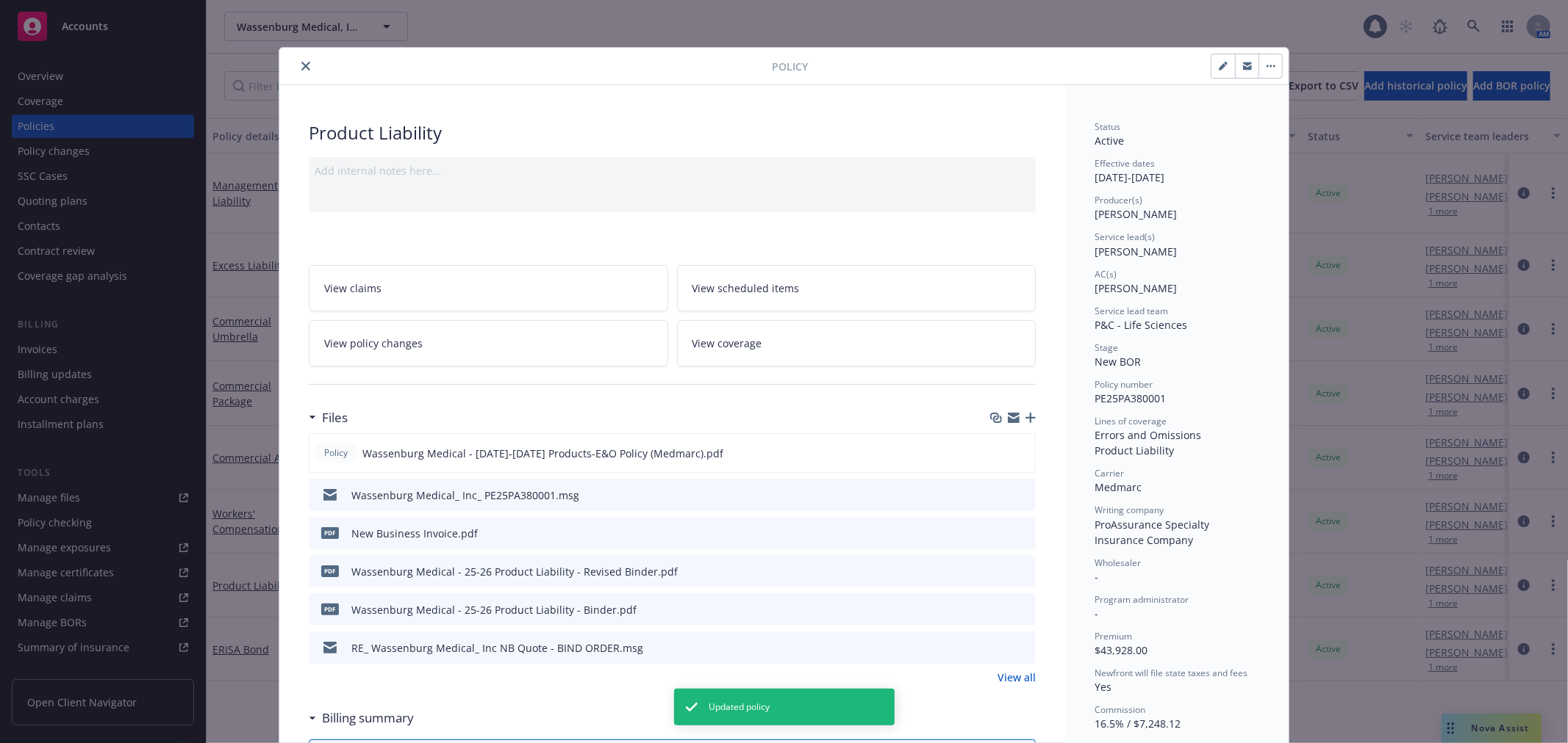
click at [1219, 61] on icon "button" at bounding box center [1223, 66] width 9 height 9
select select "NEW_BOR"
select select "12"
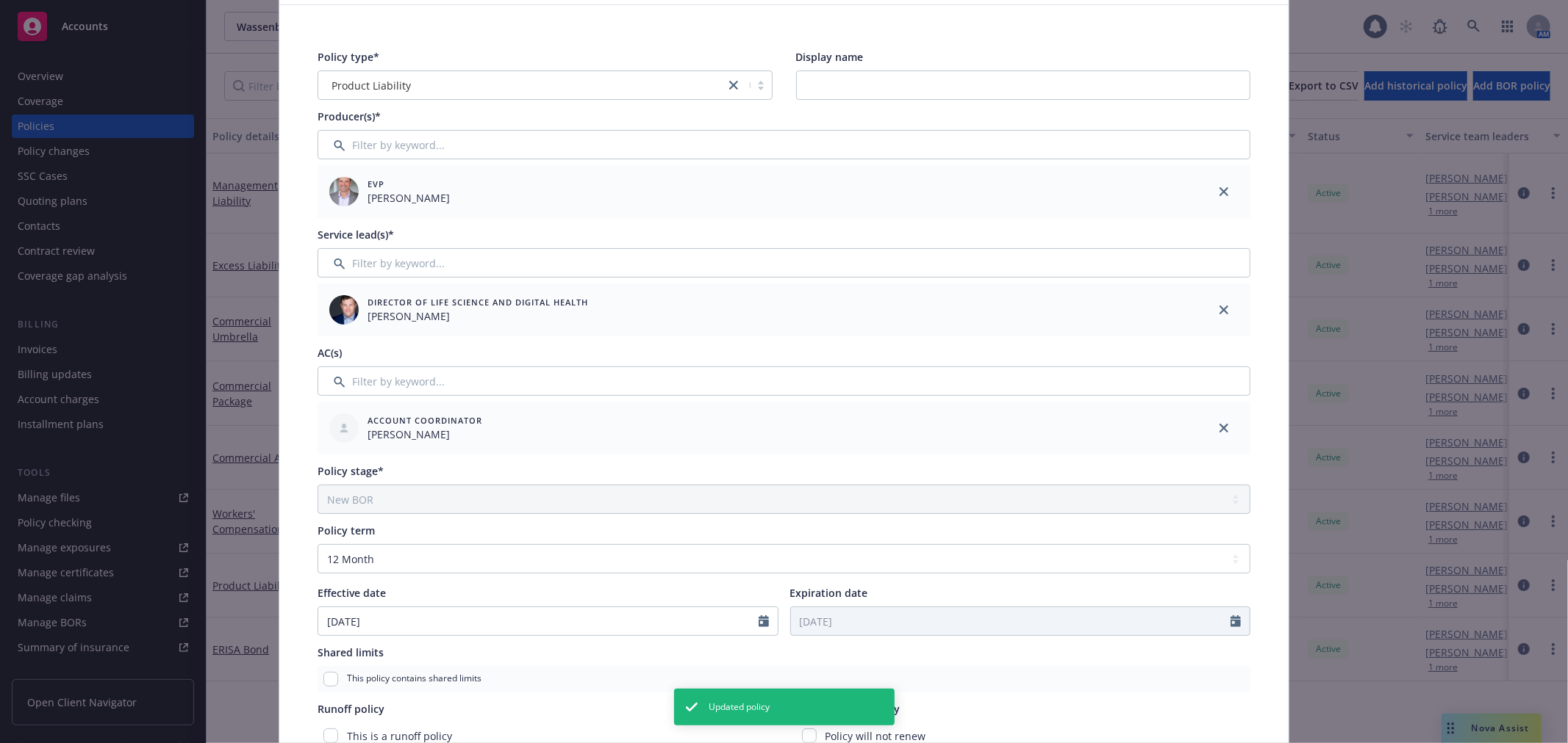
scroll to position [163, 0]
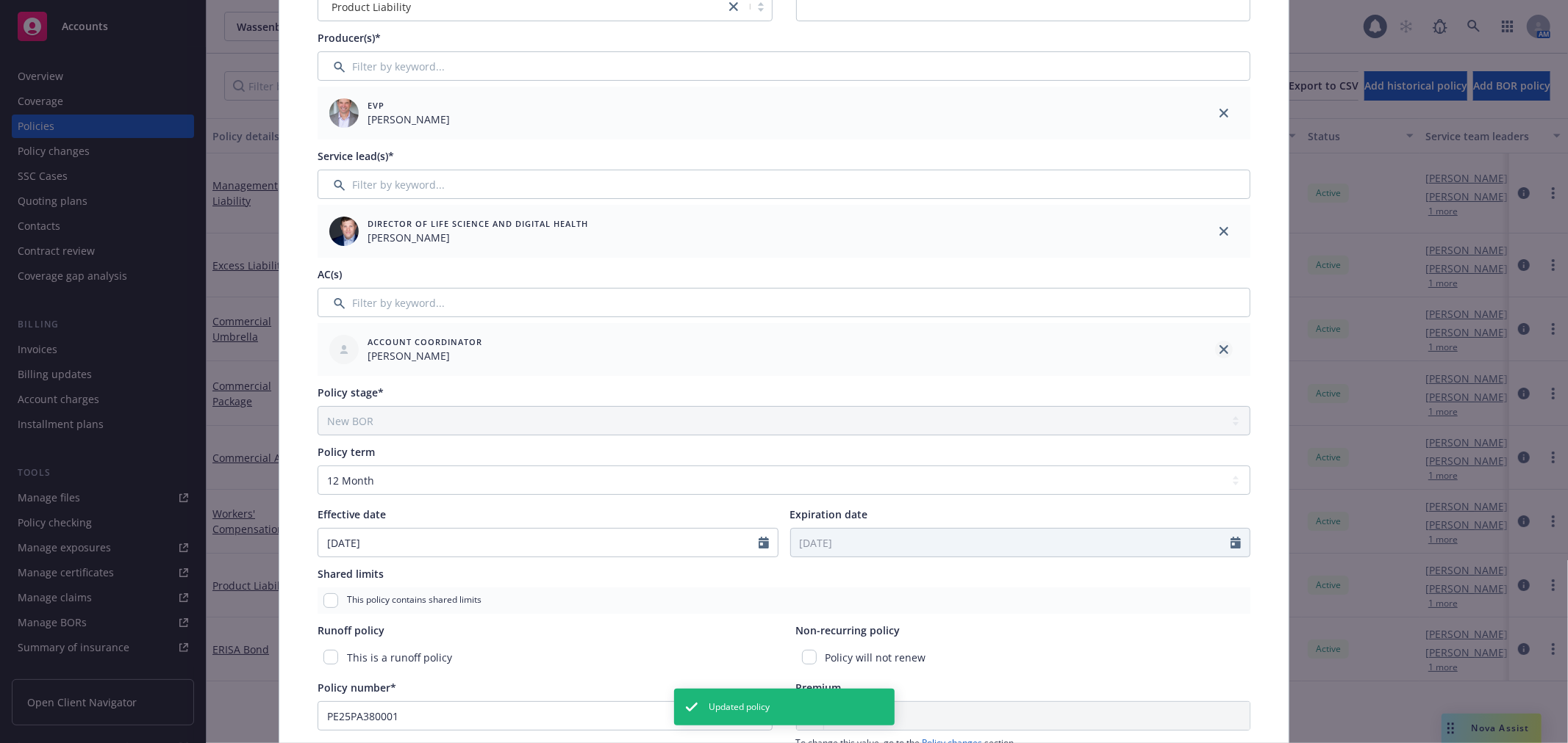
click at [1215, 349] on link "close" at bounding box center [1224, 349] width 18 height 18
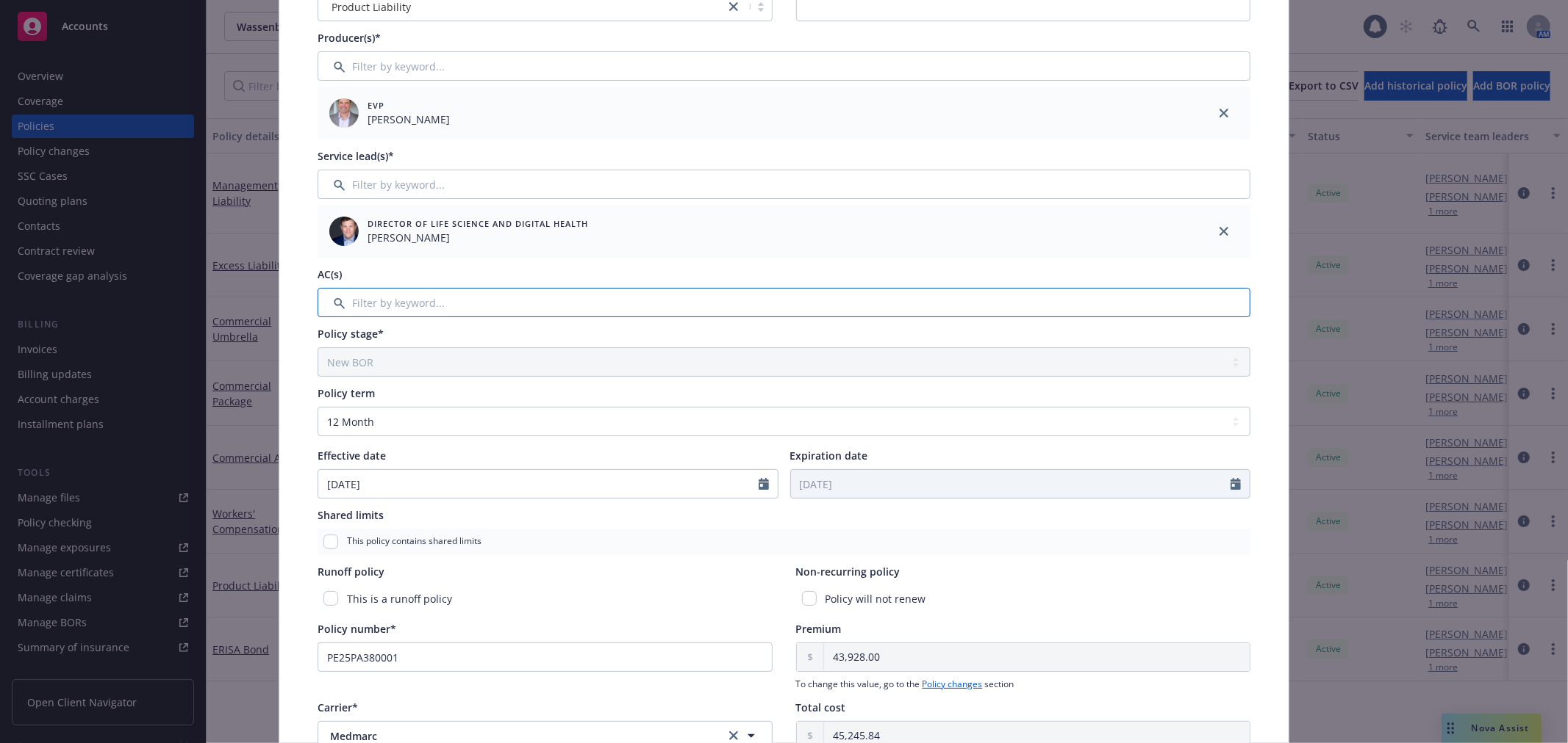
click at [935, 301] on input "Filter by keyword..." at bounding box center [784, 302] width 932 height 29
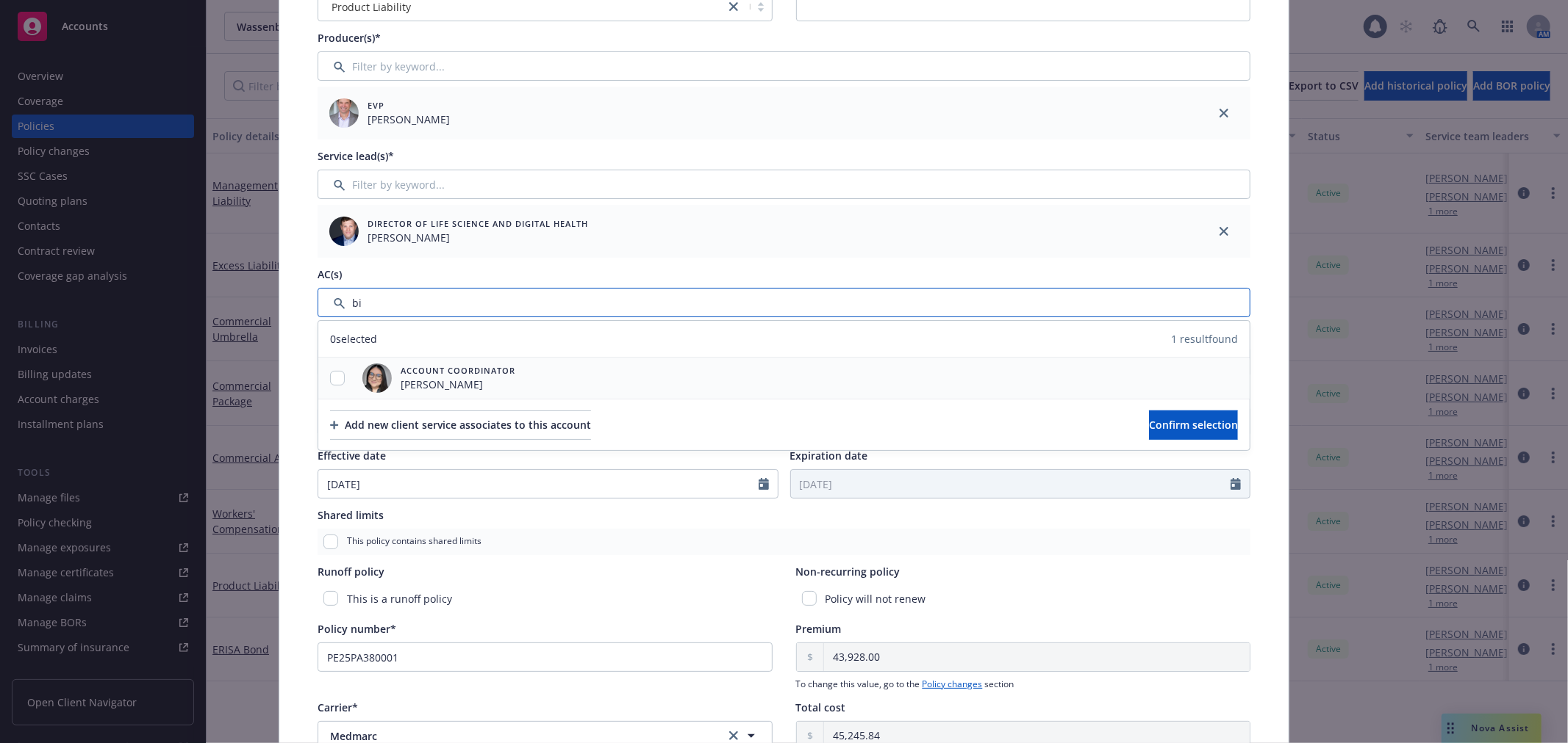
type input "bi"
click at [330, 380] on input "checkbox" at bounding box center [337, 377] width 15 height 15
checkbox input "true"
click at [1152, 426] on span "Confirm selection" at bounding box center [1193, 424] width 89 height 14
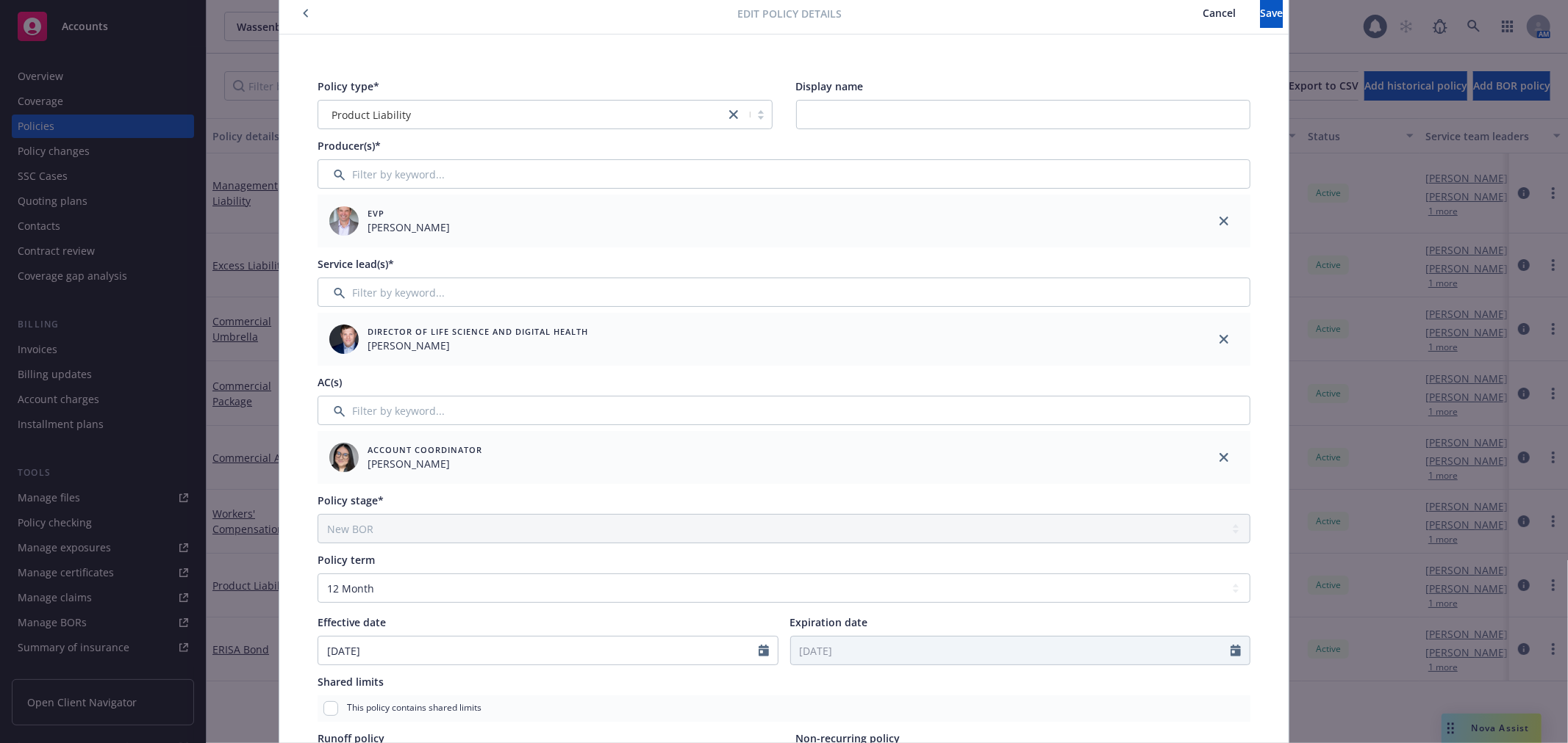
scroll to position [0, 0]
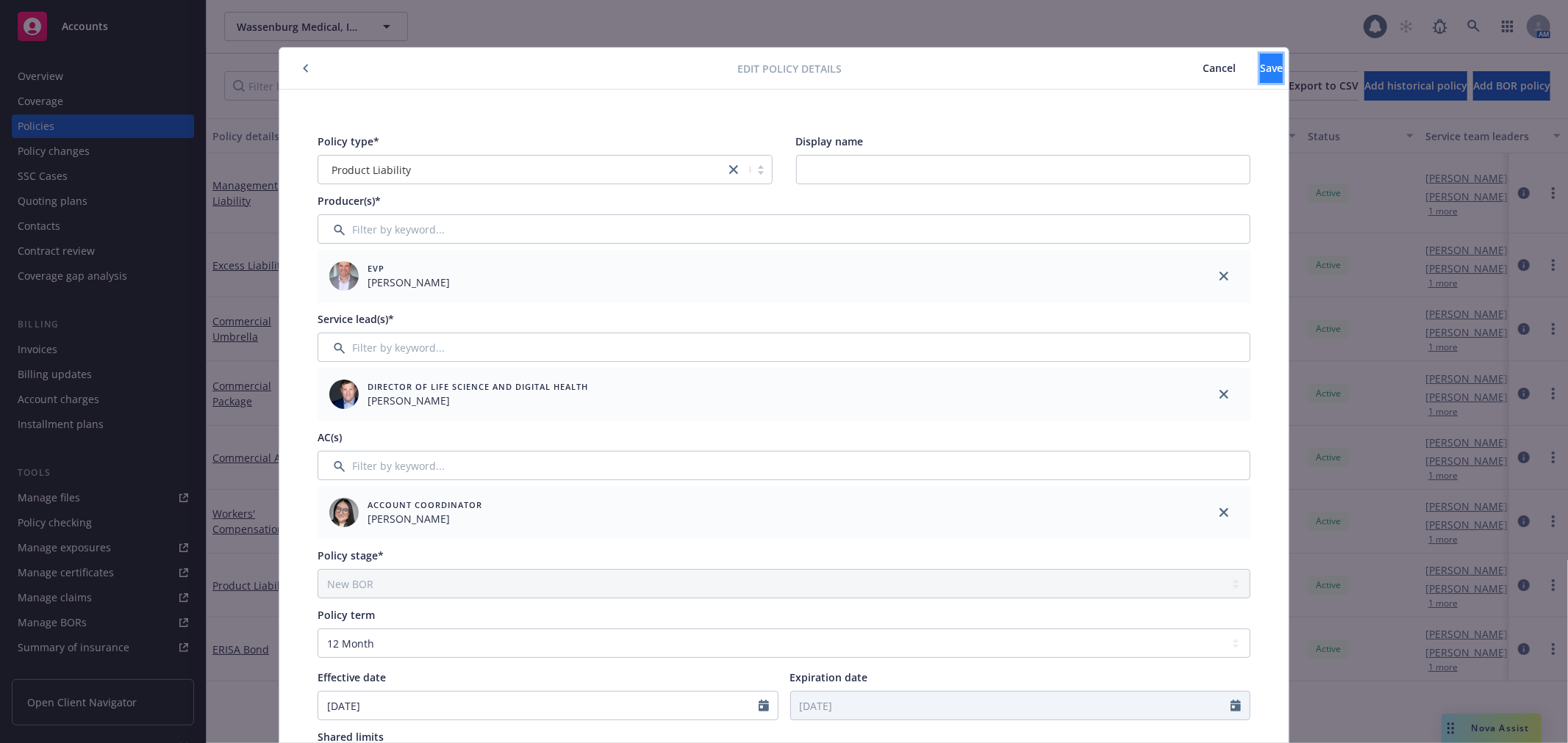
click at [1260, 71] on span "Save" at bounding box center [1271, 67] width 23 height 14
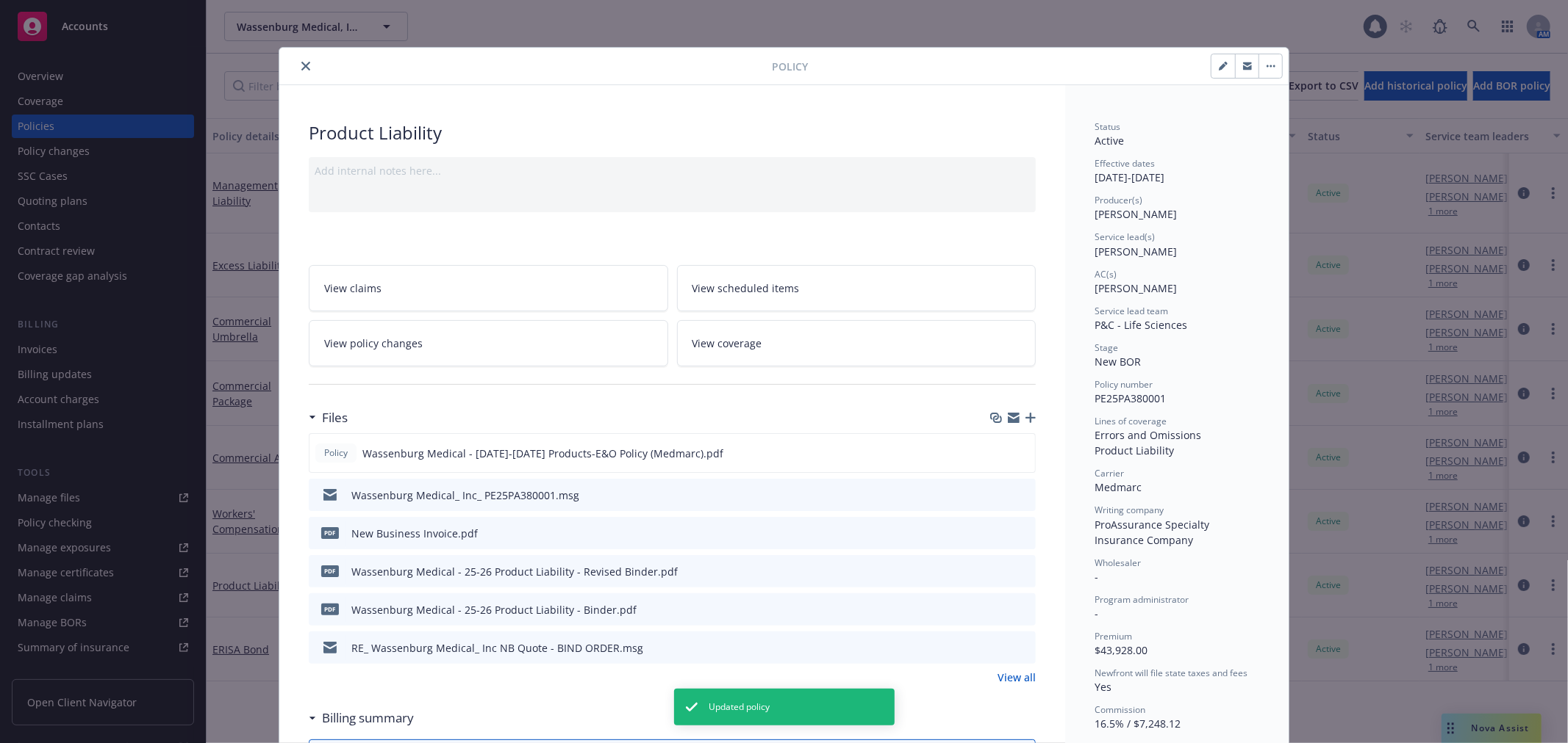
drag, startPoint x: 302, startPoint y: 62, endPoint x: 308, endPoint y: 70, distance: 10.0
click at [303, 62] on icon "close" at bounding box center [306, 66] width 9 height 9
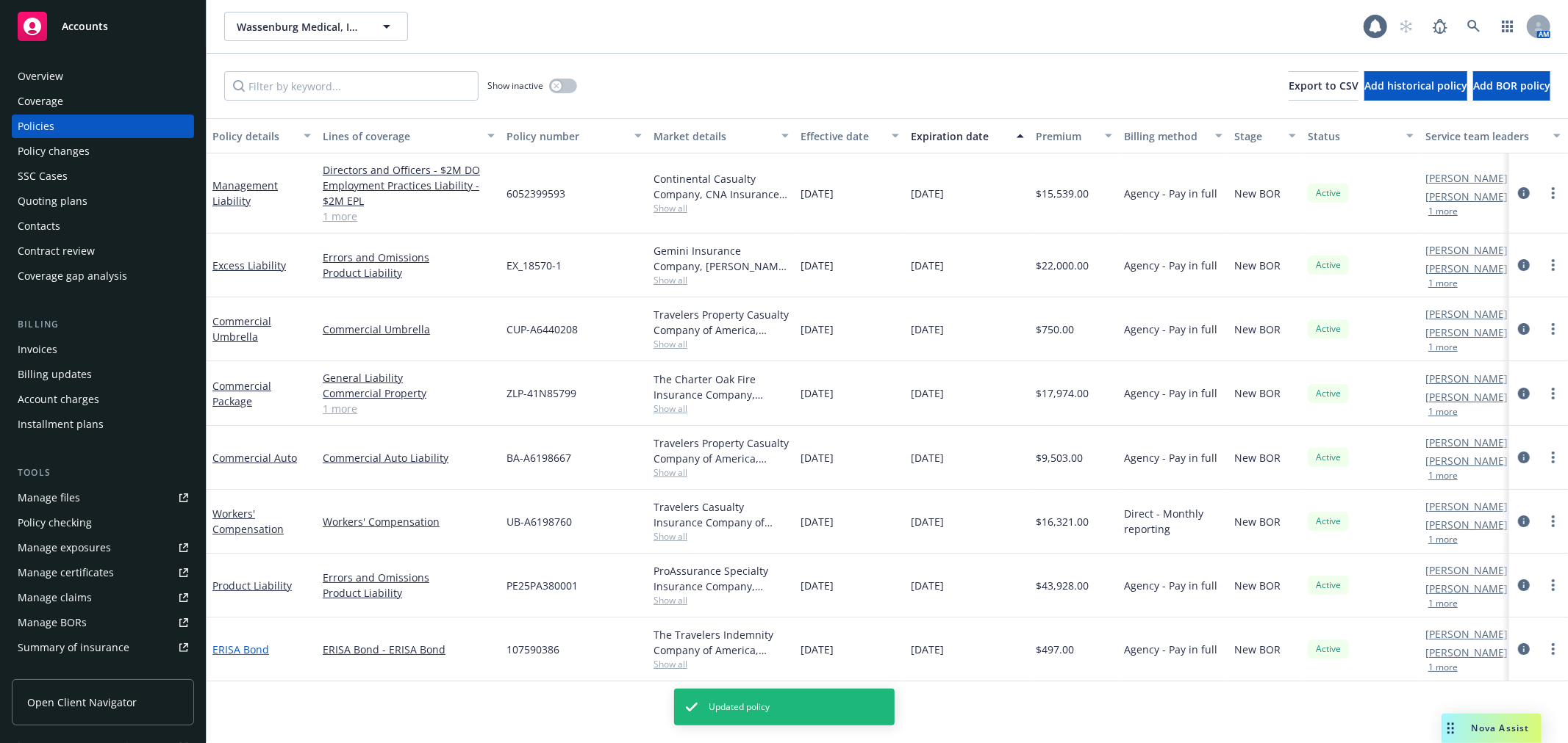
click at [252, 645] on link "ERISA Bond" at bounding box center [241, 650] width 56 height 14
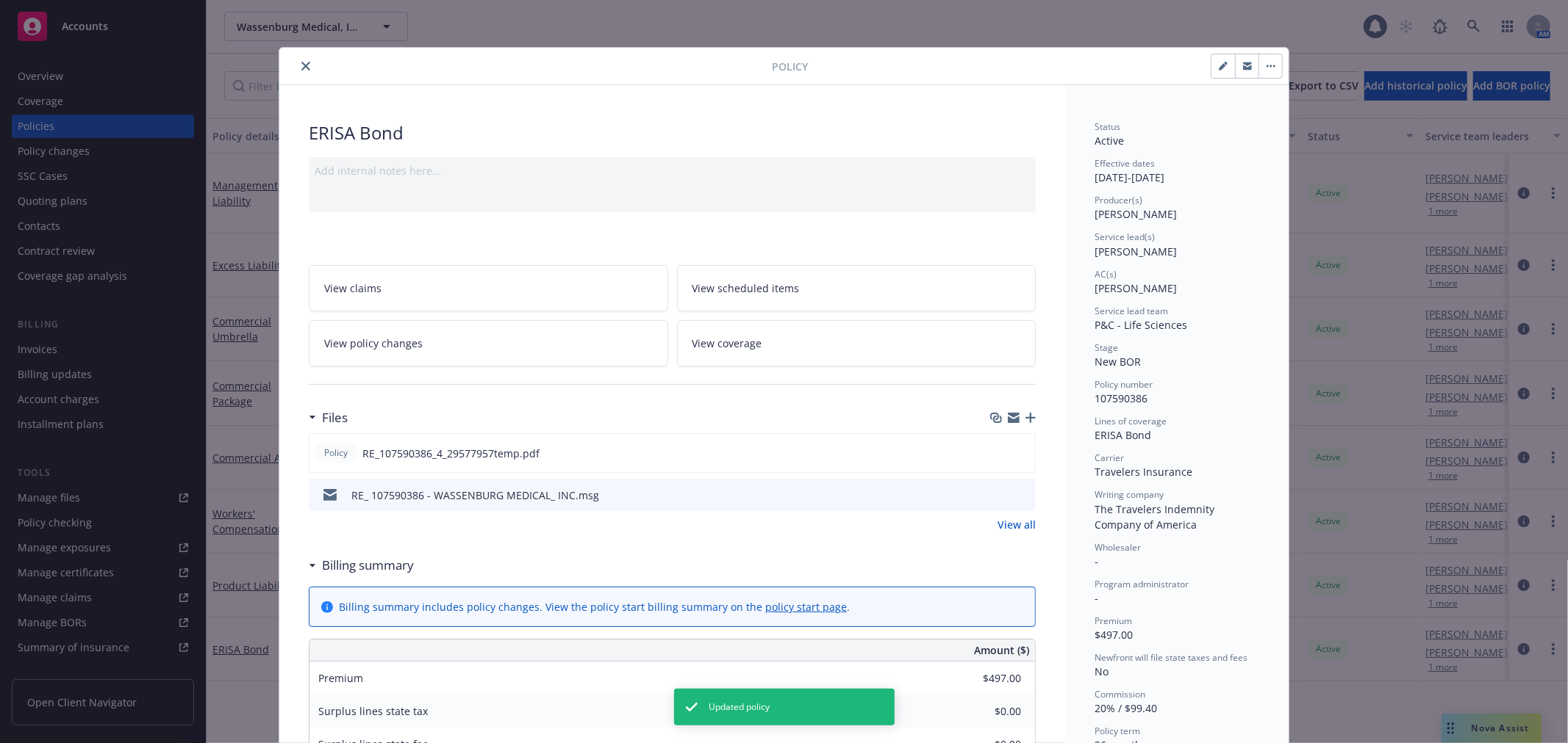
click at [1213, 76] on button "button" at bounding box center [1223, 67] width 24 height 24
select select "NEW_BOR"
select select "36"
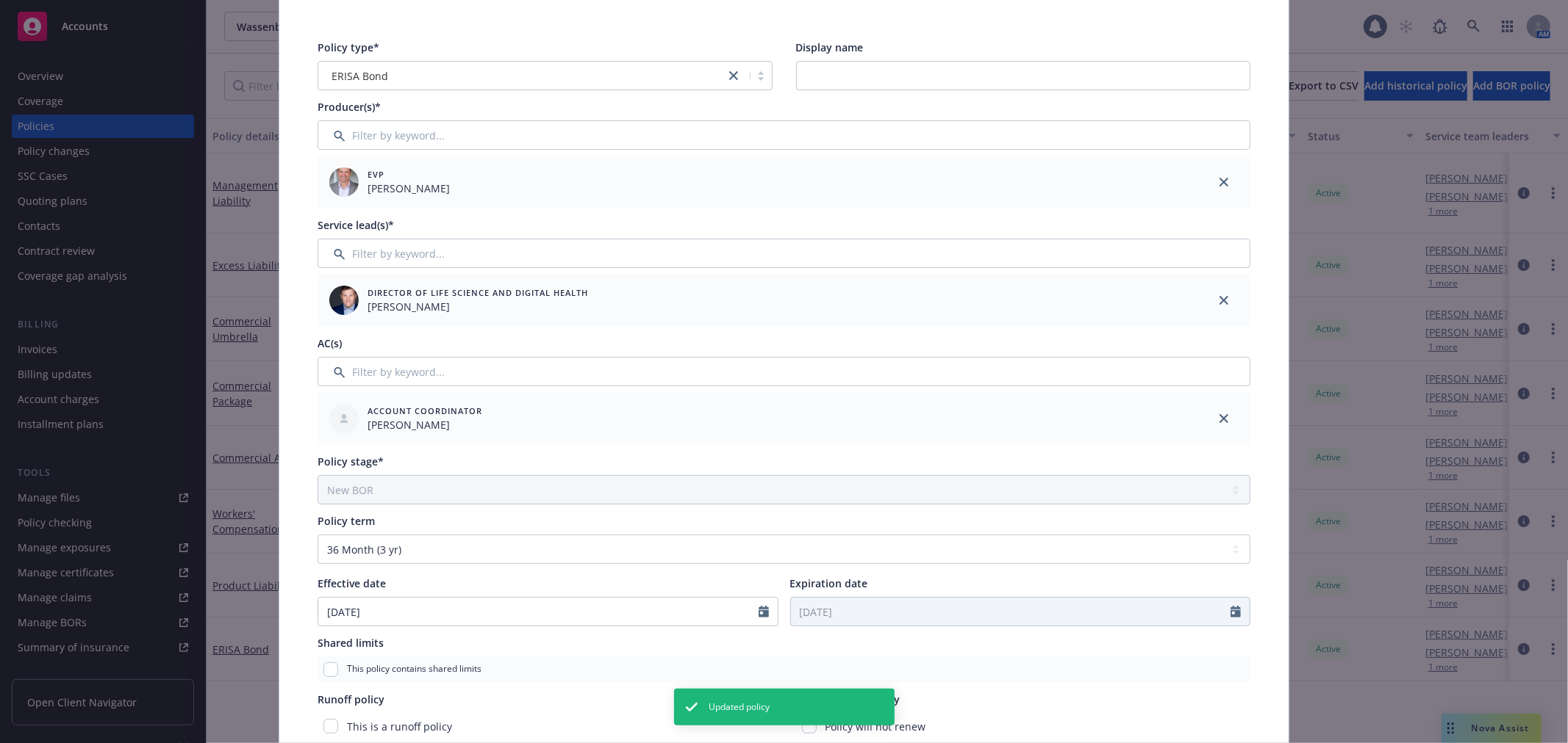
scroll to position [244, 0]
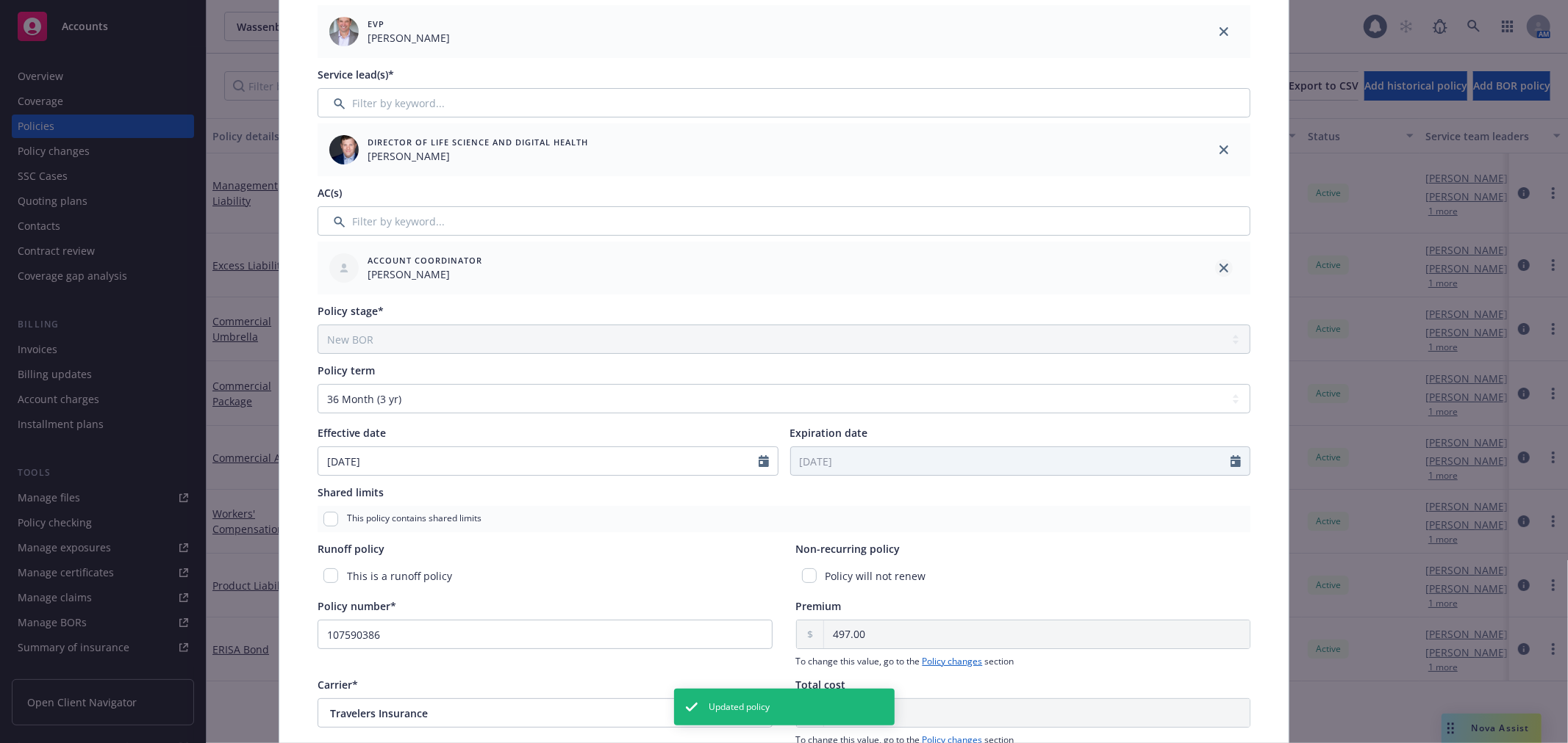
click at [1219, 265] on icon "close" at bounding box center [1224, 268] width 9 height 9
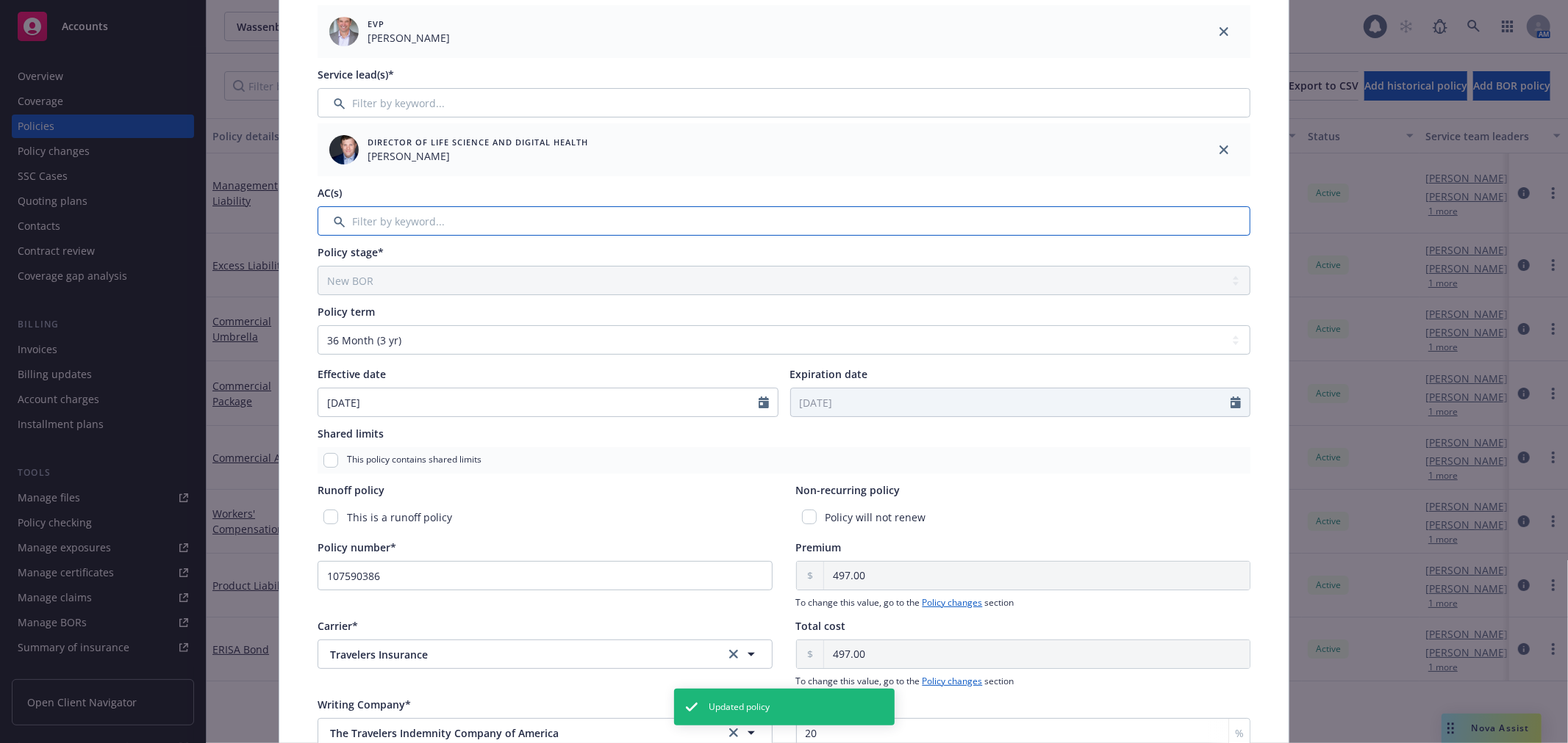
click at [680, 218] on input "Filter by keyword..." at bounding box center [784, 221] width 932 height 29
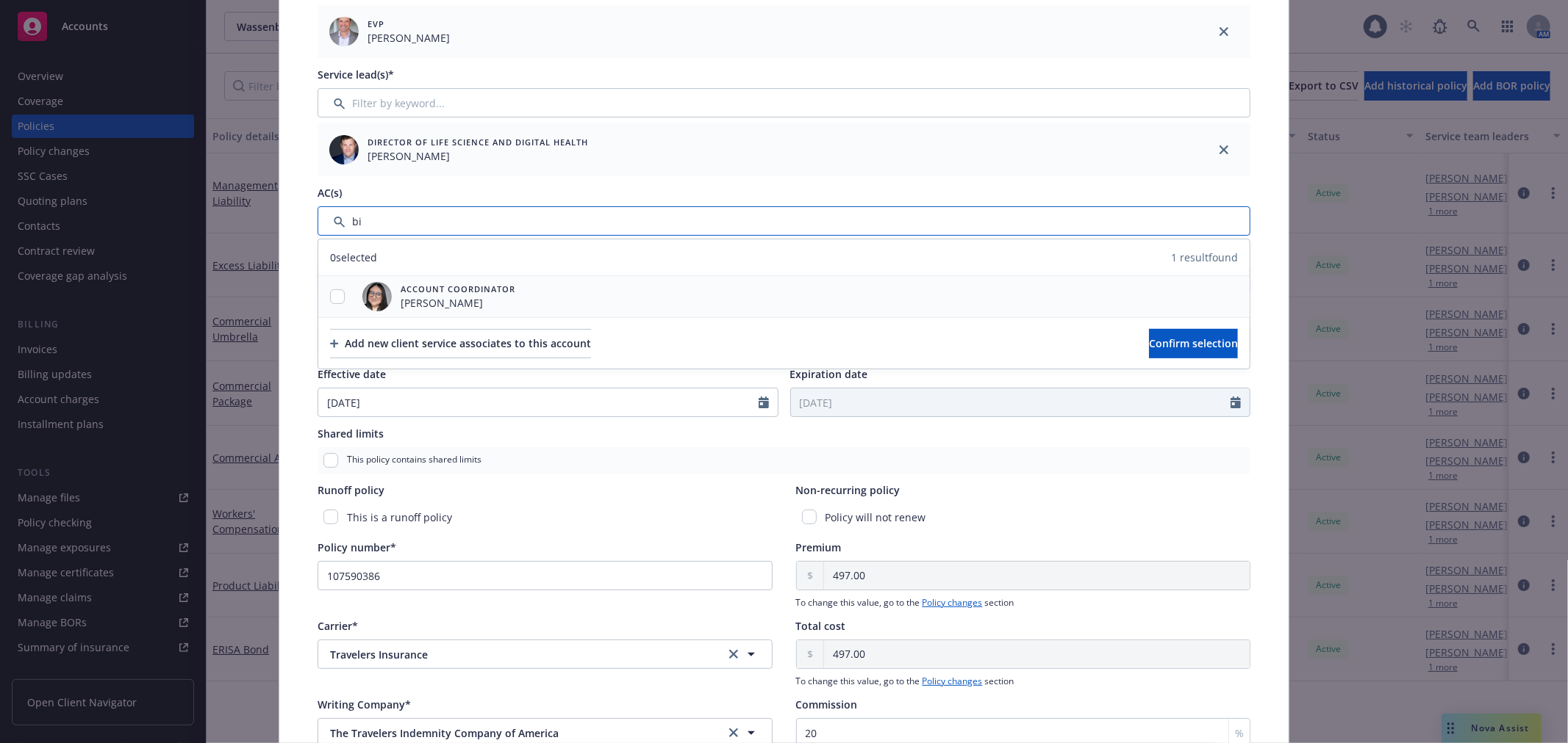
type input "bi"
click at [334, 296] on input "checkbox" at bounding box center [337, 296] width 15 height 15
checkbox input "true"
click at [1178, 351] on button "Confirm selection" at bounding box center [1193, 343] width 89 height 29
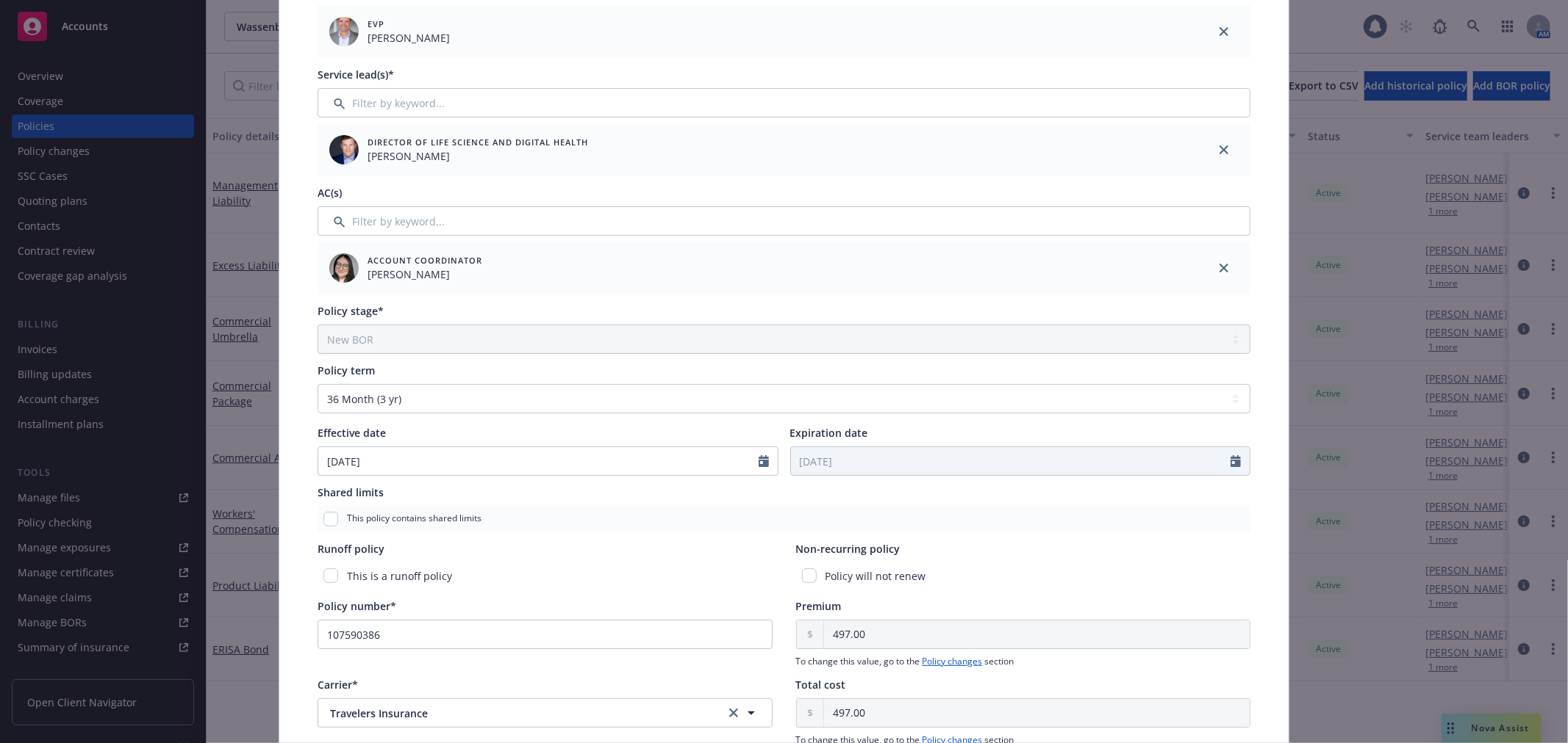
scroll to position [0, 0]
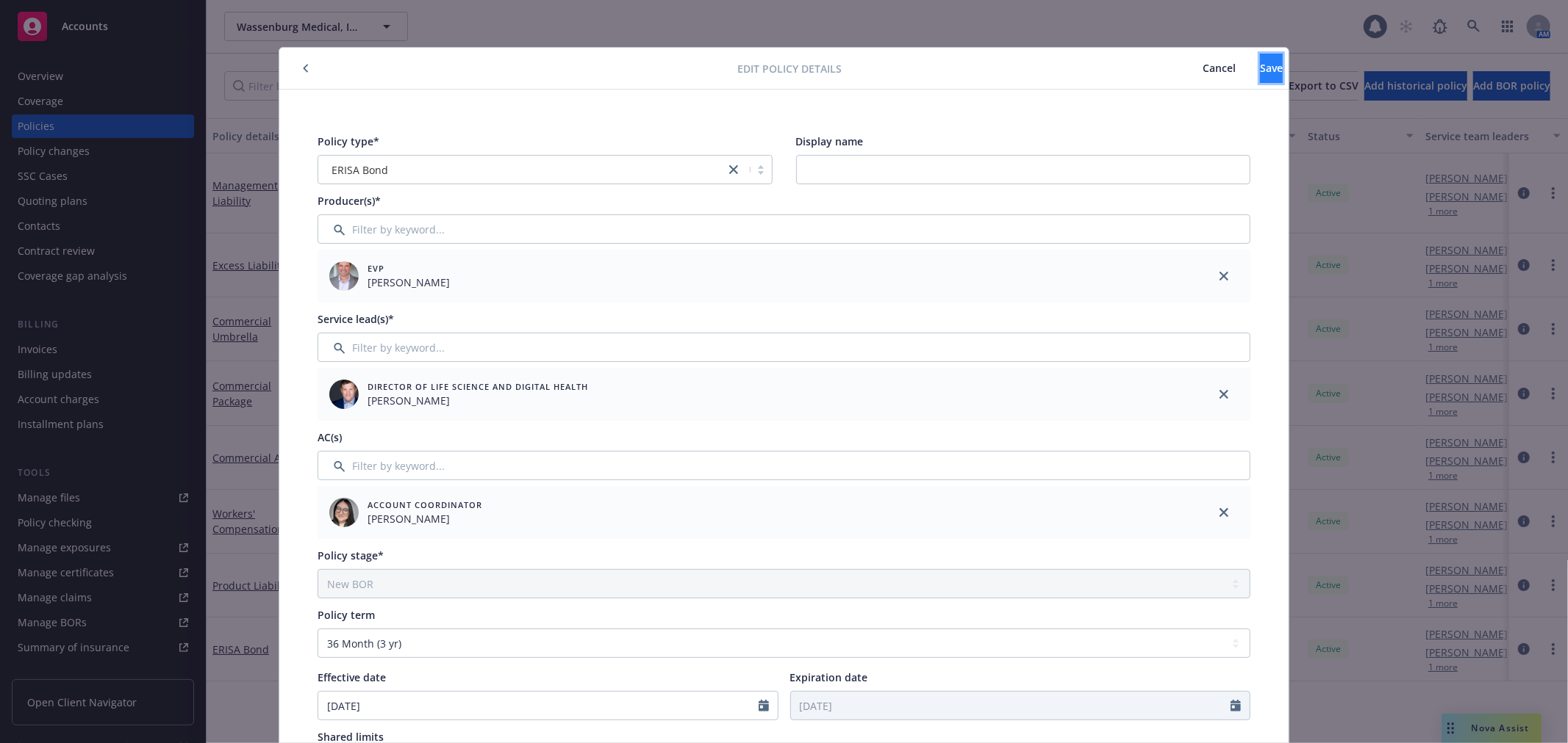
click at [1260, 74] on button "Save" at bounding box center [1271, 68] width 23 height 29
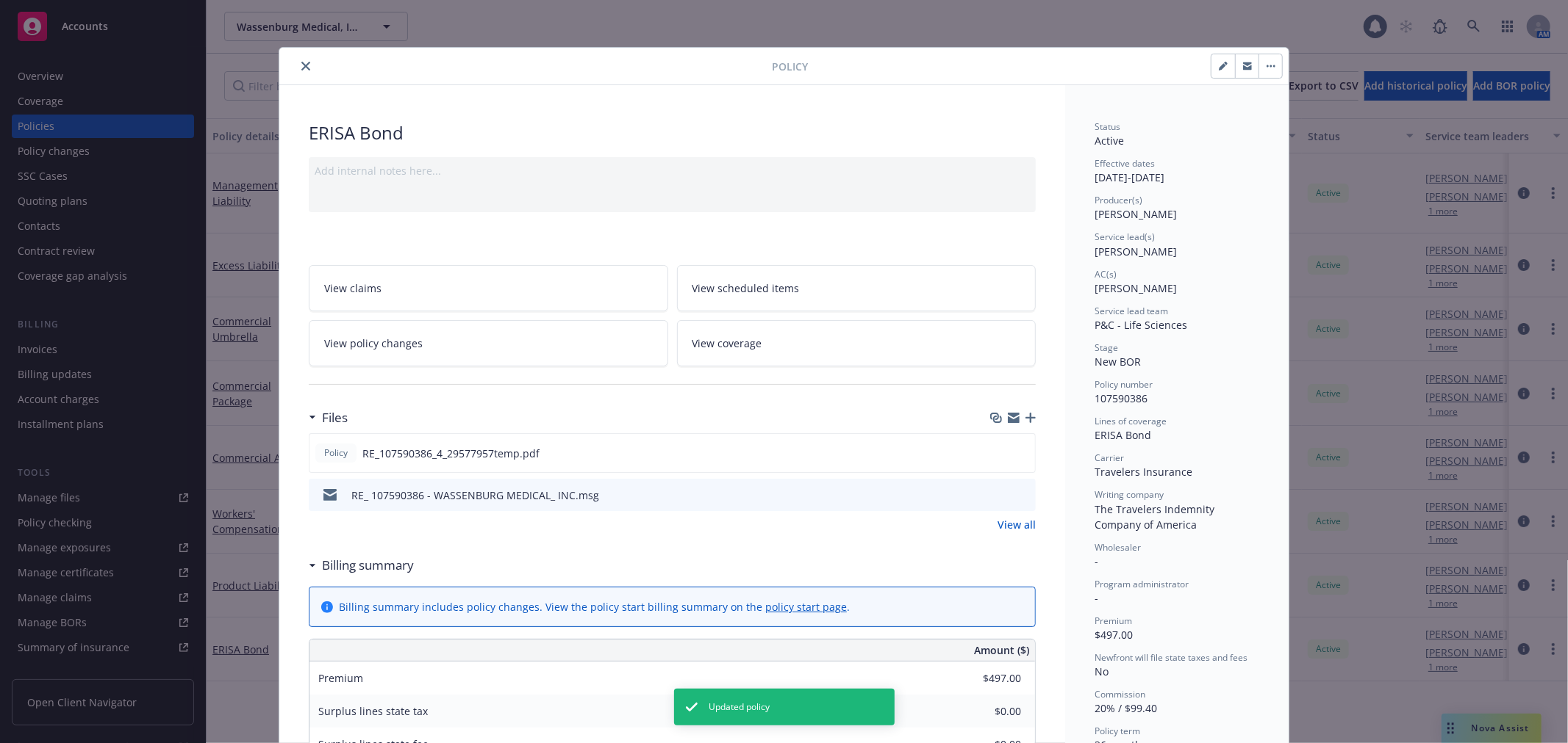
click at [302, 66] on icon "close" at bounding box center [306, 66] width 9 height 9
